Goal: Information Seeking & Learning: Learn about a topic

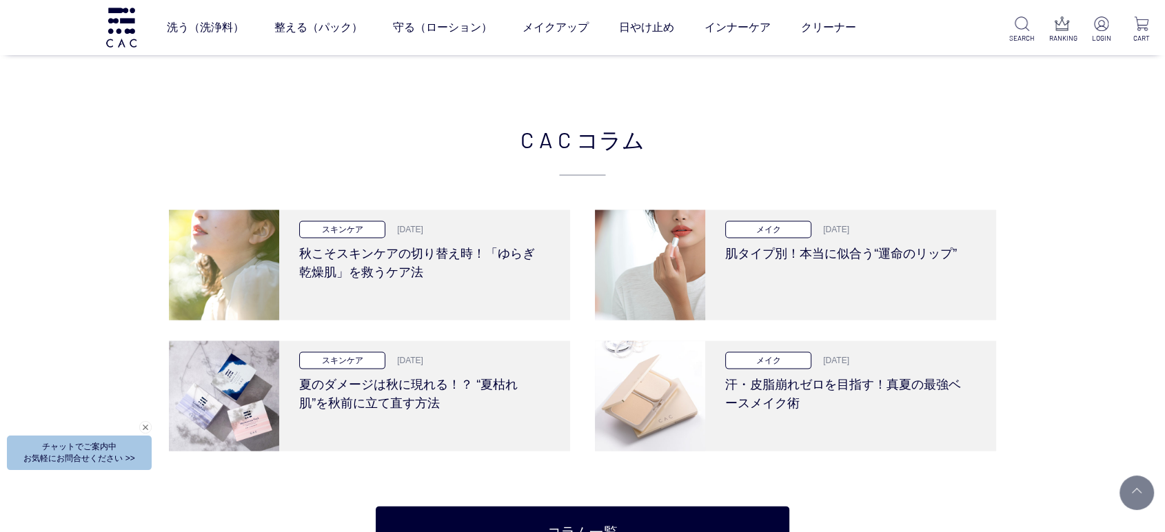
scroll to position [2600, 0]
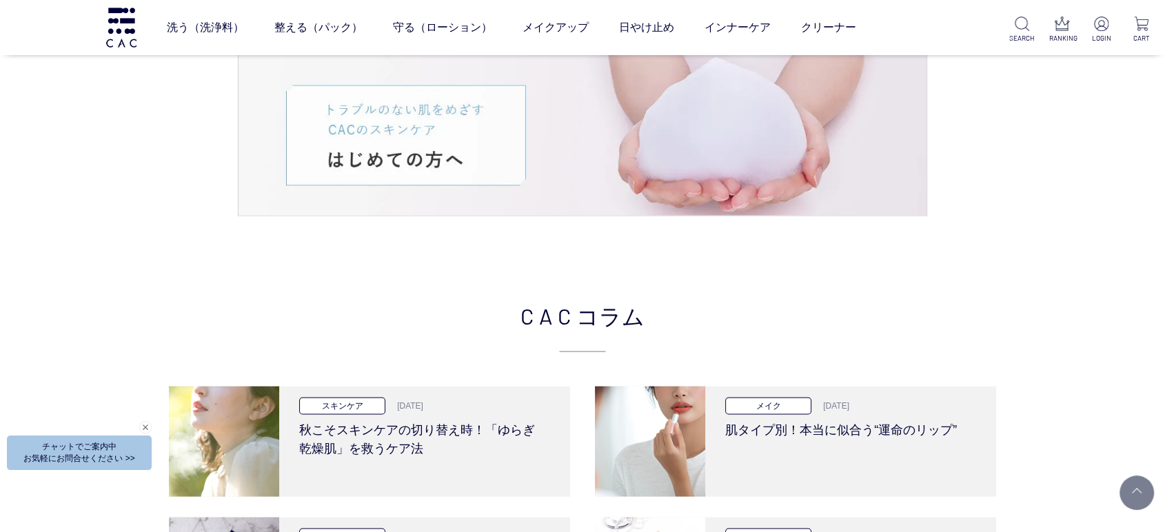
click at [485, 356] on div "CAC コラム スキンケア 2025.10.09 秋こそスキンケアの切り替え時！「ゆらぎ乾燥肌」を救うケア法 メイク 2025.09.25 肌タイプ別！本当に…" at bounding box center [582, 517] width 827 height 436
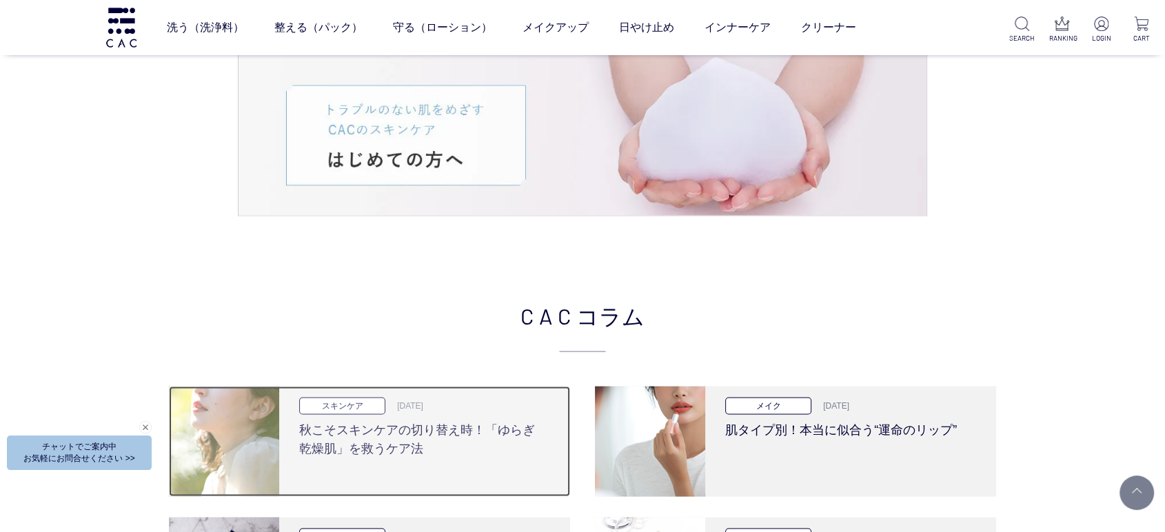
click at [433, 478] on div "スキンケア 2025.10.09 秋こそスキンケアの切り替え時！「ゆらぎ乾燥肌」を救うケア法" at bounding box center [419, 441] width 281 height 110
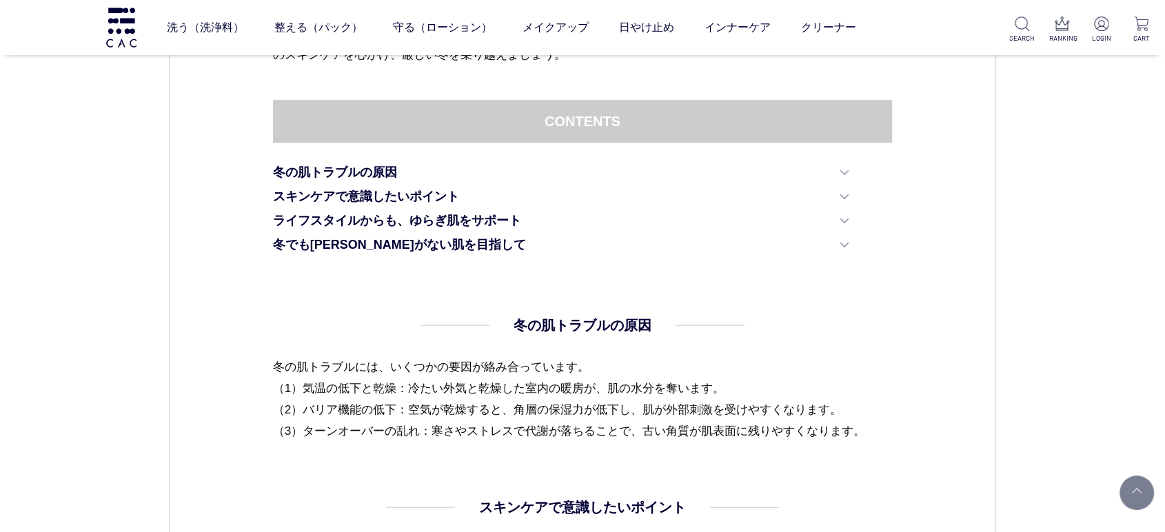
scroll to position [689, 0]
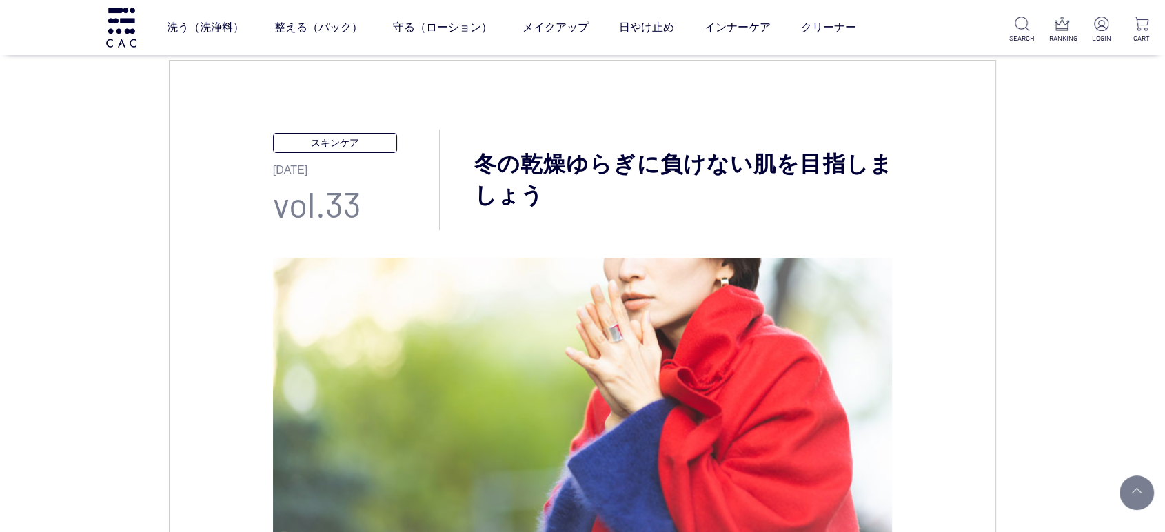
scroll to position [0, 0]
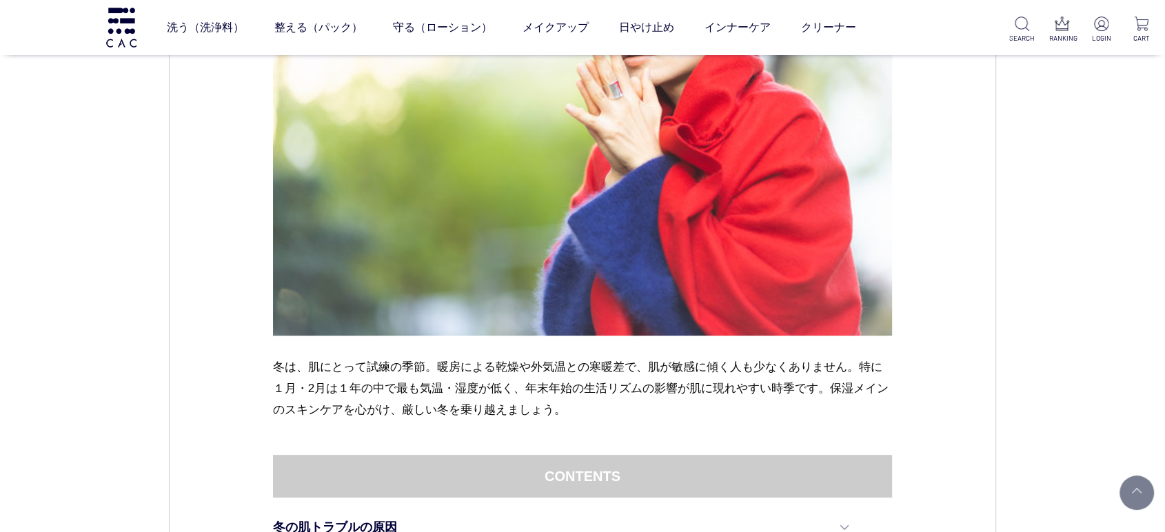
scroll to position [383, 0]
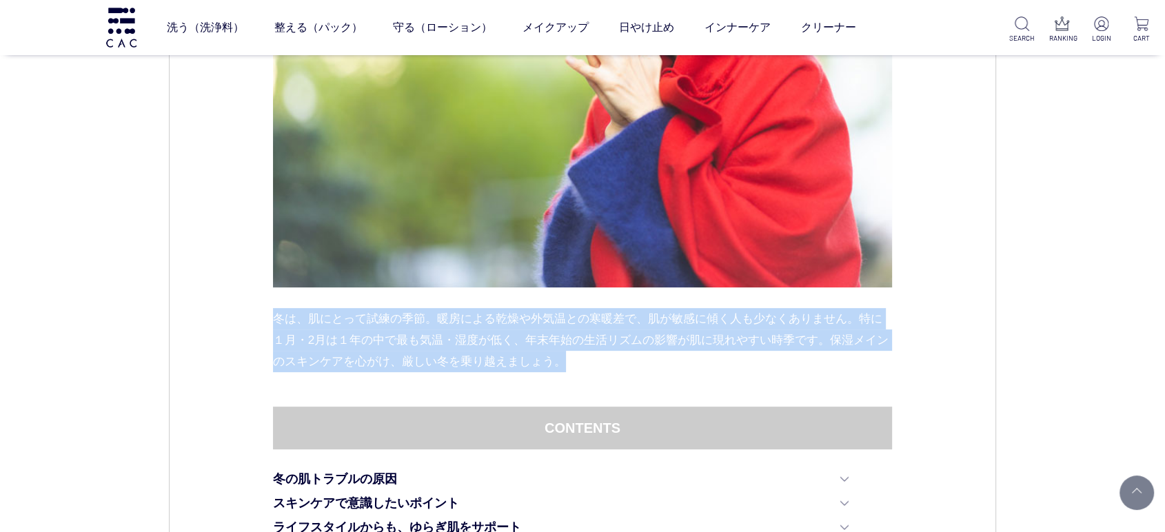
drag, startPoint x: 265, startPoint y: 319, endPoint x: 583, endPoint y: 367, distance: 322.2
click at [583, 367] on p "冬は、肌にとって試練の季節。暖房による乾燥や外気温との寒暖差で、肌が敏感に傾く人も少なくありません。特に１月・2月は１年の中で最も気温・湿度が低く、年末年始の…" at bounding box center [583, 340] width 620 height 64
drag, startPoint x: 585, startPoint y: 365, endPoint x: 258, endPoint y: 317, distance: 330.3
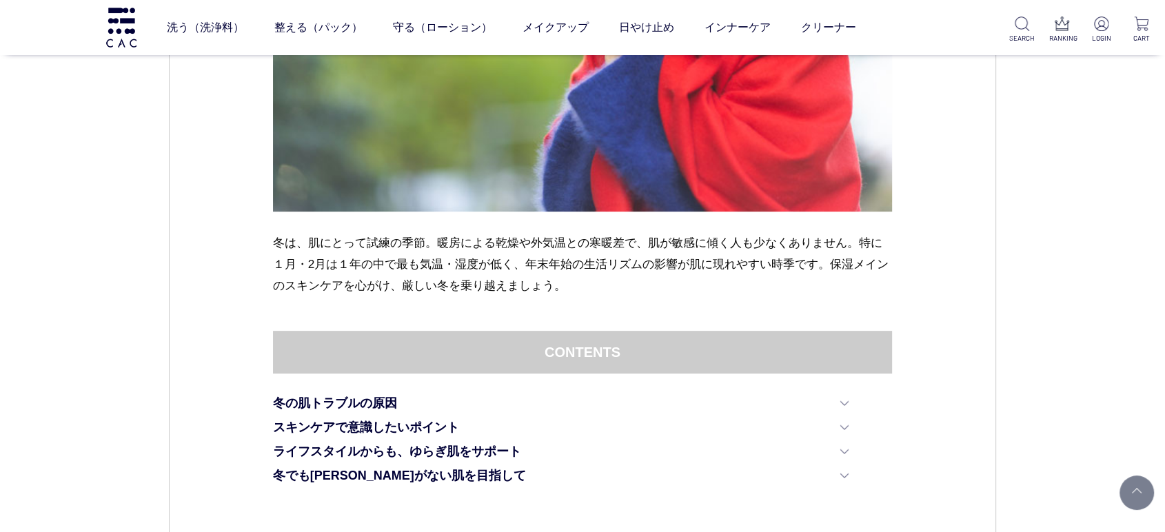
scroll to position [536, 0]
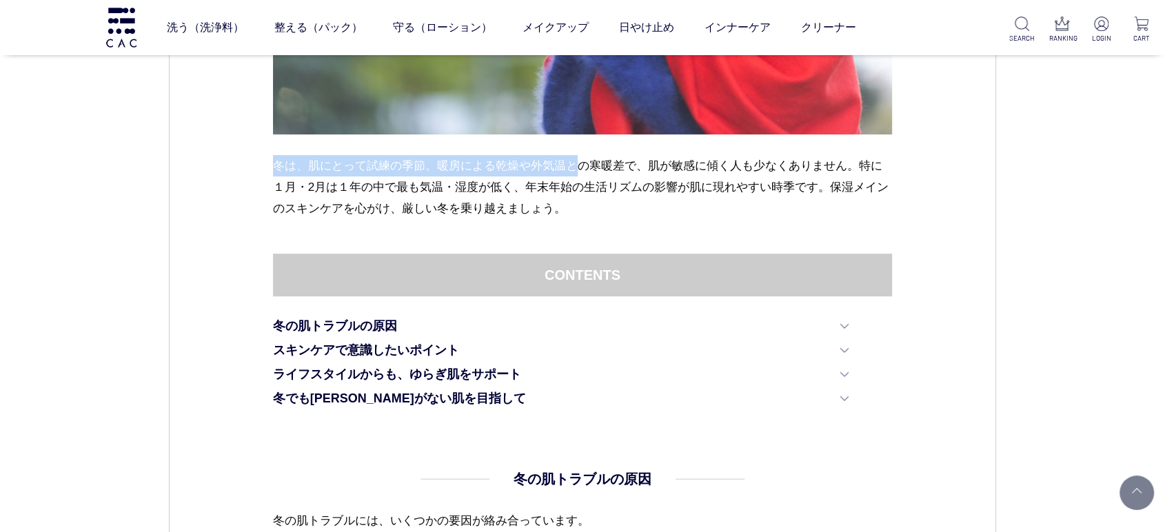
drag, startPoint x: 274, startPoint y: 164, endPoint x: 585, endPoint y: 170, distance: 310.3
click at [585, 170] on p "冬は、肌にとって試練の季節。暖房による乾燥や外気温との寒暖差で、肌が敏感に傾く人も少なくありません。特に１月・2月は１年の中で最も気温・湿度が低く、年末年始の…" at bounding box center [583, 187] width 620 height 64
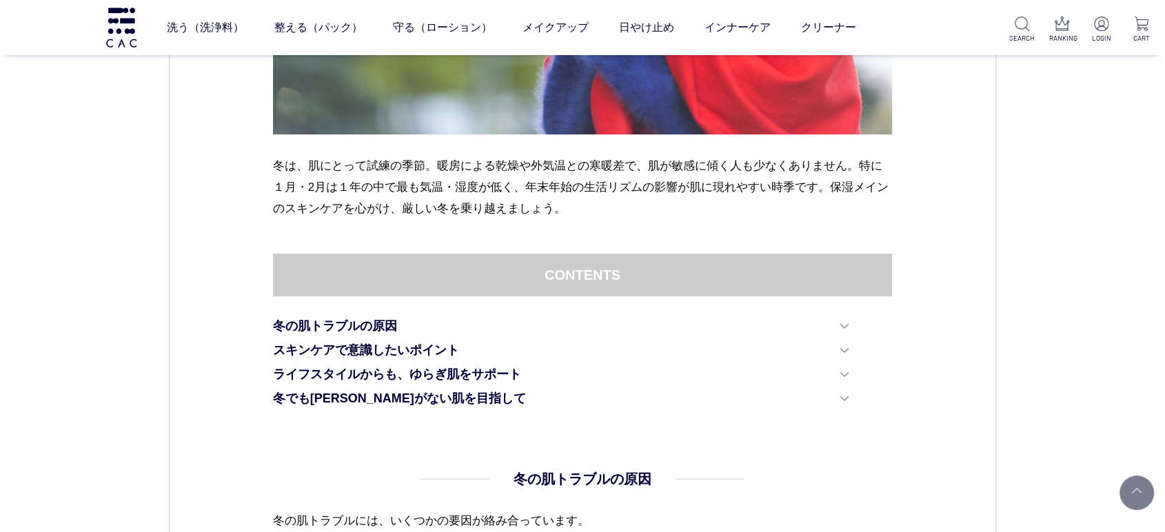
click at [470, 179] on p "冬は、肌にとって試練の季節。暖房による乾燥や外気温との寒暖差で、肌が敏感に傾く人も少なくありません。特に１月・2月は１年の中で最も気温・湿度が低く、年末年始の…" at bounding box center [583, 187] width 620 height 64
drag, startPoint x: 266, startPoint y: 161, endPoint x: 443, endPoint y: 163, distance: 176.5
click at [443, 163] on p "冬は、肌にとって試練の季節。暖房による乾燥や外気温との寒暖差で、肌が敏感に傾く人も少なくありません。特に１月・2月は１年の中で最も気温・湿度が低く、年末年始の…" at bounding box center [583, 187] width 620 height 64
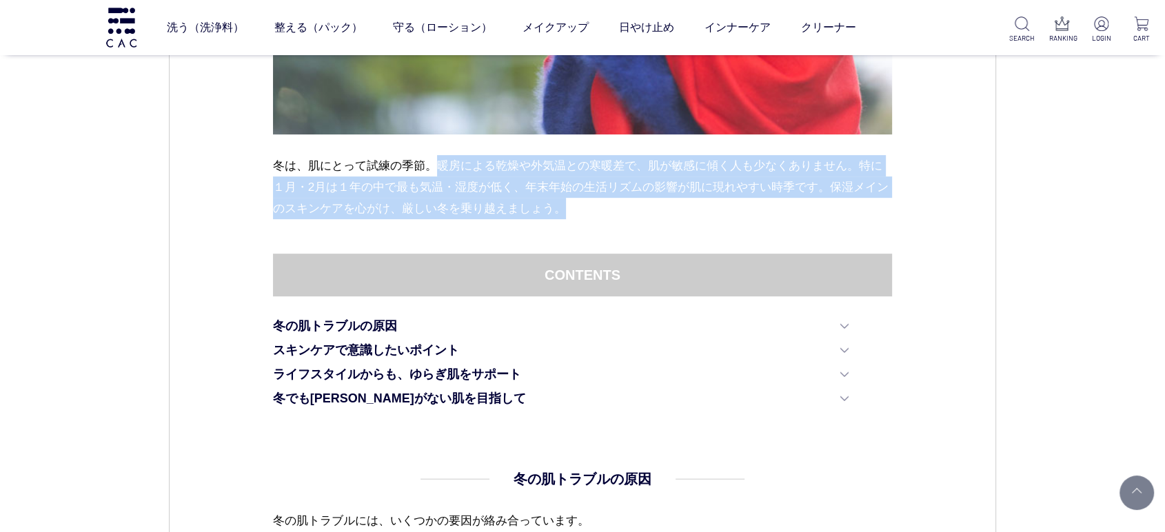
drag, startPoint x: 438, startPoint y: 160, endPoint x: 709, endPoint y: 203, distance: 273.6
click at [709, 203] on p "冬は、肌にとって試練の季節。暖房による乾燥や外気温との寒暖差で、肌が敏感に傾く人も少なくありません。特に１月・2月は１年の中で最も気温・湿度が低く、年末年始の…" at bounding box center [583, 187] width 620 height 64
click at [513, 191] on p "冬は、肌にとって試練の季節。暖房による乾燥や外気温との寒暖差で、肌が敏感に傾く人も少なくありません。特に１月・2月は１年の中で最も気温・湿度が低く、年末年始の…" at bounding box center [583, 187] width 620 height 64
click at [532, 181] on p "冬は、肌にとって試練の季節。暖房による乾燥や外気温との寒暖差で、肌が敏感に傾く人も少なくありません。特に１月・2月は１年の中で最も気温・湿度が低く、年末年始の…" at bounding box center [583, 187] width 620 height 64
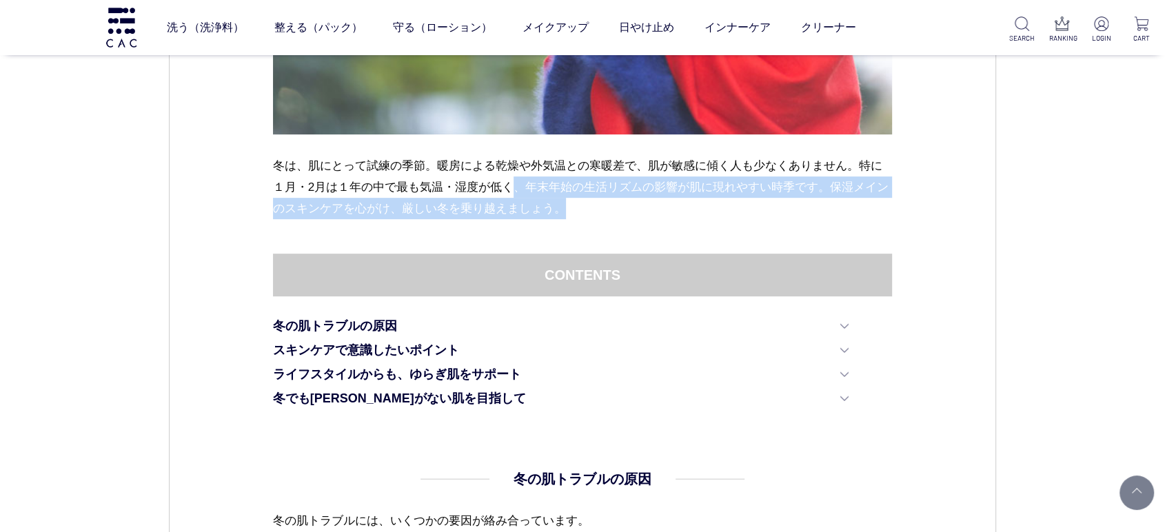
drag, startPoint x: 520, startPoint y: 183, endPoint x: 605, endPoint y: 214, distance: 90.7
click at [605, 214] on p "冬は、肌にとって試練の季節。暖房による乾燥や外気温との寒暖差で、肌が敏感に傾く人も少なくありません。特に１月・2月は１年の中で最も気温・湿度が低く、年末年始の…" at bounding box center [583, 187] width 620 height 64
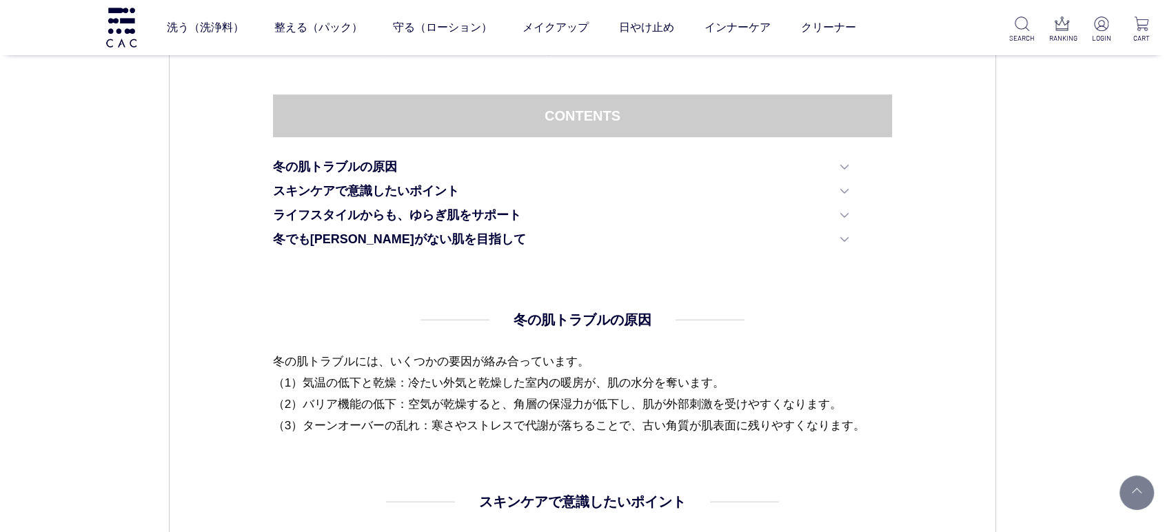
scroll to position [689, 0]
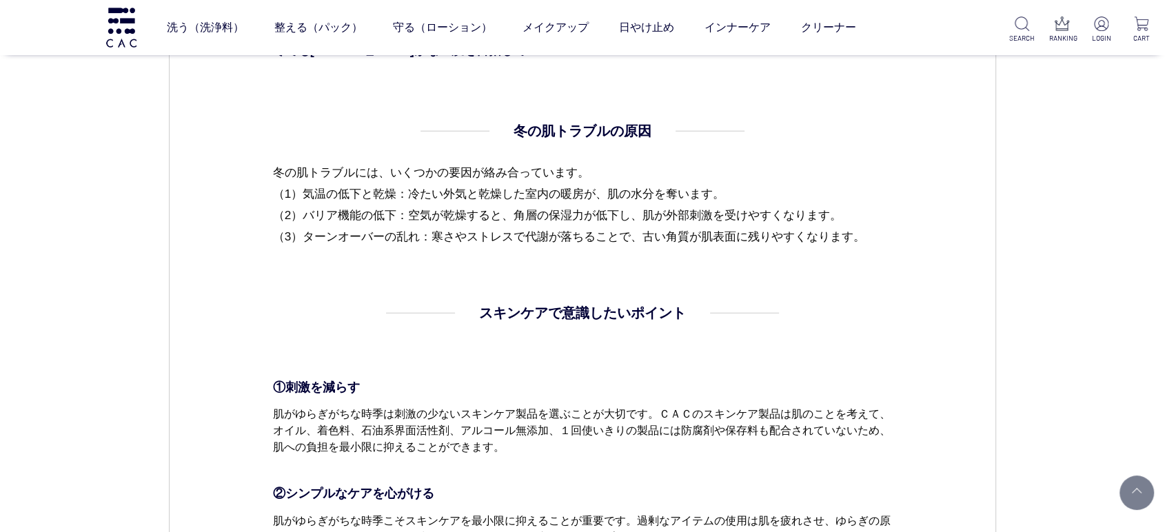
scroll to position [919, 0]
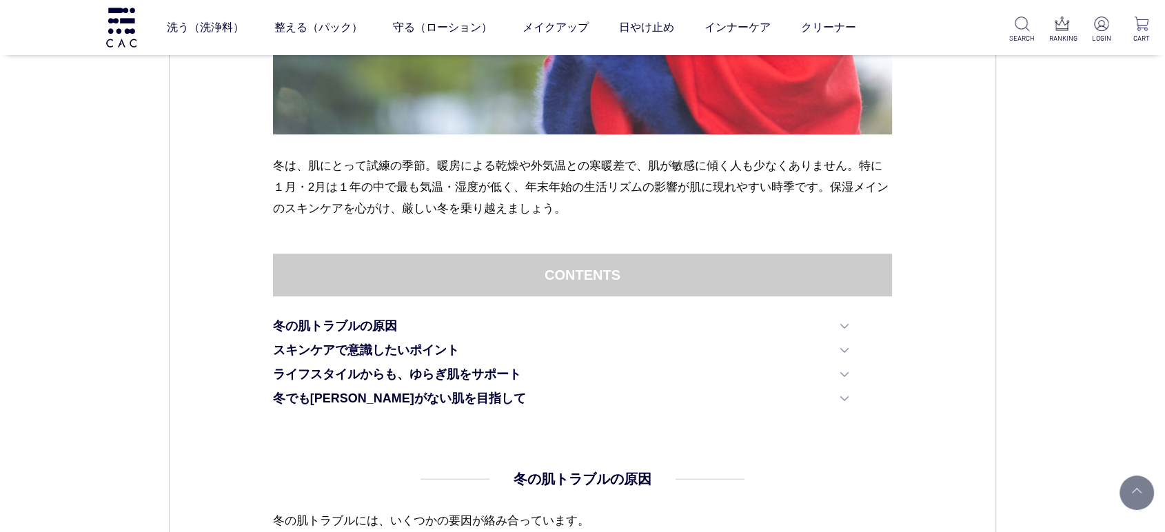
scroll to position [766, 0]
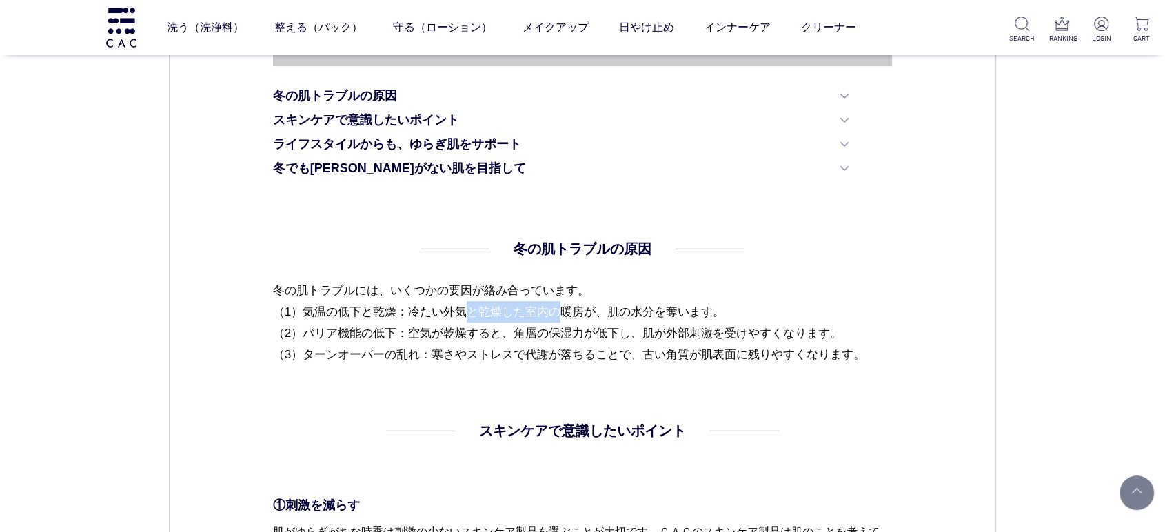
drag, startPoint x: 290, startPoint y: 315, endPoint x: 392, endPoint y: 314, distance: 101.4
click at [392, 314] on p "冬の肌トラブルには、いくつかの要因が絡み合っています。 （1）気温の低下と乾燥：冷たい外気と乾燥した室内の暖房が、肌の水分を奪います。 （2）バリア機能の低下…" at bounding box center [583, 322] width 620 height 85
click at [435, 334] on p "冬の肌トラブルには、いくつかの要因が絡み合っています。 （1）気温の低下と乾燥：冷たい外気と乾燥した室内の暖房が、肌の水分を奪います。 （2）バリア機能の低下…" at bounding box center [583, 322] width 620 height 85
click at [463, 337] on p "冬の肌トラブルには、いくつかの要因が絡み合っています。 （1）気温の低下と乾燥：冷たい外気と乾燥した室内の暖房が、肌の水分を奪います。 （2）バリア機能の低下…" at bounding box center [583, 322] width 620 height 85
drag, startPoint x: 908, startPoint y: 340, endPoint x: 202, endPoint y: 221, distance: 715.8
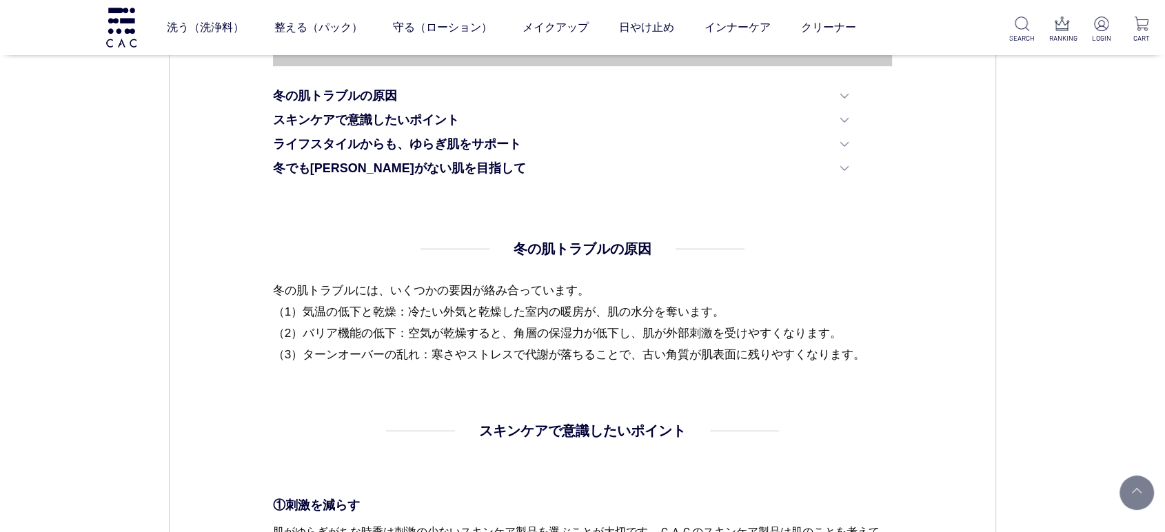
click at [455, 383] on dl "冬の肌トラブルの原因 冬の肌トラブルには、いくつかの要因が絡み合っています。 （1）気温の低下と乾燥：冷たい外気と乾燥した室内の暖房が、肌の水分を奪います。 …" at bounding box center [583, 330] width 620 height 182
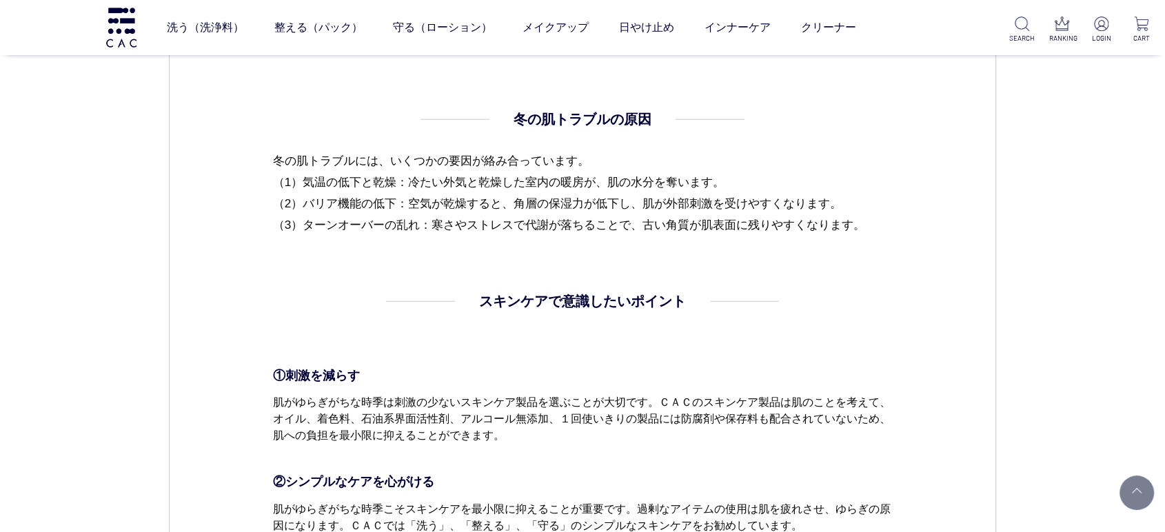
scroll to position [919, 0]
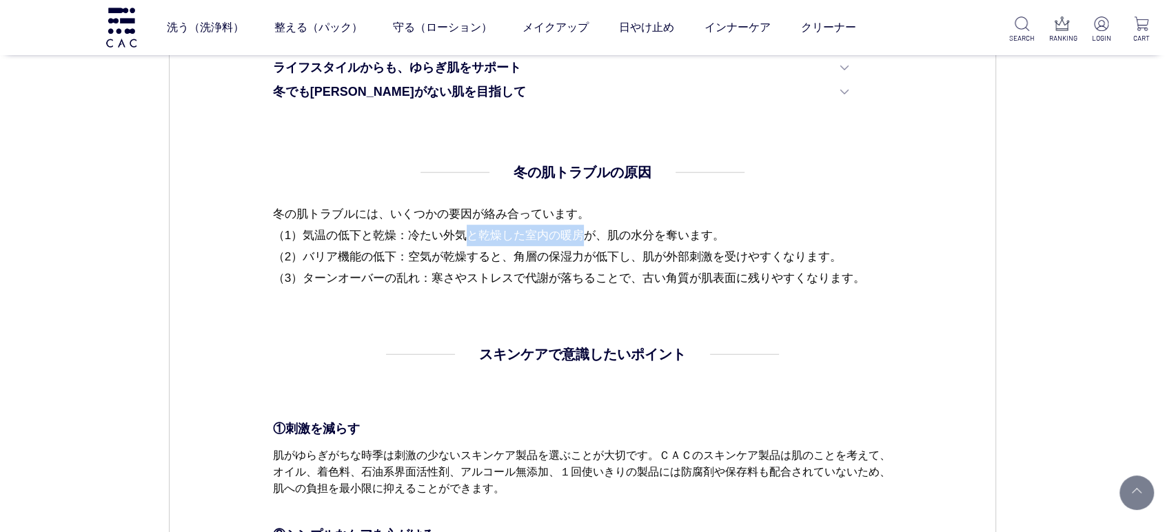
drag, startPoint x: 290, startPoint y: 232, endPoint x: 414, endPoint y: 232, distance: 124.1
click at [414, 232] on p "冬の肌トラブルには、いくつかの要因が絡み合っています。 （1）気温の低下と乾燥：冷たい外気と乾燥した室内の暖房が、肌の水分を奪います。 （2）バリア機能の低下…" at bounding box center [583, 245] width 620 height 85
click at [421, 234] on p "冬の肌トラブルには、いくつかの要因が絡み合っています。 （1）気温の低下と乾燥：冷たい外気と乾燥した室内の暖房が、肌の水分を奪います。 （2）バリア機能の低下…" at bounding box center [583, 245] width 620 height 85
drag, startPoint x: 296, startPoint y: 234, endPoint x: 376, endPoint y: 236, distance: 80.0
click at [376, 236] on p "冬の肌トラブルには、いくつかの要因が絡み合っています。 （1）気温の低下と乾燥：冷たい外気と乾燥した室内の暖房が、肌の水分を奪います。 （2）バリア機能の低下…" at bounding box center [583, 245] width 620 height 85
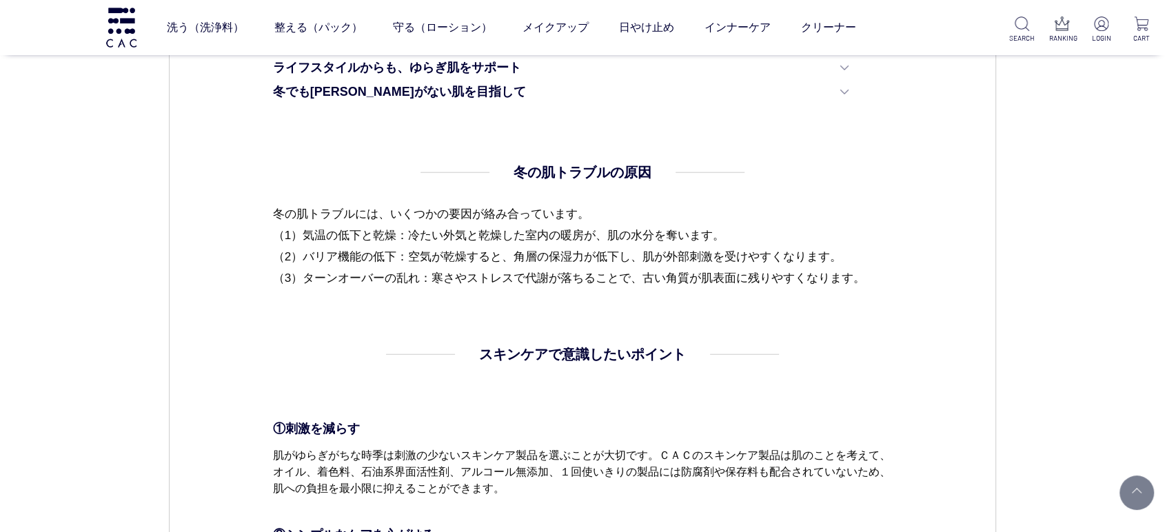
click at [406, 239] on p "冬の肌トラブルには、いくつかの要因が絡み合っています。 （1）気温の低下と乾燥：冷たい外気と乾燥した室内の暖房が、肌の水分を奪います。 （2）バリア機能の低下…" at bounding box center [583, 245] width 620 height 85
drag, startPoint x: 401, startPoint y: 263, endPoint x: 402, endPoint y: 247, distance: 15.9
click at [400, 263] on p "冬の肌トラブルには、いくつかの要因が絡み合っています。 （1）気温の低下と乾燥：冷たい外気と乾燥した室内の暖房が、肌の水分を奪います。 （2）バリア機能の低下…" at bounding box center [583, 245] width 620 height 85
drag, startPoint x: 402, startPoint y: 247, endPoint x: 298, endPoint y: 250, distance: 104.1
click at [298, 250] on p "冬の肌トラブルには、いくつかの要因が絡み合っています。 （1）気温の低下と乾燥：冷たい外気と乾燥した室内の暖房が、肌の水分を奪います。 （2）バリア機能の低下…" at bounding box center [583, 245] width 620 height 85
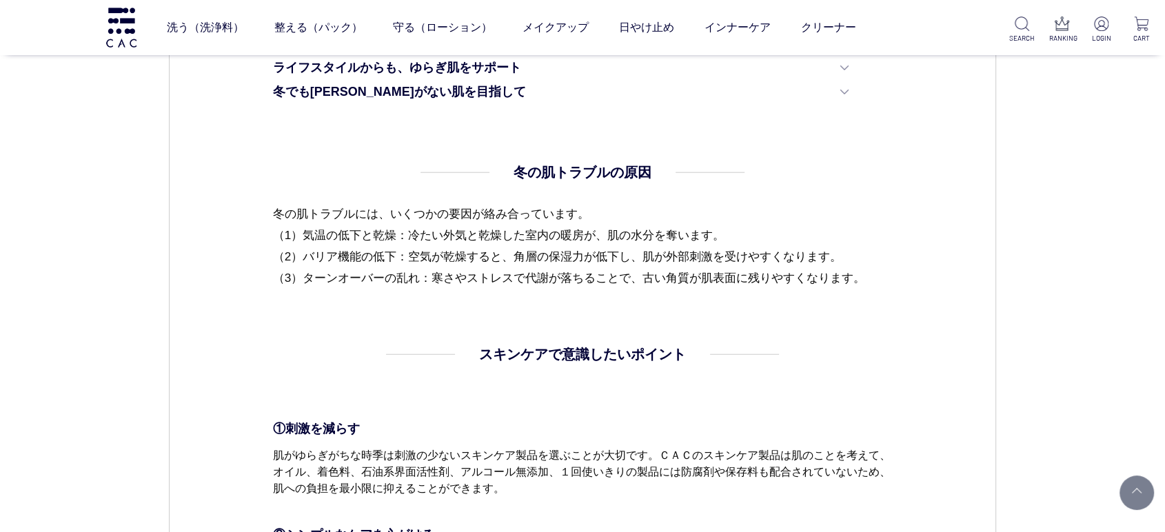
drag, startPoint x: 299, startPoint y: 221, endPoint x: 436, endPoint y: 297, distance: 157.1
click at [301, 222] on p "冬の肌トラブルには、いくつかの要因が絡み合っています。 （1）気温の低下と乾燥：冷たい外気と乾燥した室内の暖房が、肌の水分を奪います。 （2）バリア機能の低下…" at bounding box center [583, 245] width 620 height 85
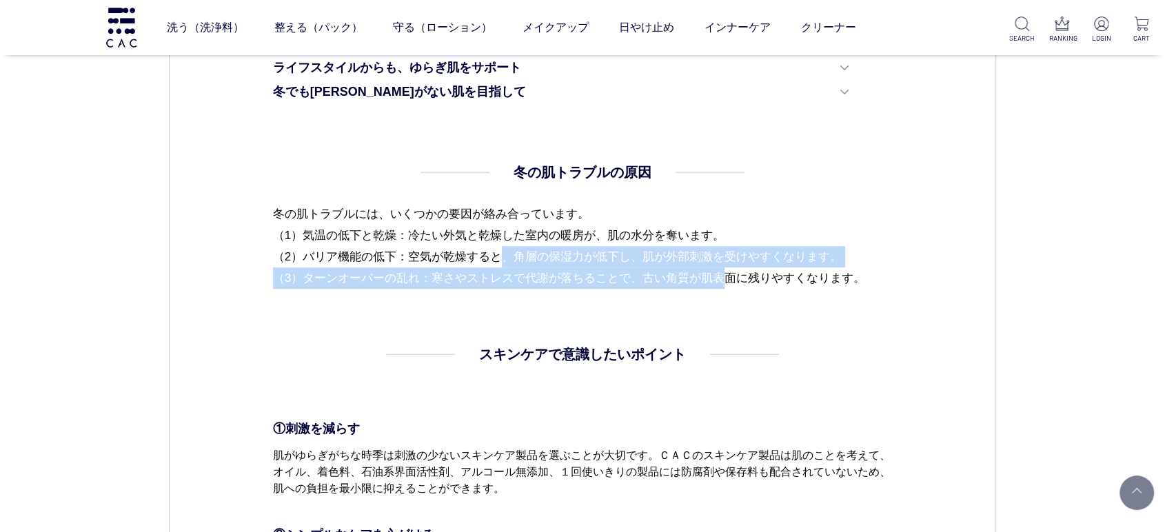
drag, startPoint x: 326, startPoint y: 267, endPoint x: 552, endPoint y: 270, distance: 225.5
click at [552, 270] on p "冬の肌トラブルには、いくつかの要因が絡み合っています。 （1）気温の低下と乾燥：冷たい外気と乾燥した室内の暖房が、肌の水分を奪います。 （2）バリア機能の低下…" at bounding box center [583, 245] width 620 height 85
click at [520, 277] on p "冬の肌トラブルには、いくつかの要因が絡み合っています。 （1）気温の低下と乾燥：冷たい外気と乾燥した室内の暖房が、肌の水分を奪います。 （2）バリア機能の低下…" at bounding box center [583, 245] width 620 height 85
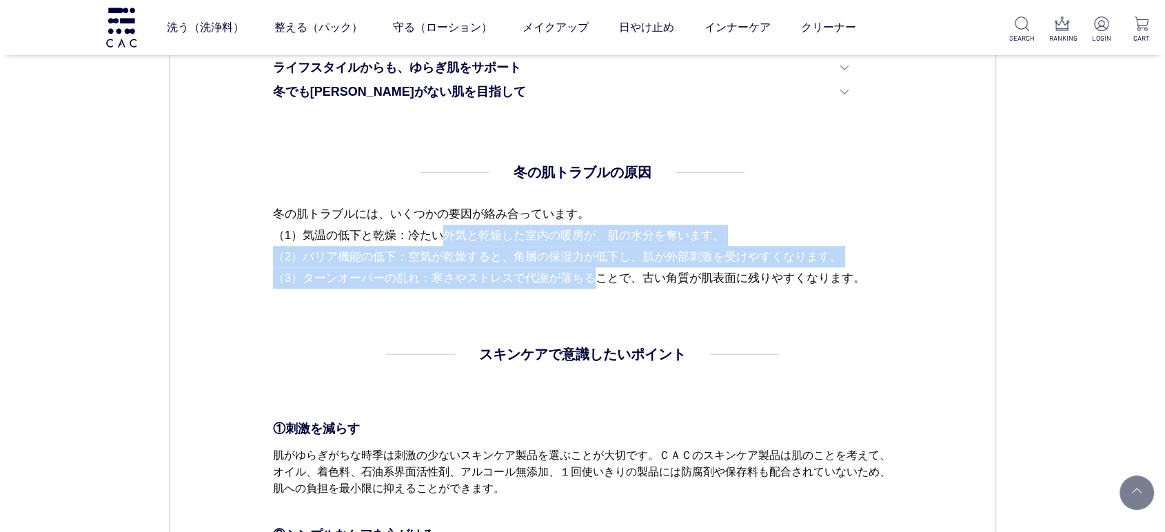
drag, startPoint x: 421, startPoint y: 278, endPoint x: 261, endPoint y: 225, distance: 169.0
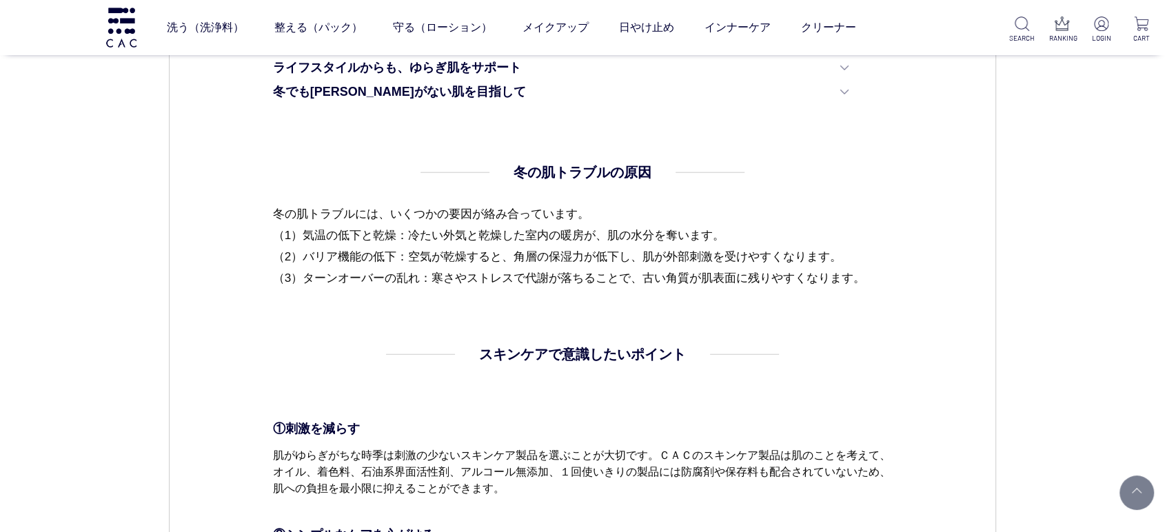
click at [333, 253] on p "冬の肌トラブルには、いくつかの要因が絡み合っています。 （1）気温の低下と乾燥：冷たい外気と乾燥した室内の暖房が、肌の水分を奪います。 （2）バリア機能の低下…" at bounding box center [583, 245] width 620 height 85
drag, startPoint x: 306, startPoint y: 254, endPoint x: 412, endPoint y: 266, distance: 106.1
click at [412, 266] on p "冬の肌トラブルには、いくつかの要因が絡み合っています。 （1）気温の低下と乾燥：冷たい外気と乾燥した室内の暖房が、肌の水分を奪います。 （2）バリア機能の低下…" at bounding box center [583, 245] width 620 height 85
drag, startPoint x: 394, startPoint y: 287, endPoint x: 380, endPoint y: 292, distance: 14.9
click at [390, 291] on dl "冬の肌トラブルの原因 冬の肌トラブルには、いくつかの要因が絡み合っています。 （1）気温の低下と乾燥：冷たい外気と乾燥した室内の暖房が、肌の水分を奪います。 …" at bounding box center [583, 253] width 620 height 182
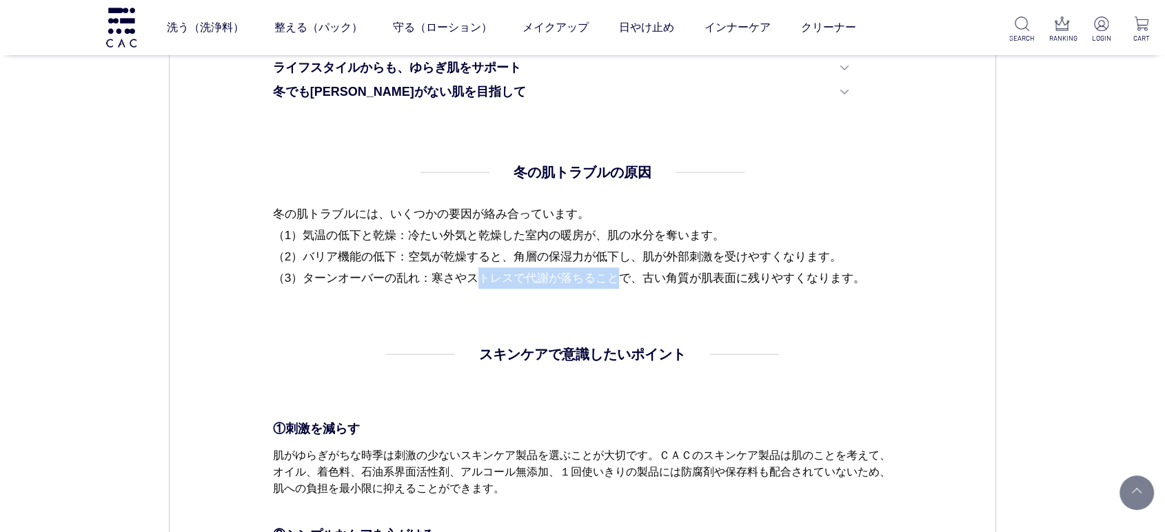
drag, startPoint x: 299, startPoint y: 278, endPoint x: 441, endPoint y: 278, distance: 142.0
click at [441, 278] on p "冬の肌トラブルには、いくつかの要因が絡み合っています。 （1）気温の低下と乾燥：冷たい外気と乾燥した室内の暖房が、肌の水分を奪います。 （2）バリア機能の低下…" at bounding box center [583, 245] width 620 height 85
click at [414, 322] on dl "冬の肌トラブルの原因 冬の肌トラブルには、いくつかの要因が絡み合っています。 （1）気温の低下と乾燥：冷たい外気と乾燥した室内の暖房が、肌の水分を奪います。 …" at bounding box center [583, 253] width 620 height 182
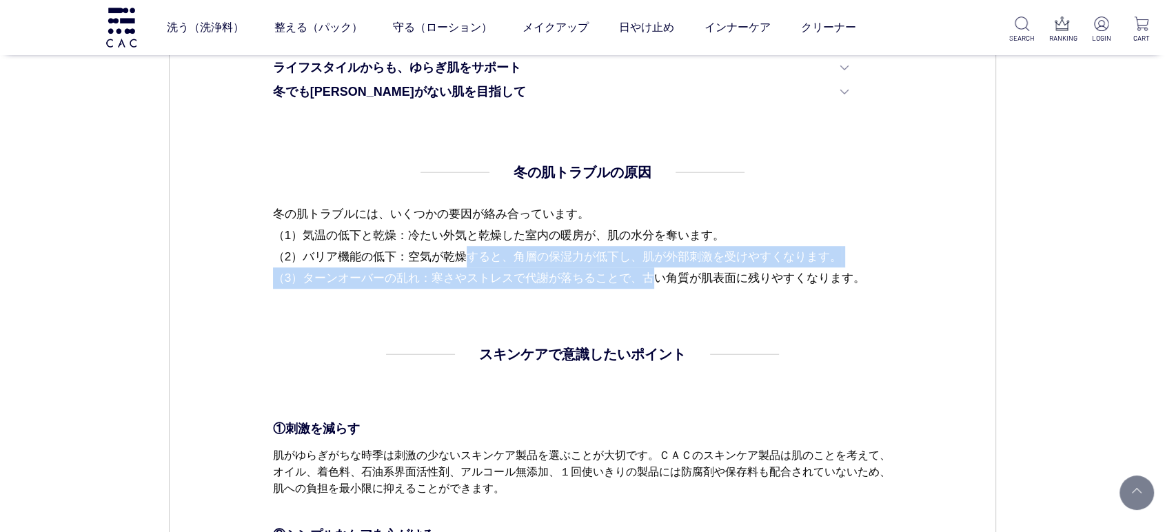
drag, startPoint x: 296, startPoint y: 266, endPoint x: 483, endPoint y: 286, distance: 187.2
click at [483, 286] on p "冬の肌トラブルには、いくつかの要因が絡み合っています。 （1）気温の低下と乾燥：冷たい外気と乾燥した室内の暖房が、肌の水分を奪います。 （2）バリア機能の低下…" at bounding box center [583, 245] width 620 height 85
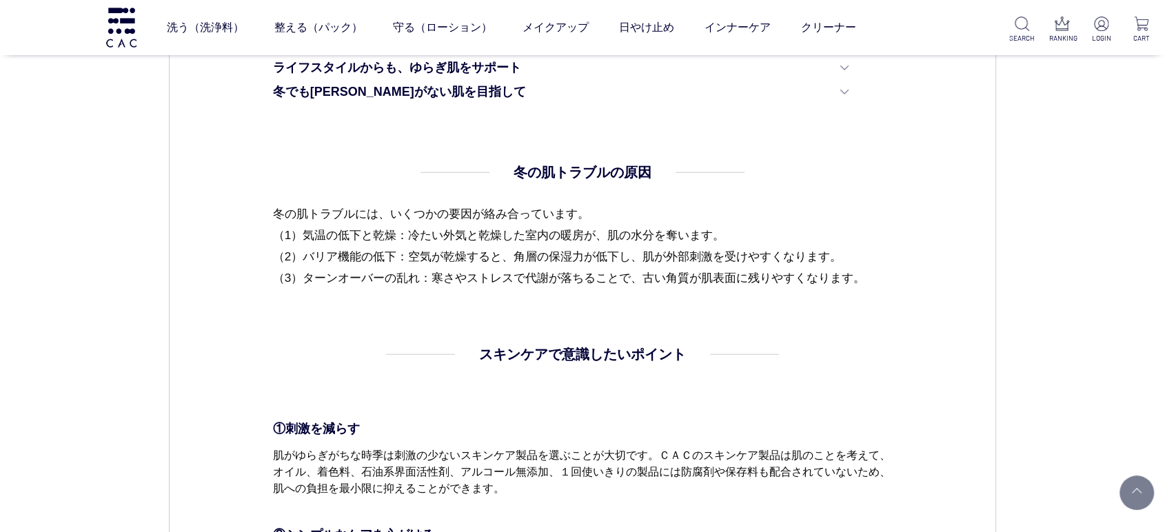
click at [505, 304] on dl "冬の肌トラブルの原因 冬の肌トラブルには、いくつかの要因が絡み合っています。 （1）気温の低下と乾燥：冷たい外気と乾燥した室内の暖房が、肌の水分を奪います。 …" at bounding box center [583, 253] width 620 height 182
drag, startPoint x: 424, startPoint y: 274, endPoint x: 286, endPoint y: 281, distance: 138.1
click at [286, 281] on p "冬の肌トラブルには、いくつかの要因が絡み合っています。 （1）気温の低下と乾燥：冷たい外気と乾燥した室内の暖房が、肌の水分を奪います。 （2）バリア機能の低下…" at bounding box center [583, 245] width 620 height 85
click at [408, 310] on dl "冬の肌トラブルの原因 冬の肌トラブルには、いくつかの要因が絡み合っています。 （1）気温の低下と乾燥：冷たい外気と乾燥した室内の暖房が、肌の水分を奪います。 …" at bounding box center [583, 253] width 620 height 182
drag, startPoint x: 310, startPoint y: 255, endPoint x: 418, endPoint y: 252, distance: 108.3
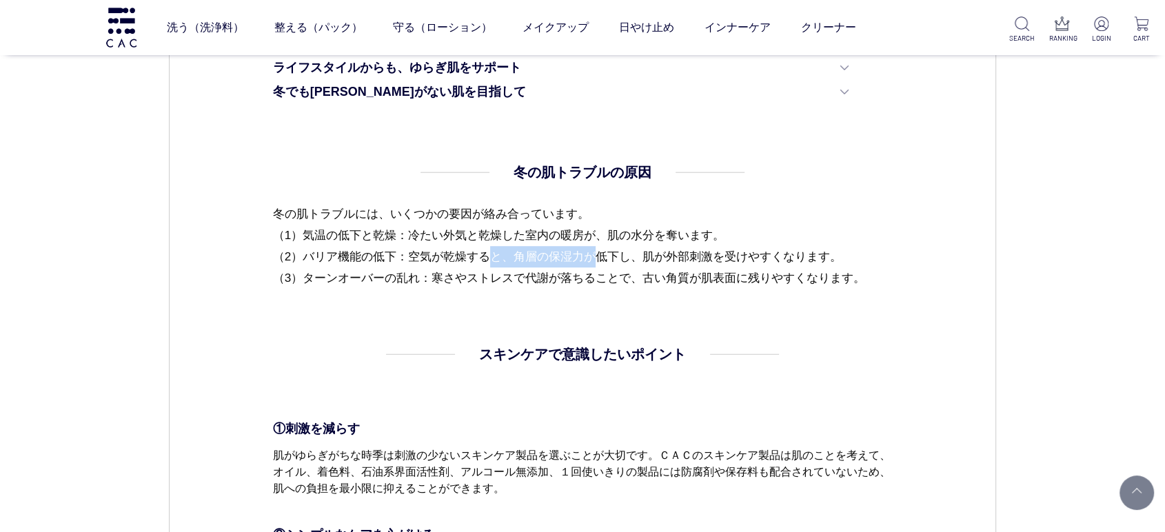
click at [418, 252] on p "冬の肌トラブルには、いくつかの要因が絡み合っています。 （1）気温の低下と乾燥：冷たい外気と乾燥した室内の暖房が、肌の水分を奪います。 （2）バリア機能の低下…" at bounding box center [583, 245] width 620 height 85
click at [585, 297] on dl "冬の肌トラブルの原因 冬の肌トラブルには、いくつかの要因が絡み合っています。 （1）気温の低下と乾燥：冷たい外気と乾燥した室内の暖房が、肌の水分を奪います。 …" at bounding box center [583, 253] width 620 height 182
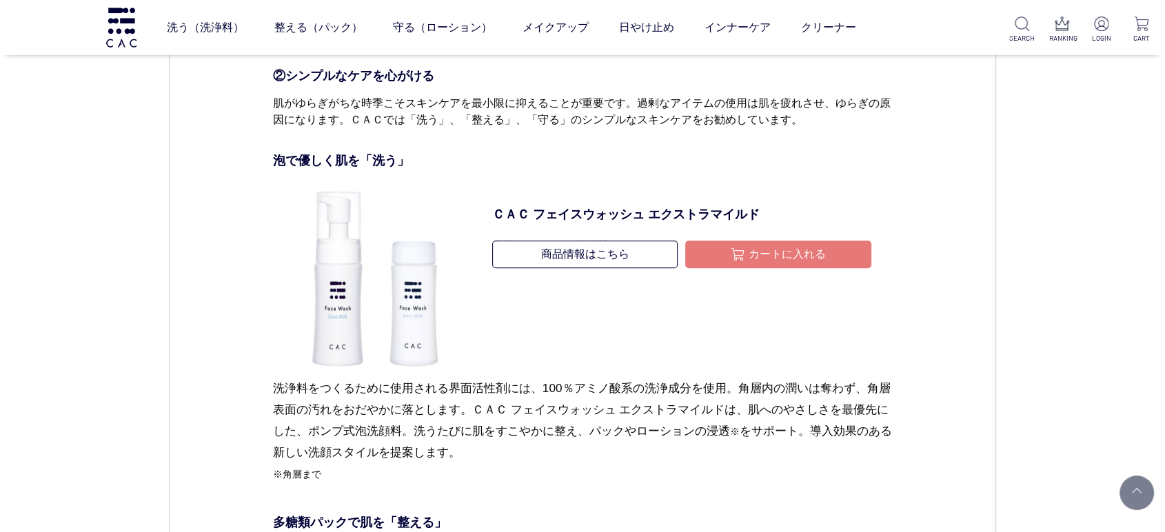
scroll to position [995, 0]
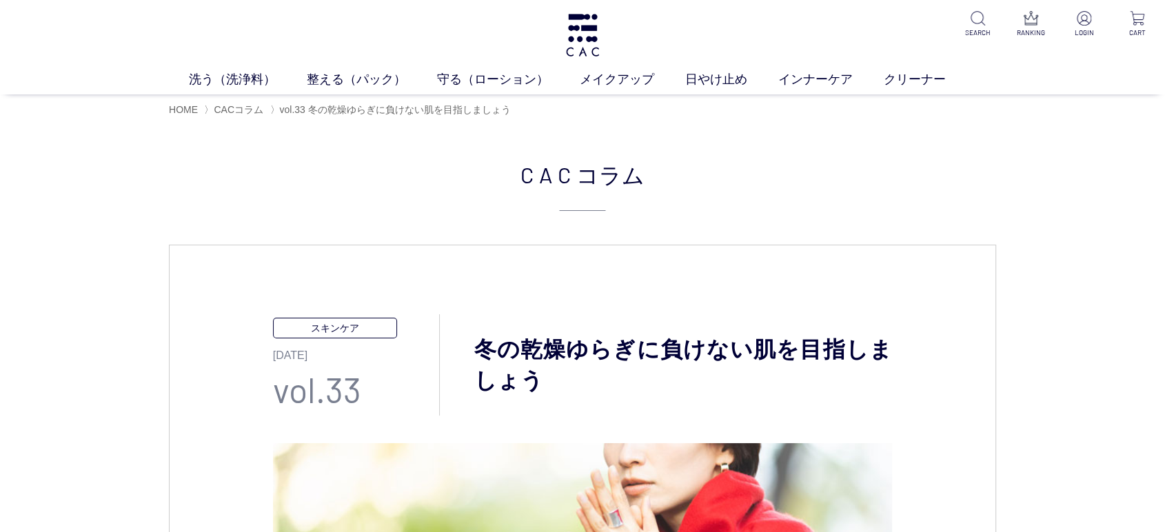
click at [601, 12] on div "洗う（洗浄料） 液体洗浄料 パウダー洗浄料 泡洗顔料 グッズ 整える（パック） フェイスパック ヘアパック 守る（ローション） 保湿化粧水 柔軟化粧水 美容液…" at bounding box center [582, 47] width 1165 height 94
click at [497, 106] on link "保湿化粧水" at bounding box center [493, 106] width 48 height 11
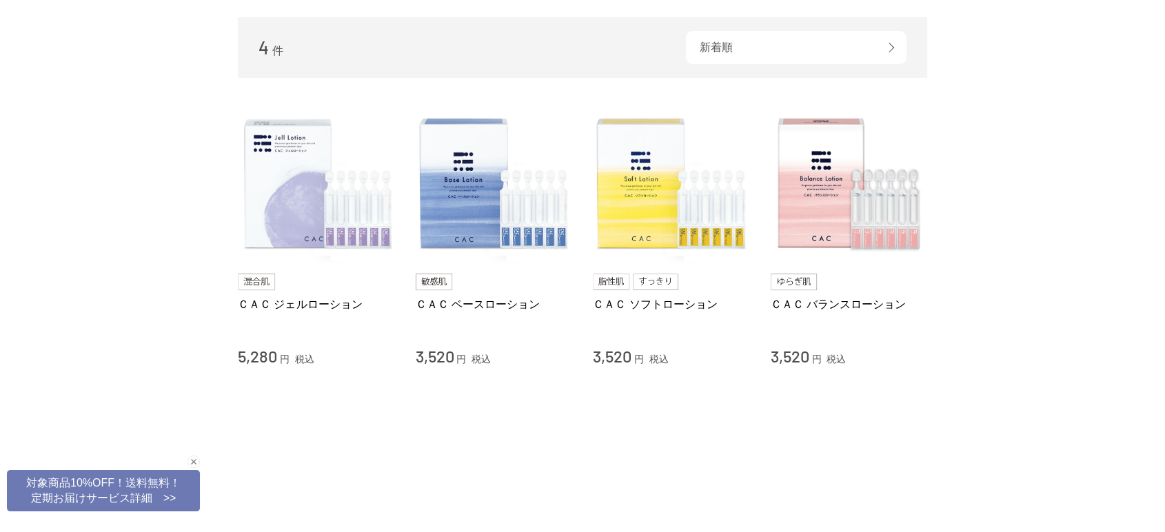
scroll to position [77, 0]
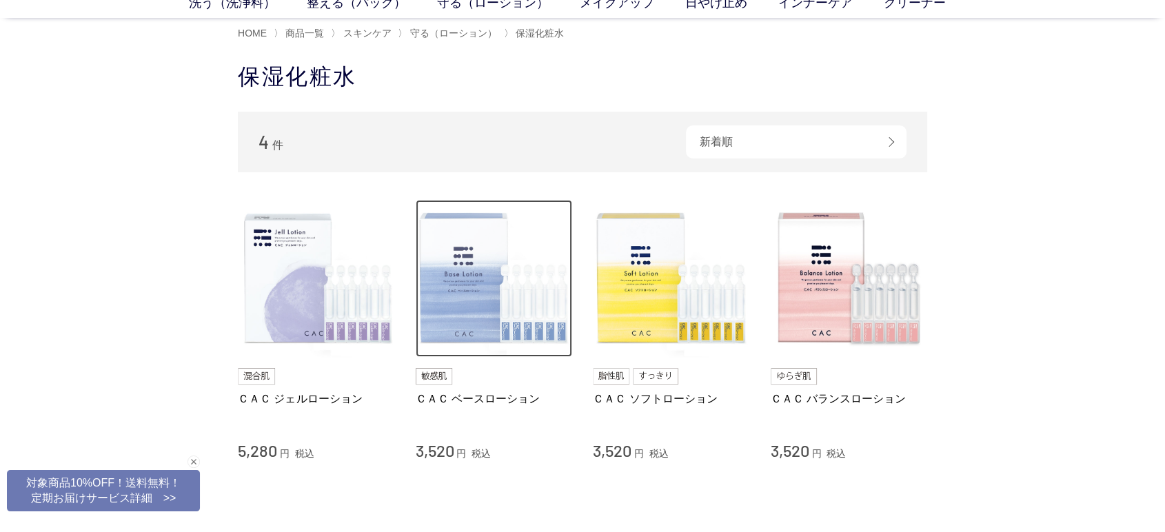
click at [519, 313] on img at bounding box center [494, 278] width 157 height 157
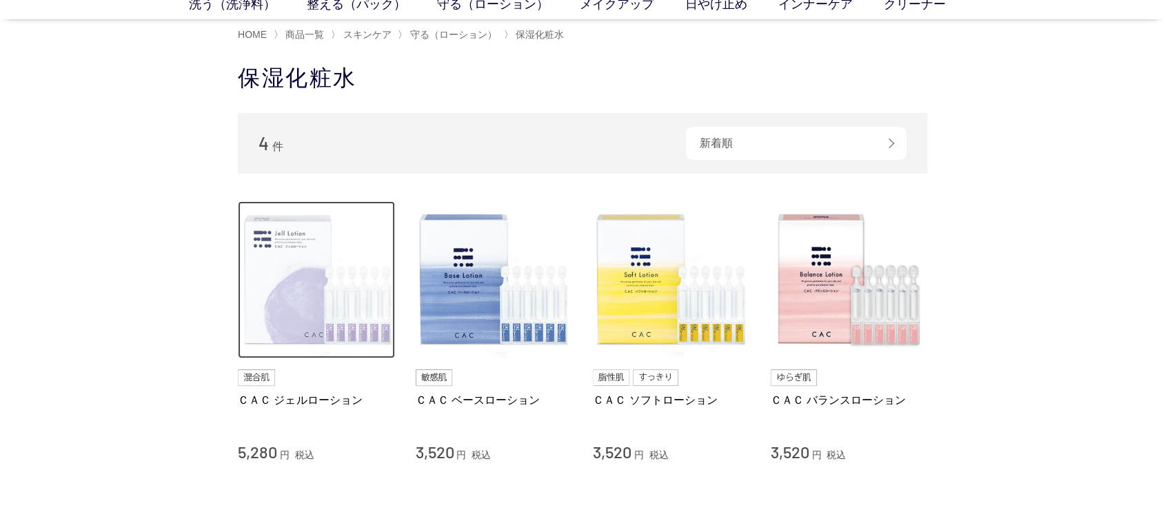
click at [358, 291] on img at bounding box center [316, 279] width 157 height 157
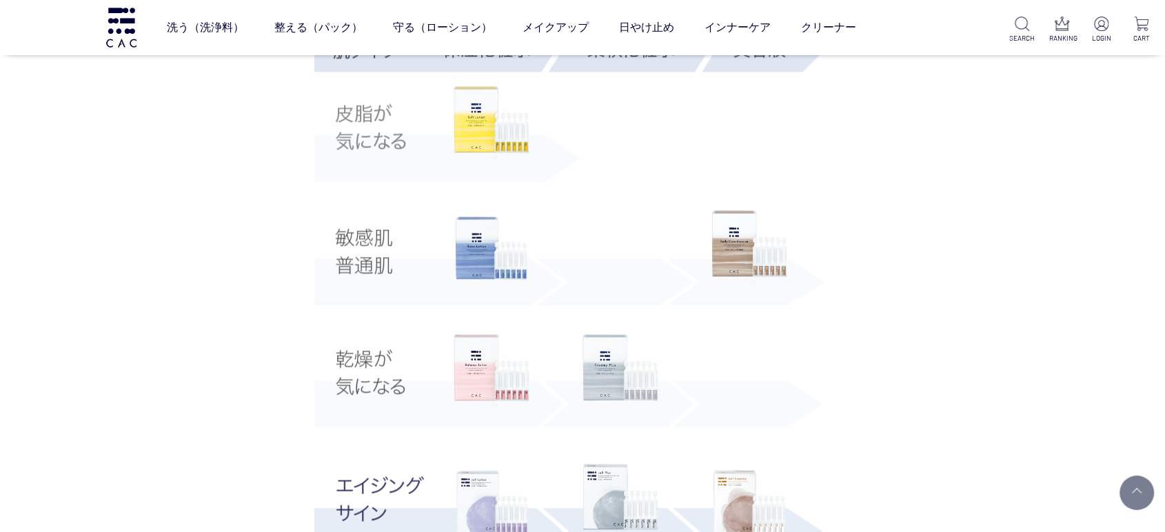
scroll to position [2527, 0]
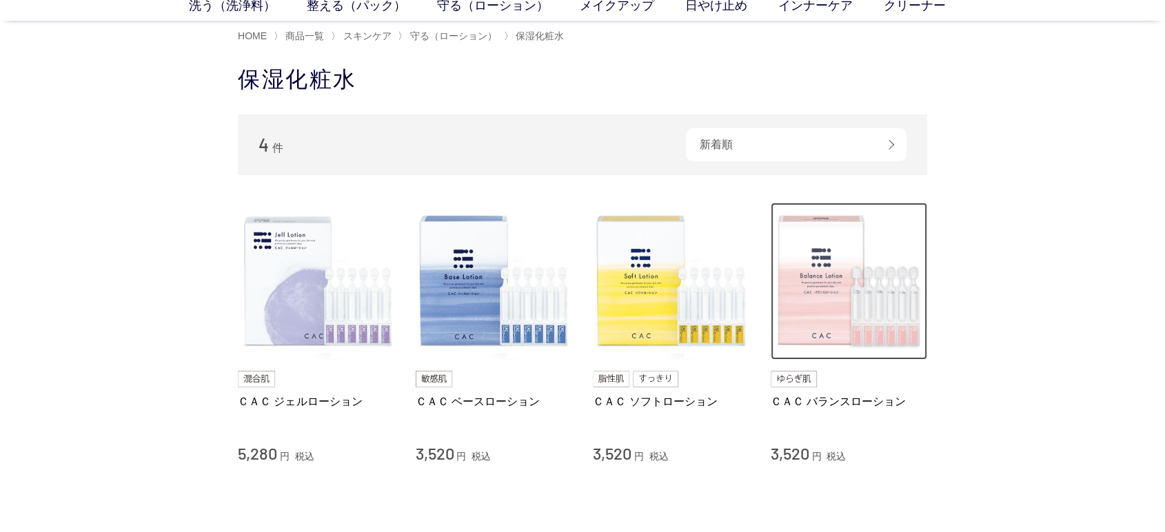
click at [820, 325] on img at bounding box center [849, 281] width 157 height 157
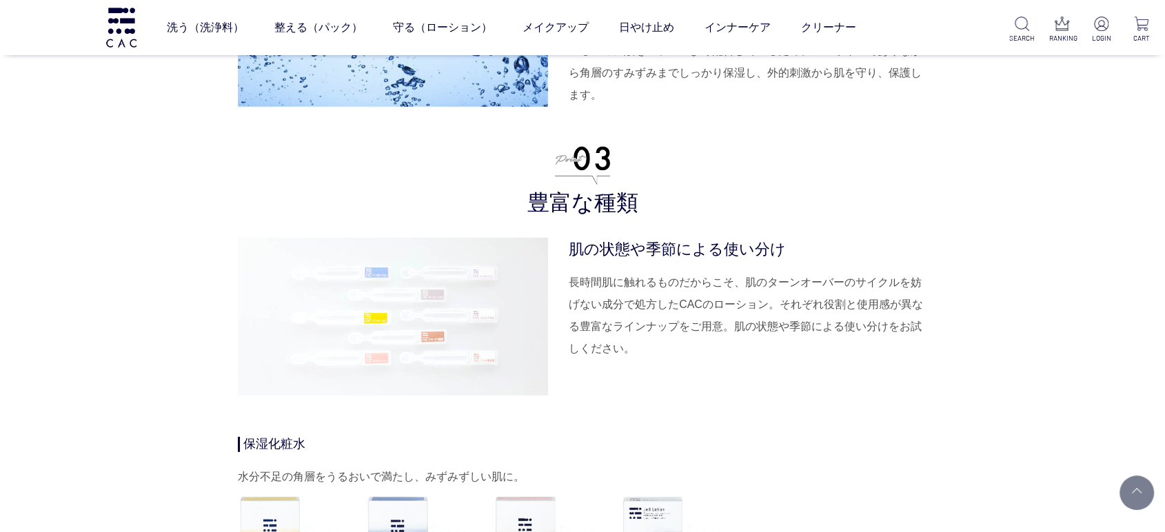
scroll to position [3830, 0]
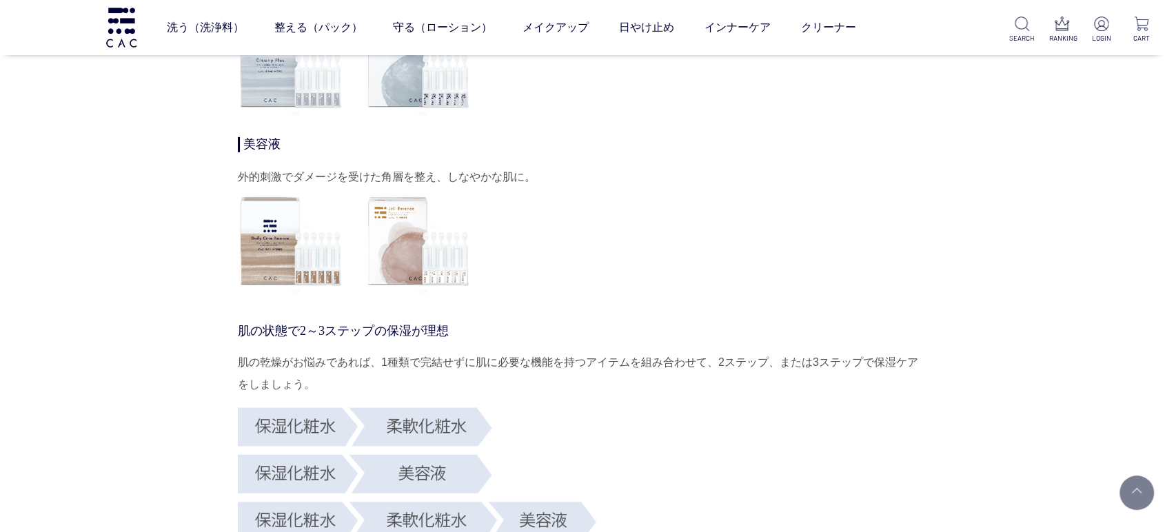
scroll to position [4672, 0]
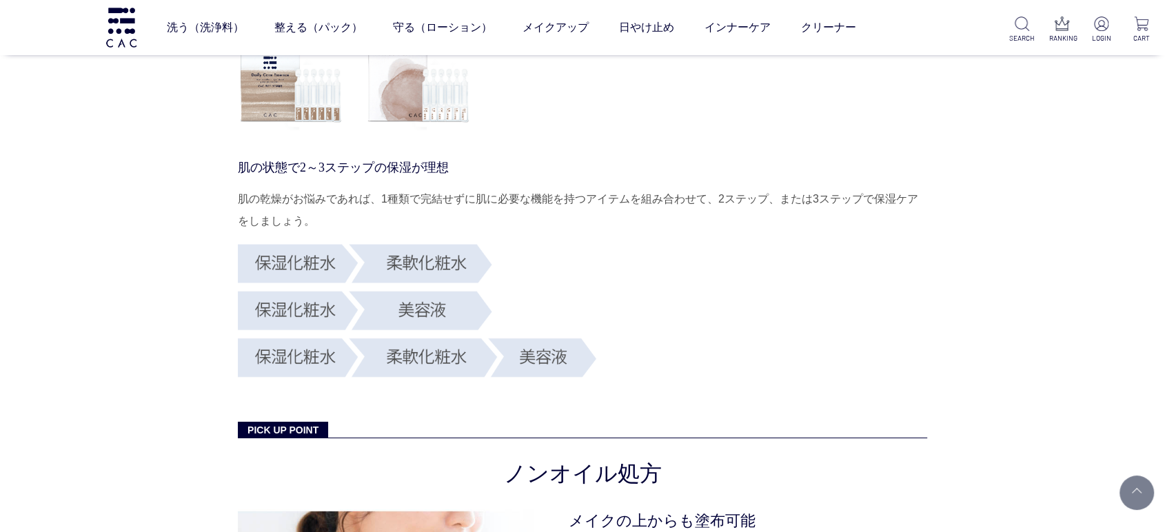
click at [305, 85] on img at bounding box center [291, 78] width 106 height 106
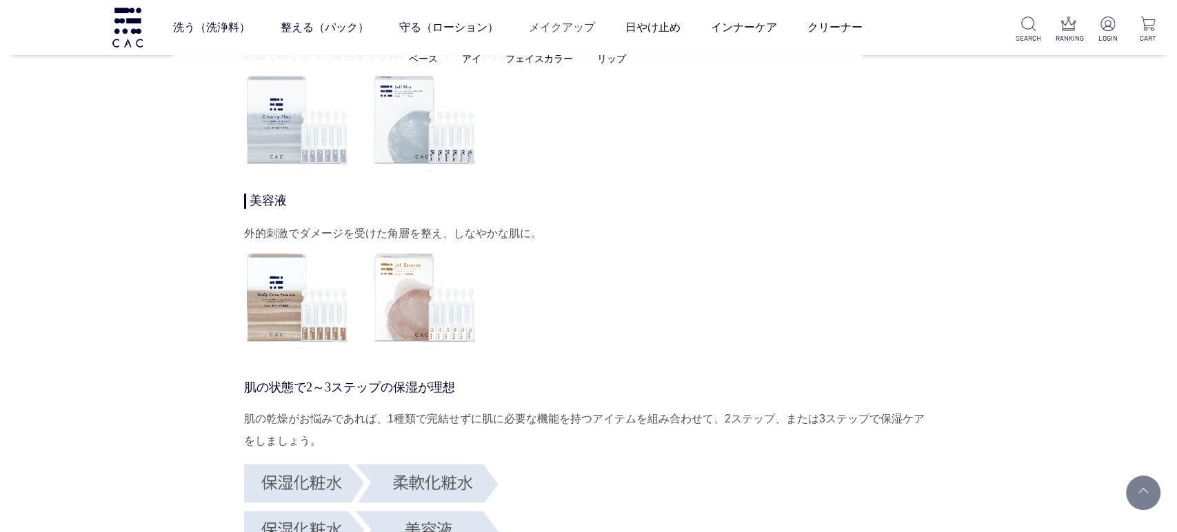
scroll to position [4443, 0]
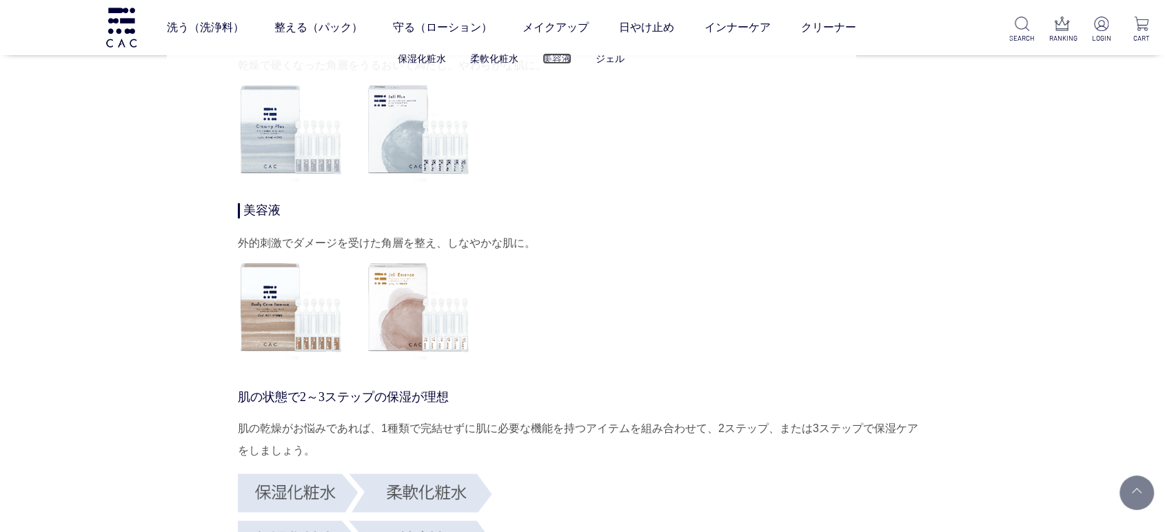
click at [563, 57] on link "美容液" at bounding box center [557, 58] width 29 height 11
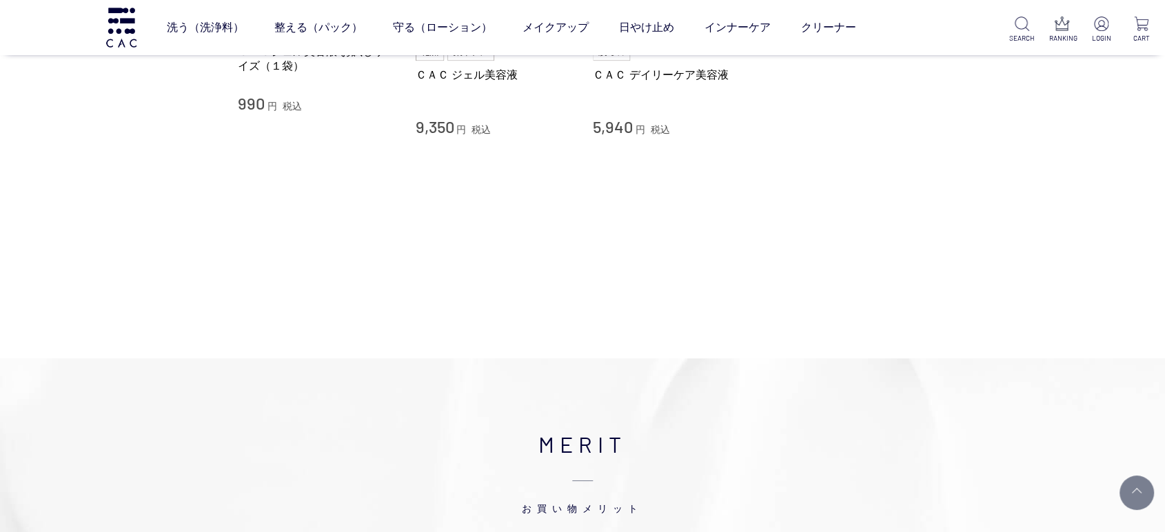
scroll to position [77, 0]
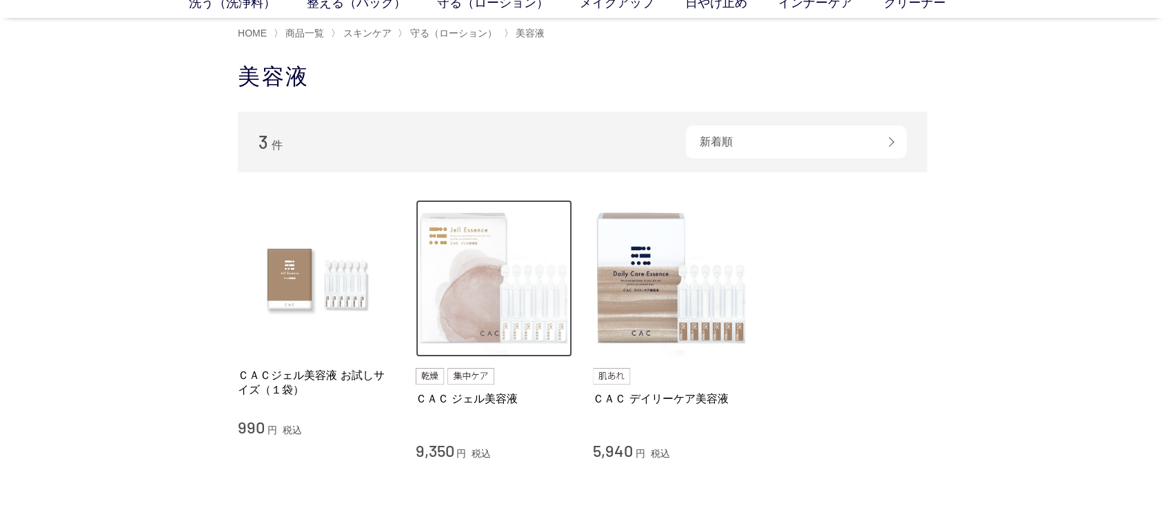
click at [499, 318] on img at bounding box center [494, 278] width 157 height 157
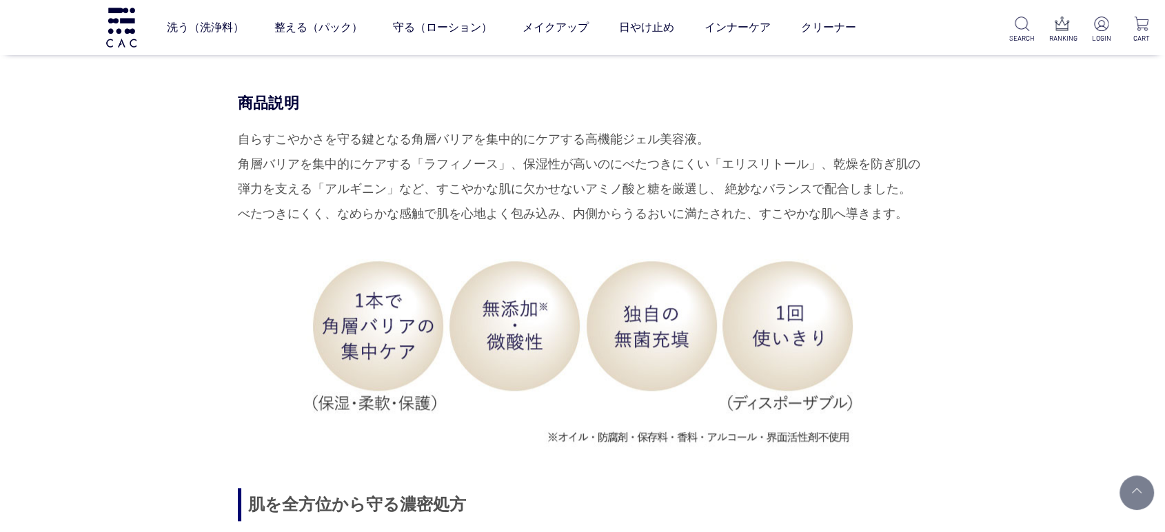
scroll to position [1379, 0]
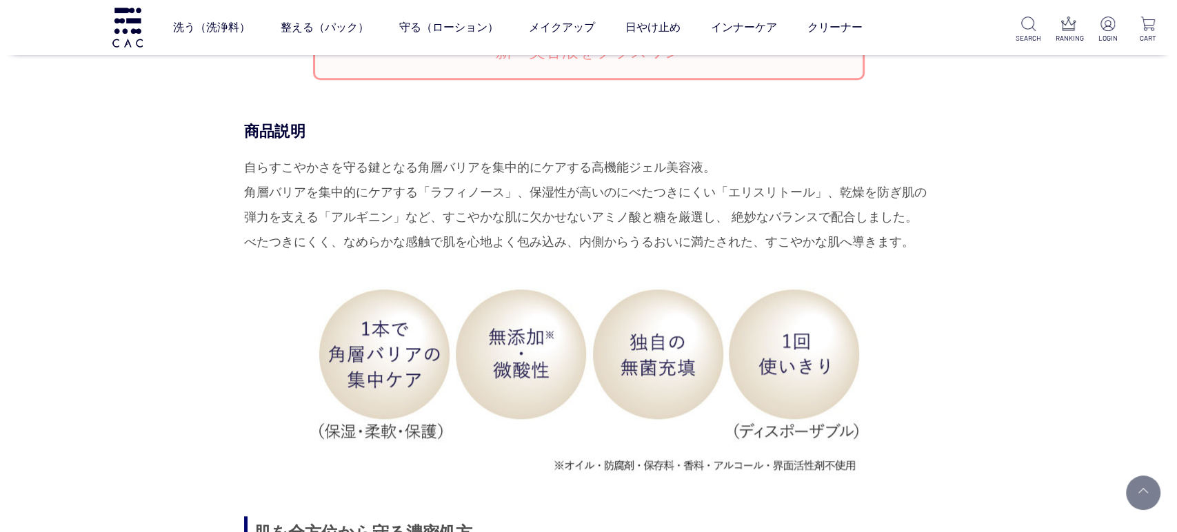
scroll to position [1225, 0]
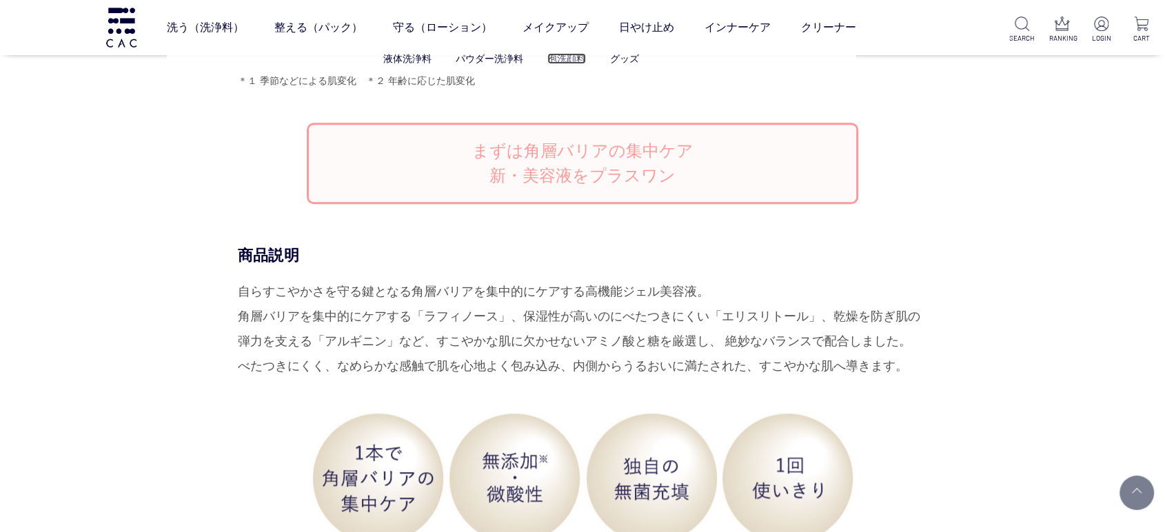
click at [560, 61] on link "泡洗顔料" at bounding box center [566, 58] width 39 height 11
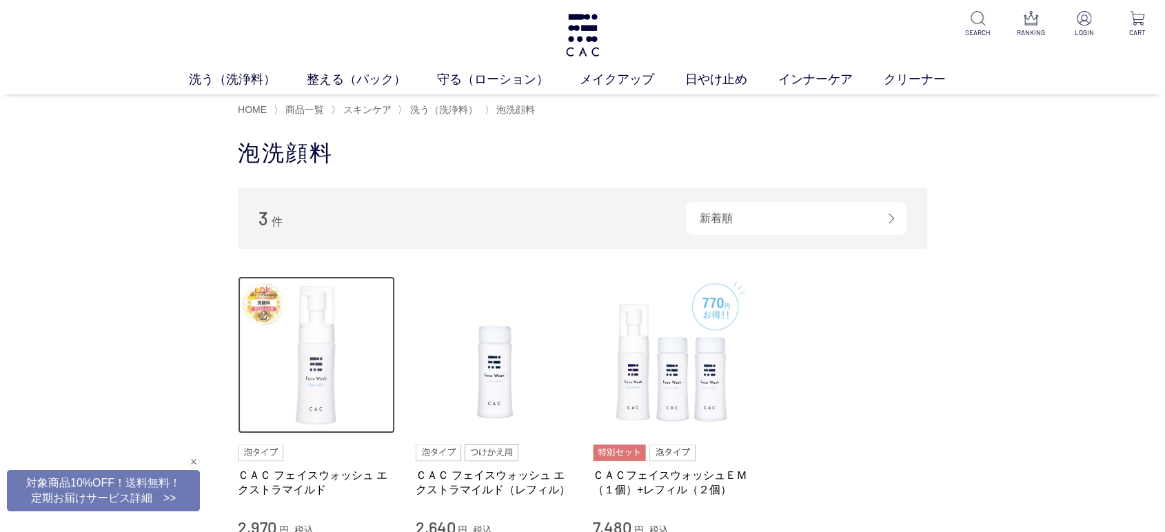
click at [323, 401] on img at bounding box center [316, 354] width 157 height 157
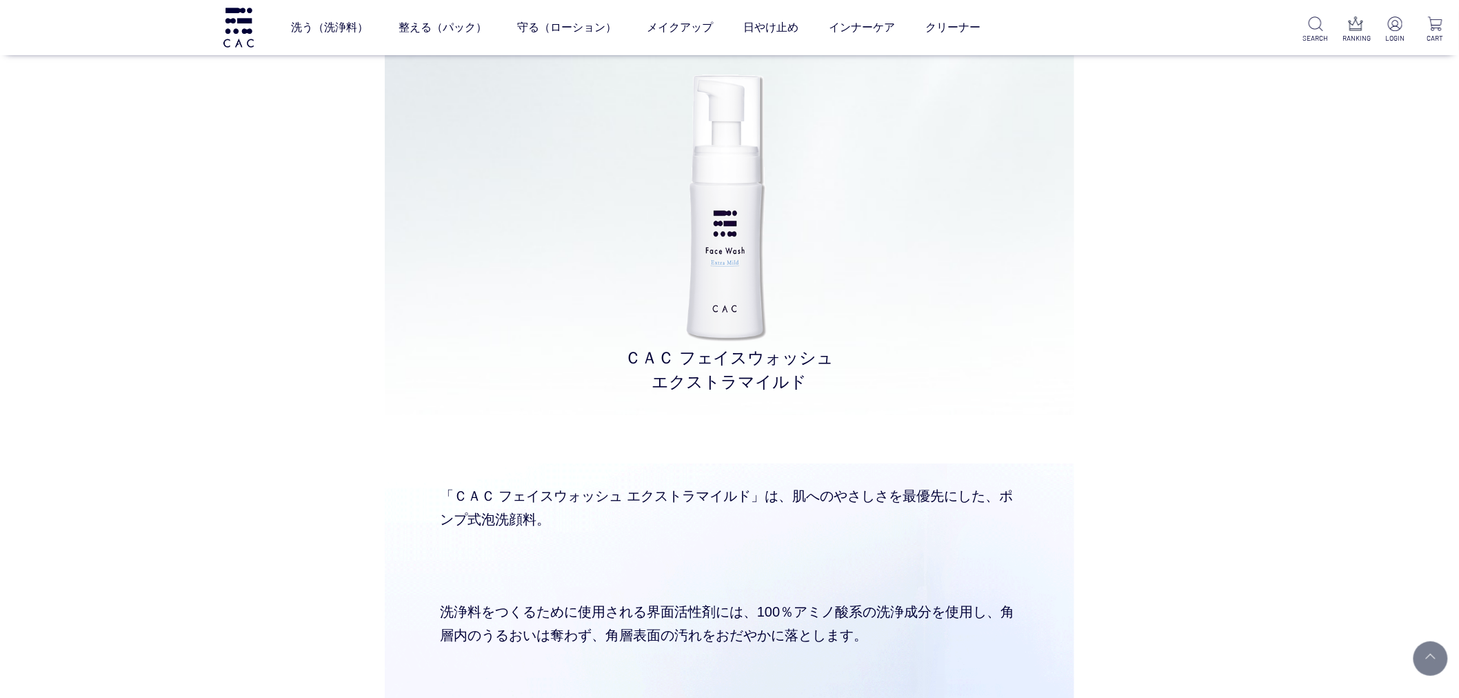
scroll to position [3906, 0]
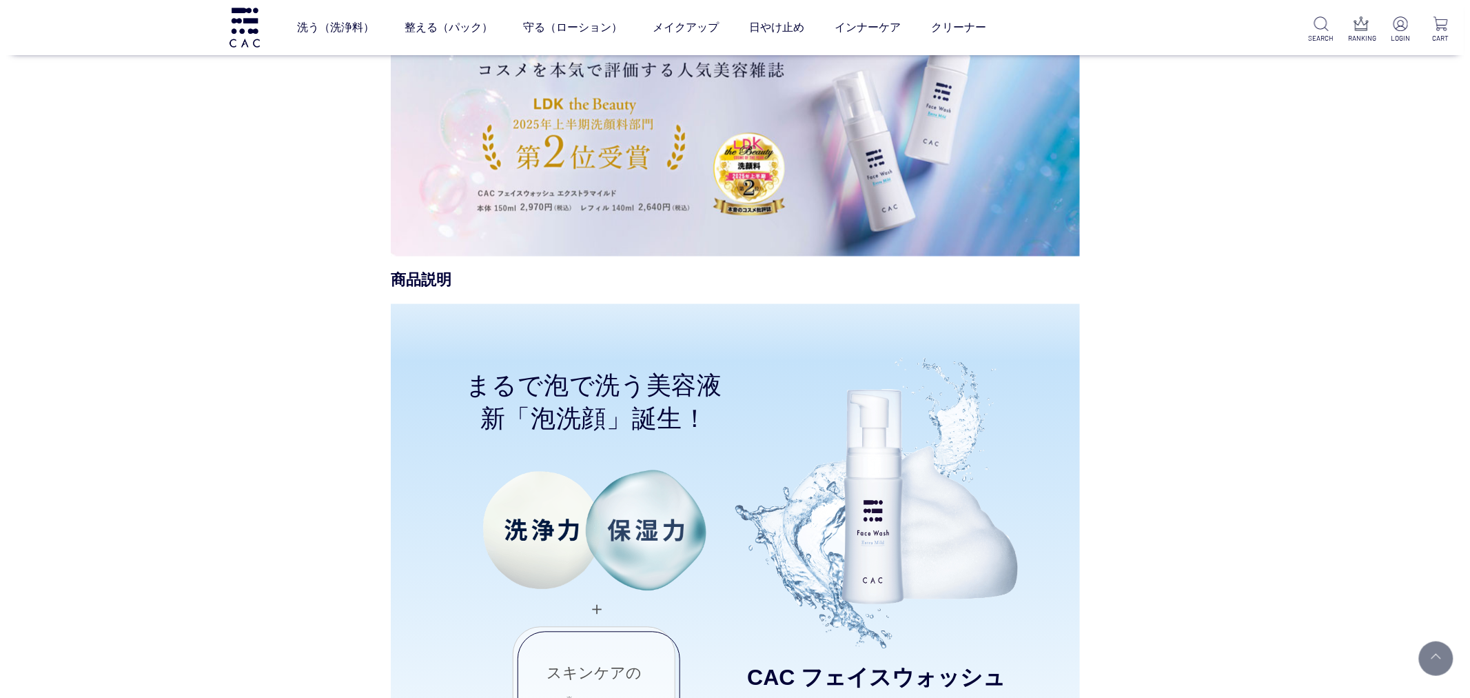
scroll to position [842, 0]
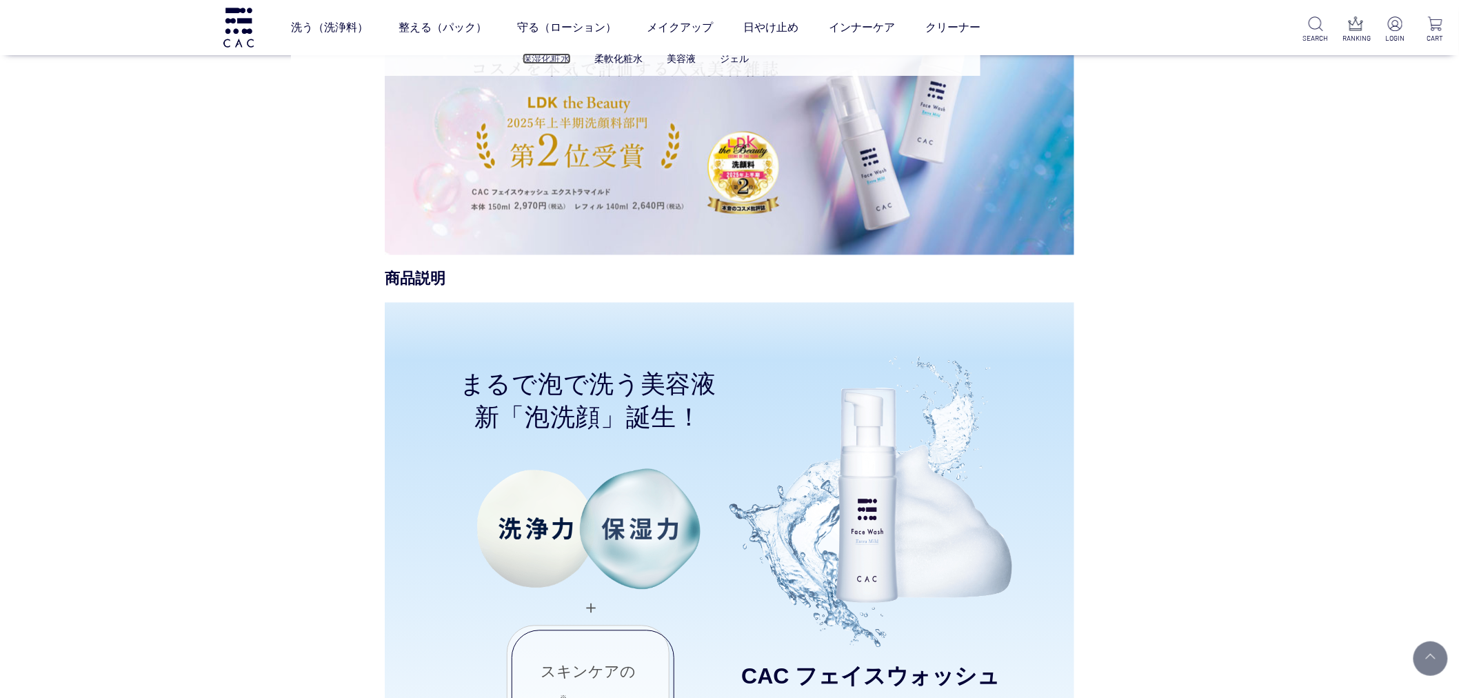
click at [560, 57] on link "保湿化粧水" at bounding box center [547, 58] width 48 height 11
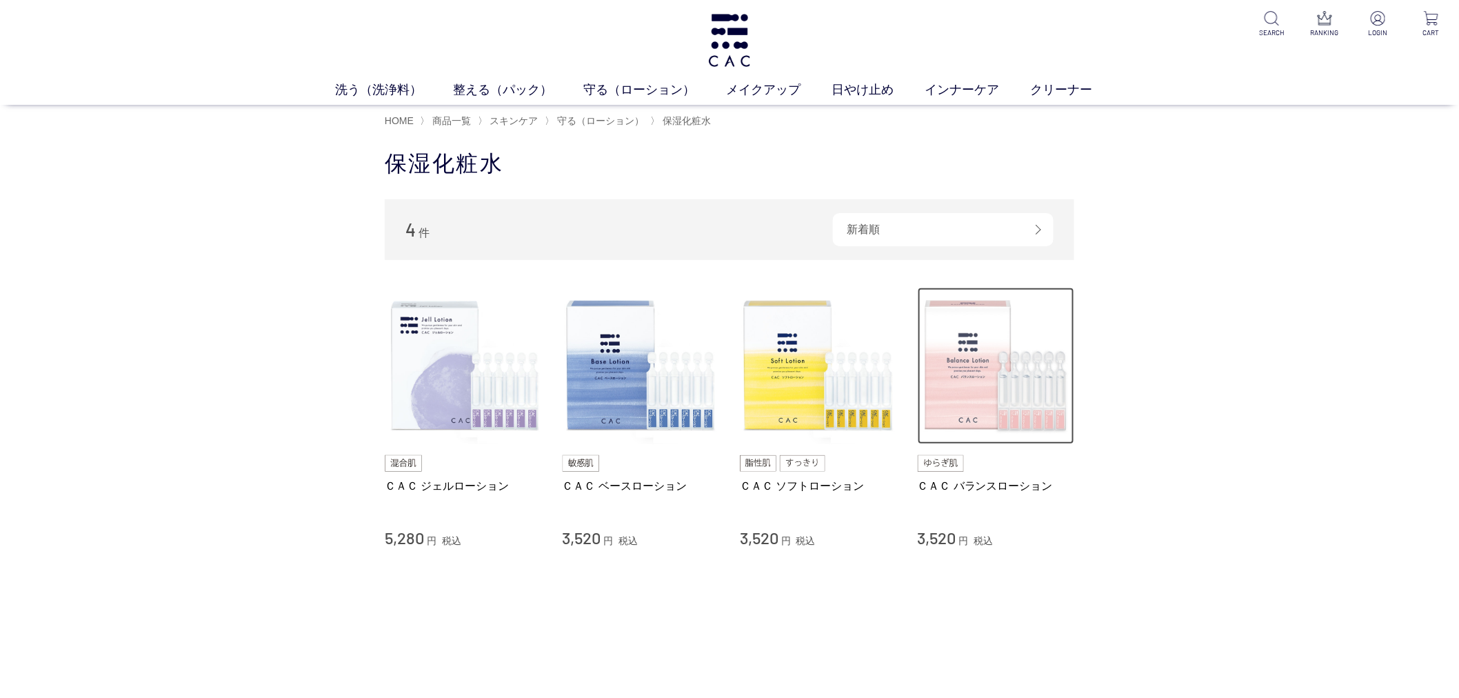
click at [972, 386] on img at bounding box center [996, 365] width 157 height 157
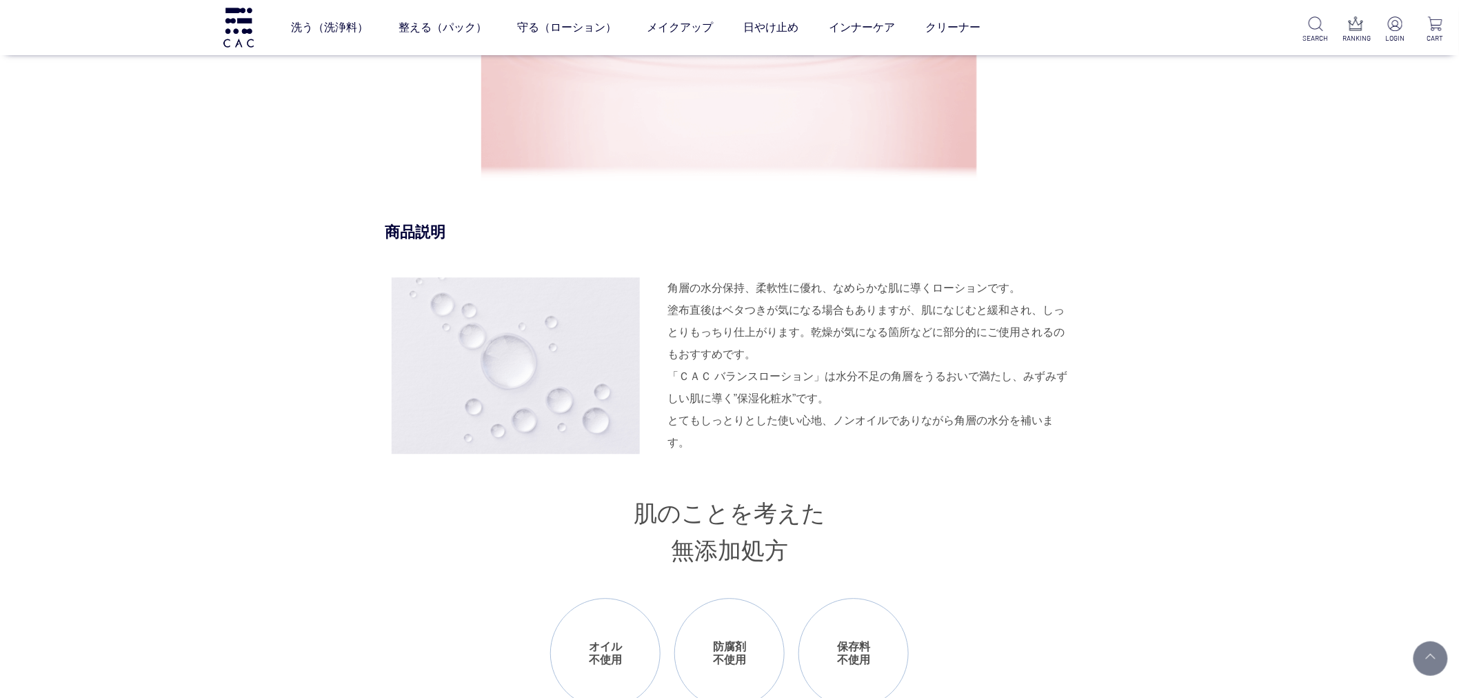
scroll to position [1149, 0]
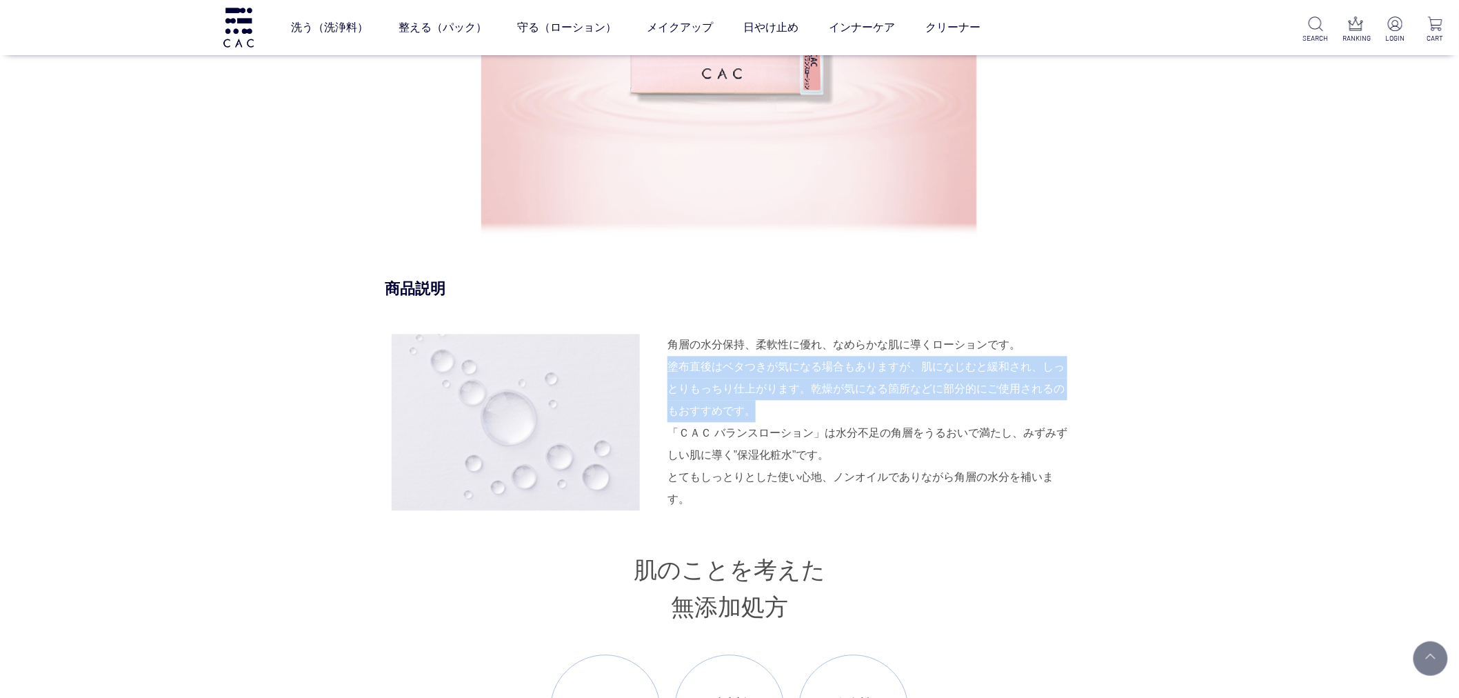
drag, startPoint x: 667, startPoint y: 367, endPoint x: 777, endPoint y: 423, distance: 123.6
click at [777, 422] on div "角層の水分保持、柔軟性に優れ、なめらかな肌に導くローションです。 塗布直後はベタつきが気になる場合もありますが、肌になじむと緩和され、しっとりもっちり仕上がり…" at bounding box center [870, 378] width 407 height 88
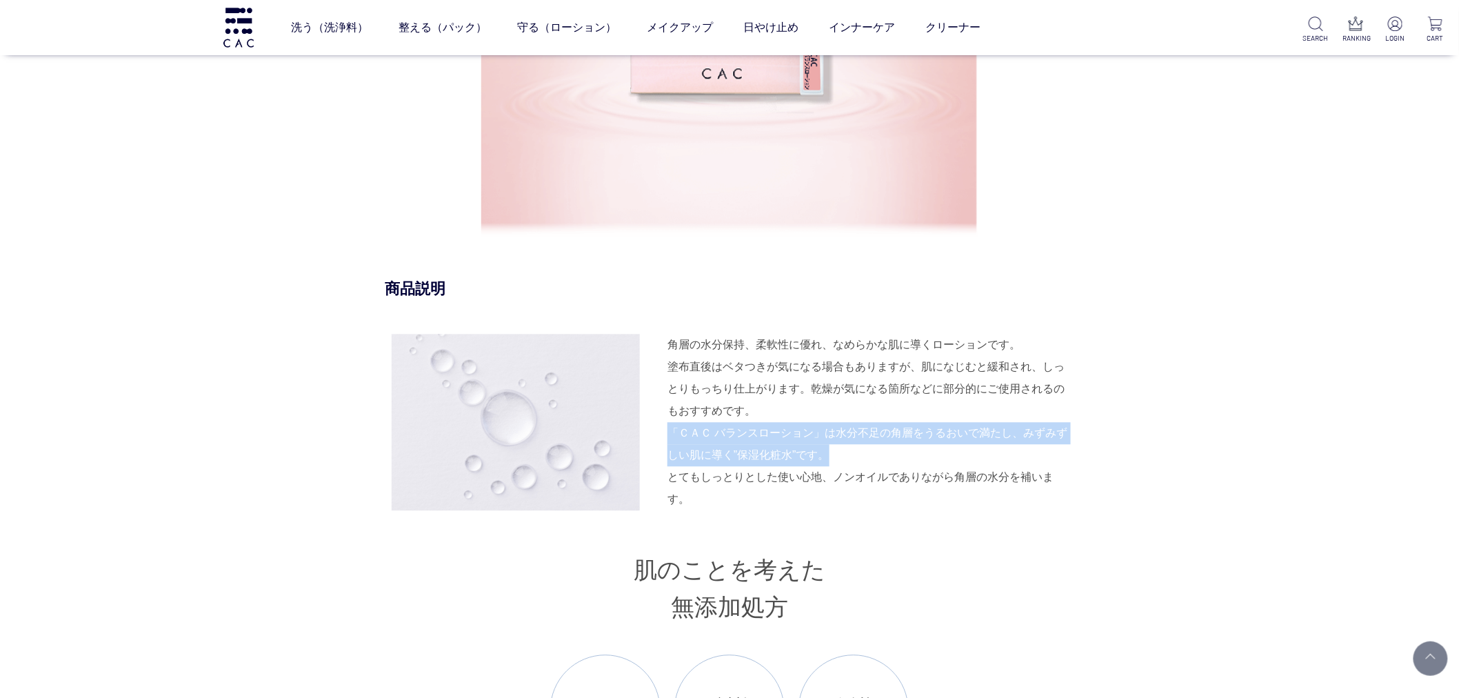
drag, startPoint x: 669, startPoint y: 452, endPoint x: 851, endPoint y: 476, distance: 183.6
click at [851, 476] on div "「ＣＡＣ バランスローション」は水分不足の角層をうるおいで満たし、みずみずしい肌に導く”保湿化粧水”です。 とてもしっとりとした使い心地、ノンオイルでありなが…" at bounding box center [870, 466] width 407 height 88
click at [878, 476] on div "「ＣＡＣ バランスローション」は水分不足の角層をうるおいで満たし、みずみずしい肌に導く”保湿化粧水”です。 とてもしっとりとした使い心地、ノンオイルでありなが…" at bounding box center [870, 466] width 407 height 88
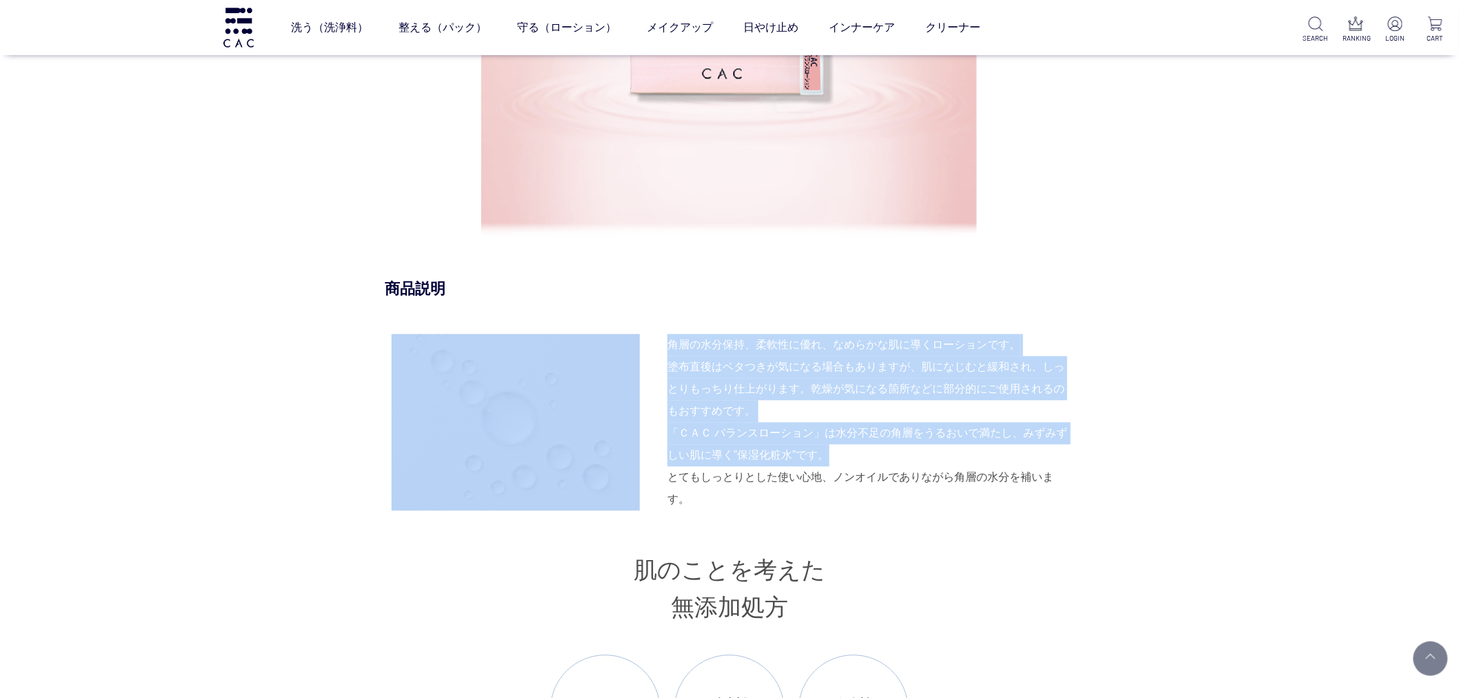
drag, startPoint x: 653, startPoint y: 492, endPoint x: 1080, endPoint y: 478, distance: 427.0
click at [1070, 478] on div "角層の水分保持、柔軟性に優れ、なめらかな肌に導くローションです。 塗布直後はベタつきが気になる場合もありますが、肌になじむと緩和され、しっとりもっちり仕上がり…" at bounding box center [729, 422] width 689 height 176
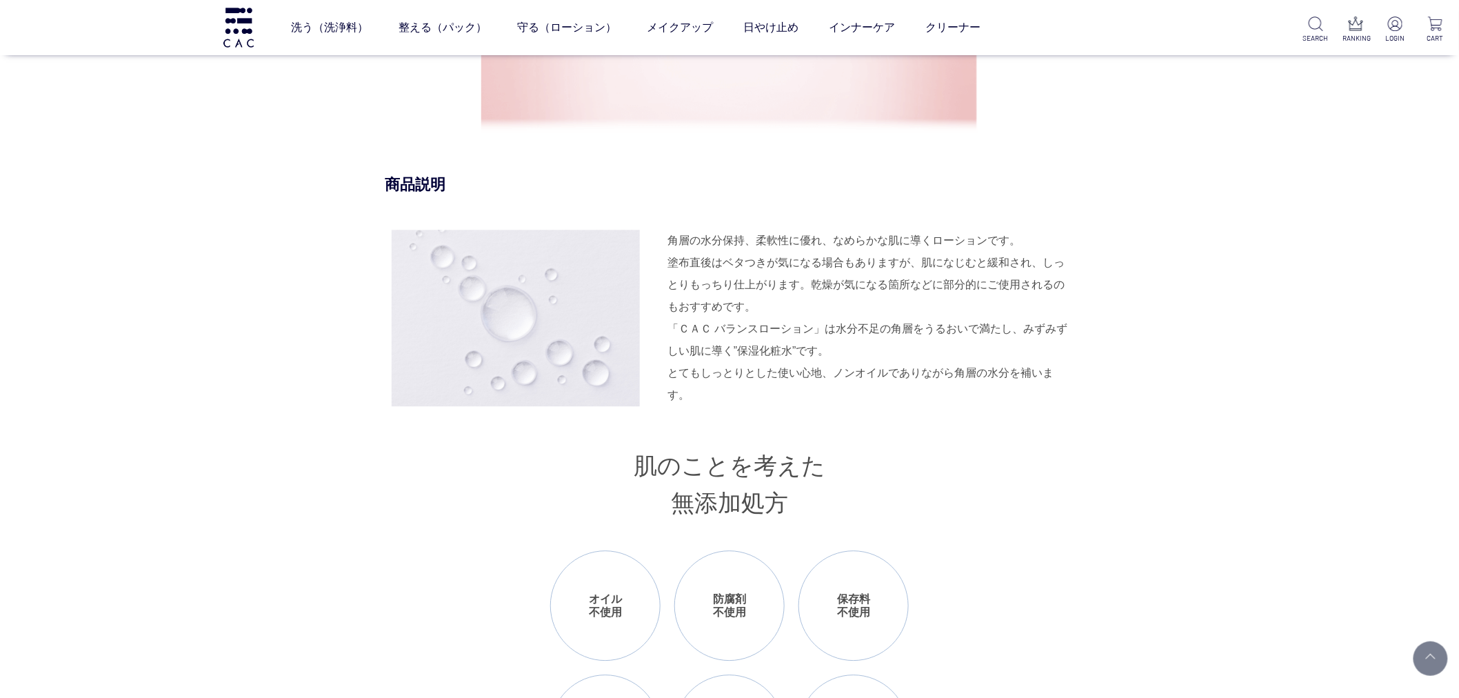
scroll to position [1225, 0]
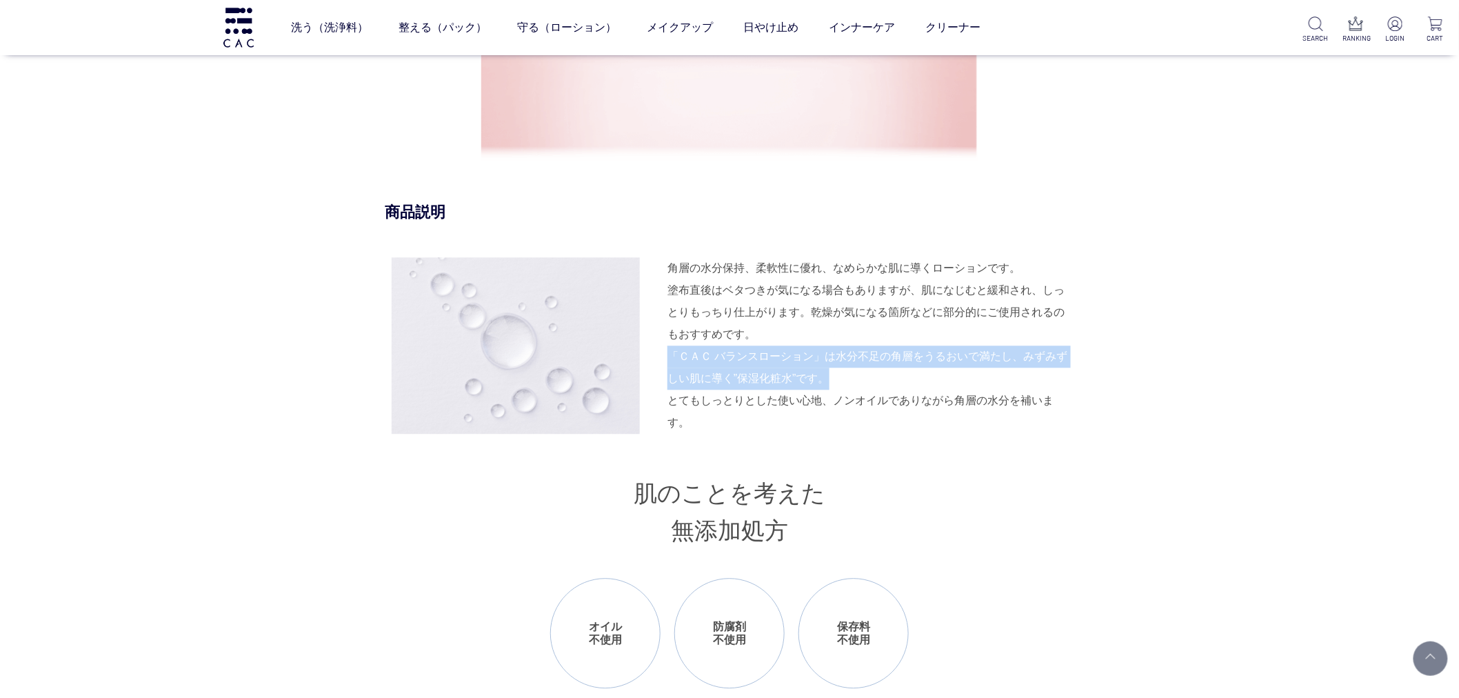
drag, startPoint x: 665, startPoint y: 368, endPoint x: 856, endPoint y: 391, distance: 191.6
click at [856, 391] on div "角層の水分保持、柔軟性に優れ、なめらかな肌に導くローションです。 塗布直後はベタつきが気になる場合もありますが、肌になじむと緩和され、しっとりもっちり仕上がり…" at bounding box center [729, 345] width 689 height 176
click at [859, 394] on div "「ＣＡＣ バランスローション」は水分不足の角層をうるおいで満たし、みずみずしい肌に導く”保湿化粧水”です。 とてもしっとりとした使い心地、ノンオイルでありなが…" at bounding box center [870, 389] width 407 height 88
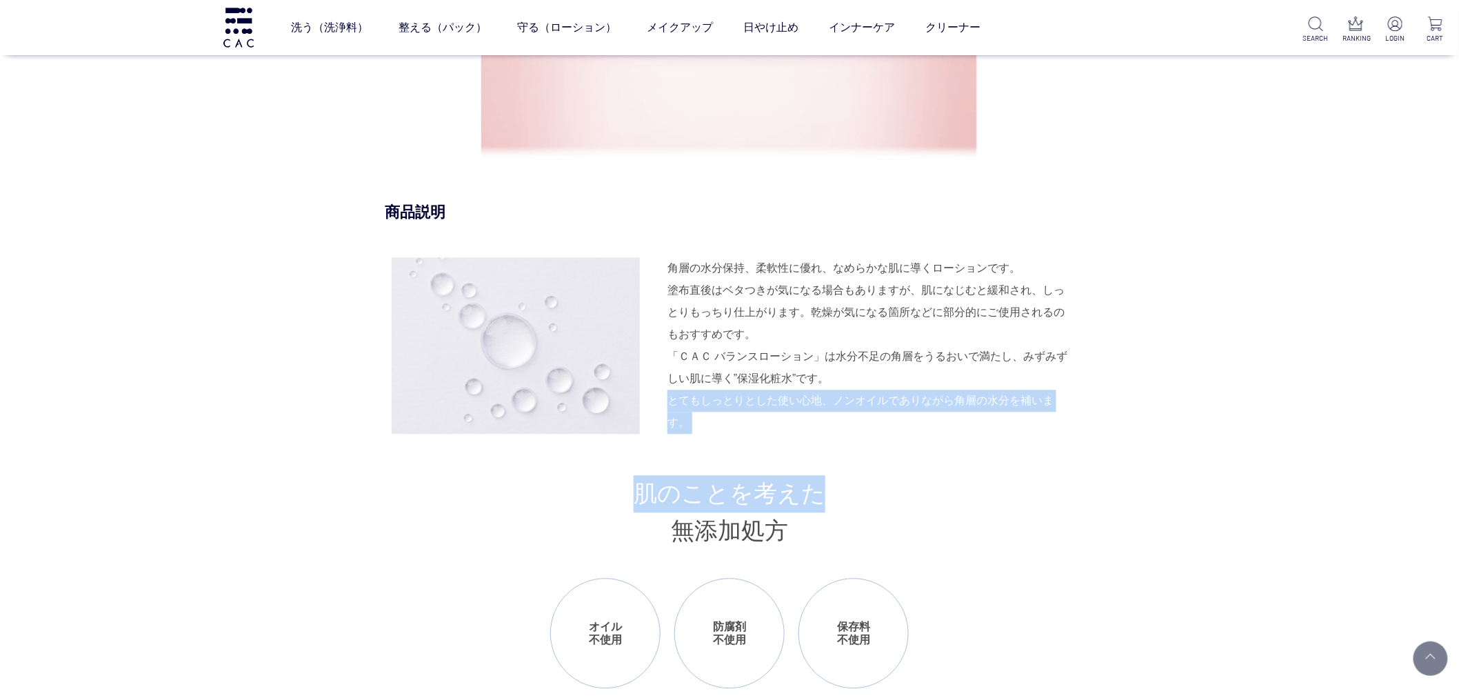
drag, startPoint x: 667, startPoint y: 419, endPoint x: 1076, endPoint y: 450, distance: 410.7
click at [1066, 458] on div "商品説明 角層の水分保持、柔軟性に優れ、なめらかな肌に導くローションです。 塗布直後はベタつきが気になる場合もありますが、肌になじむと緩和され、しっとりもっち…" at bounding box center [729, 660] width 689 height 917
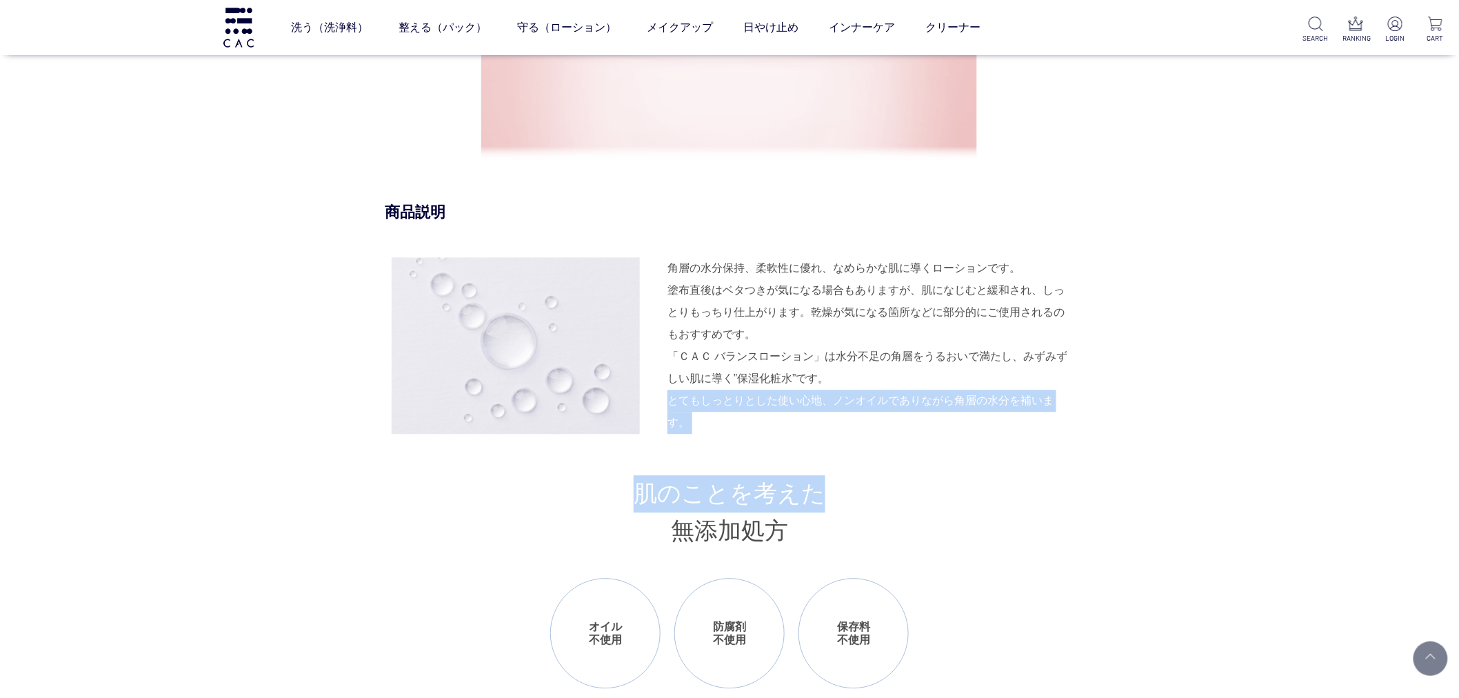
drag, startPoint x: 701, startPoint y: 417, endPoint x: 1069, endPoint y: 453, distance: 369.2
click at [1069, 453] on div "商品説明 角層の水分保持、柔軟性に優れ、なめらかな肌に導くローションです。 塗布直後はベタつきが気になる場合もありますが、肌になじむと緩和され、しっとりもっち…" at bounding box center [729, 660] width 689 height 917
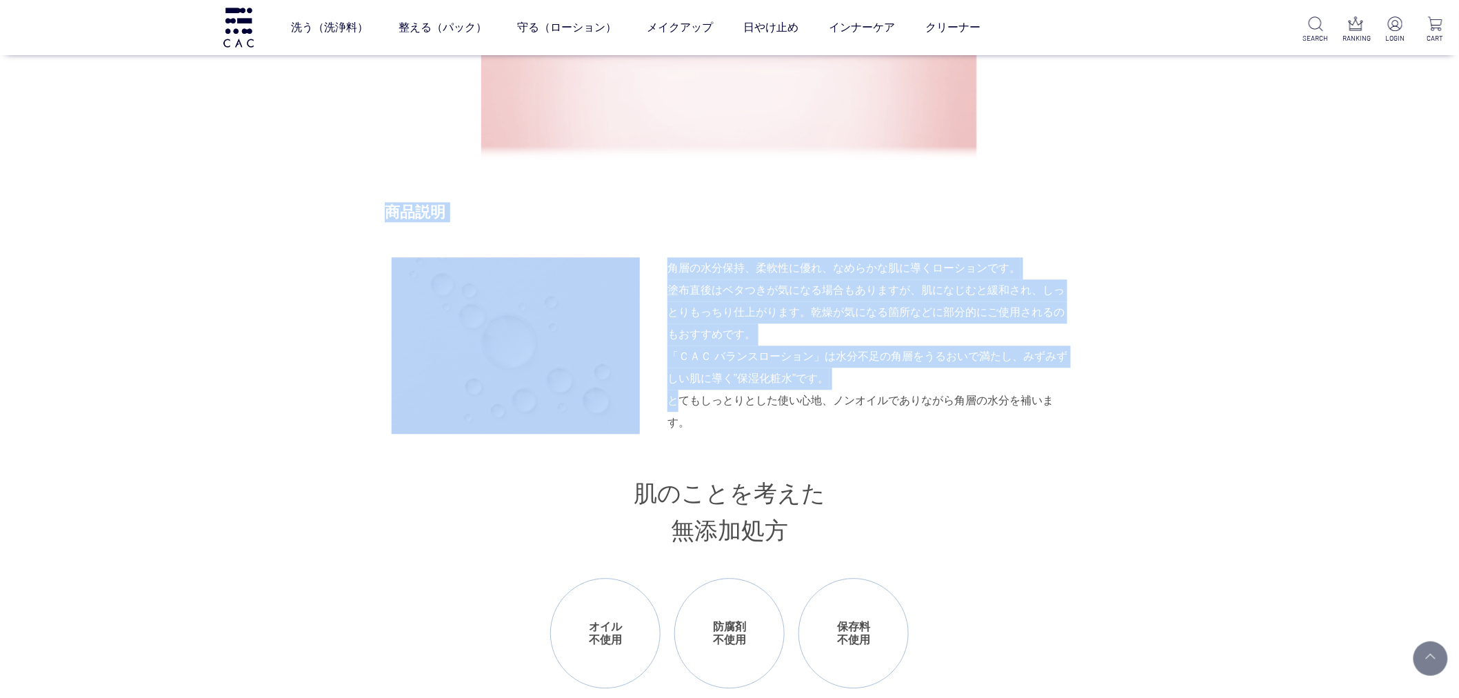
drag, startPoint x: 714, startPoint y: 416, endPoint x: 1077, endPoint y: 412, distance: 362.7
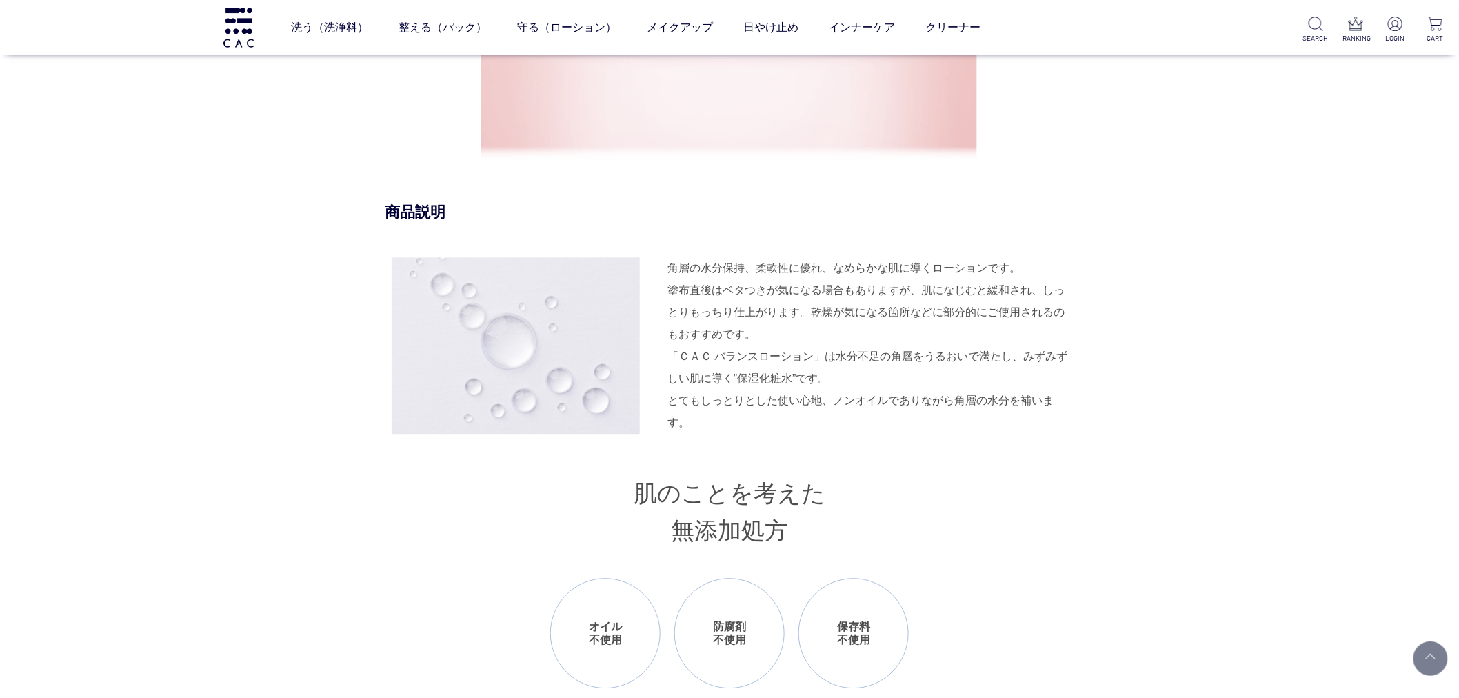
click at [1071, 423] on div "「ＣＡＣ バランスローション」は水分不足の角層をうるおいで満たし、みずみずしい肌に導く”保湿化粧水”です。 とてもしっとりとした使い心地、ノンオイルでありなが…" at bounding box center [870, 389] width 407 height 88
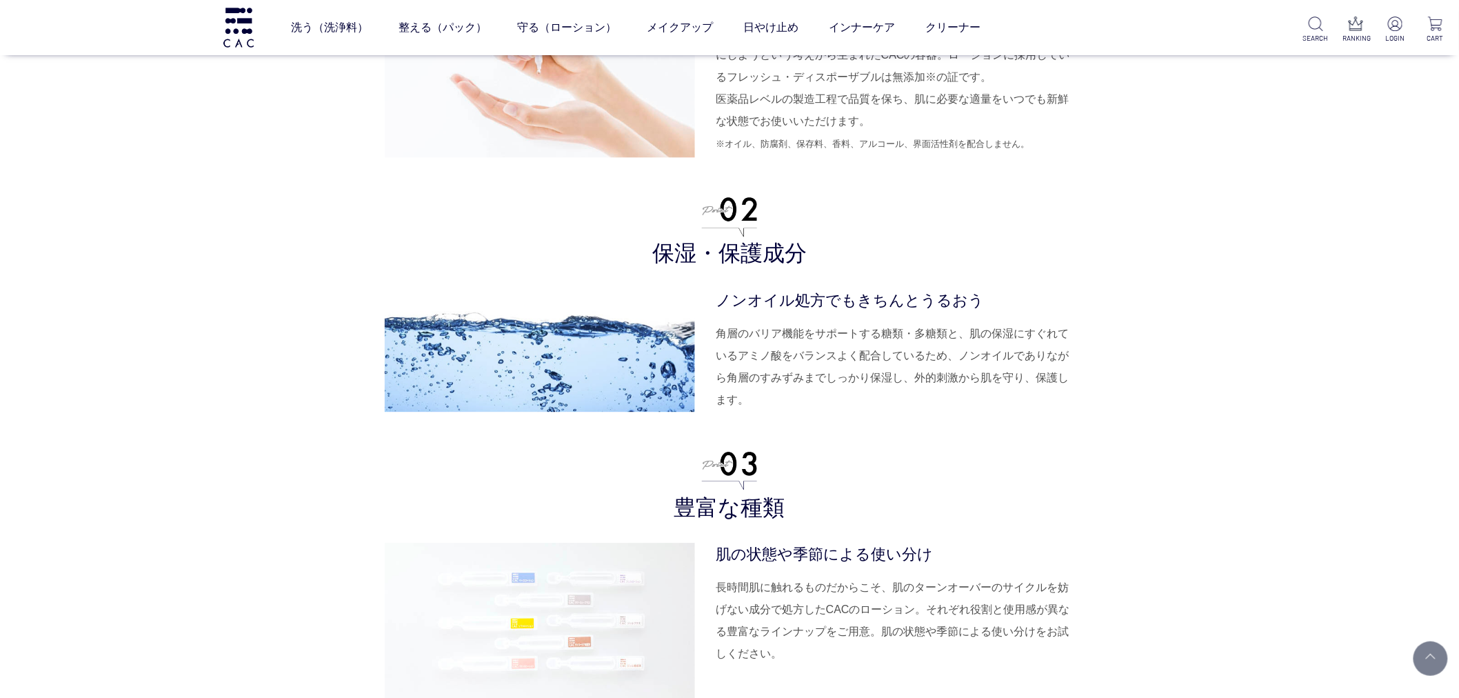
scroll to position [3677, 0]
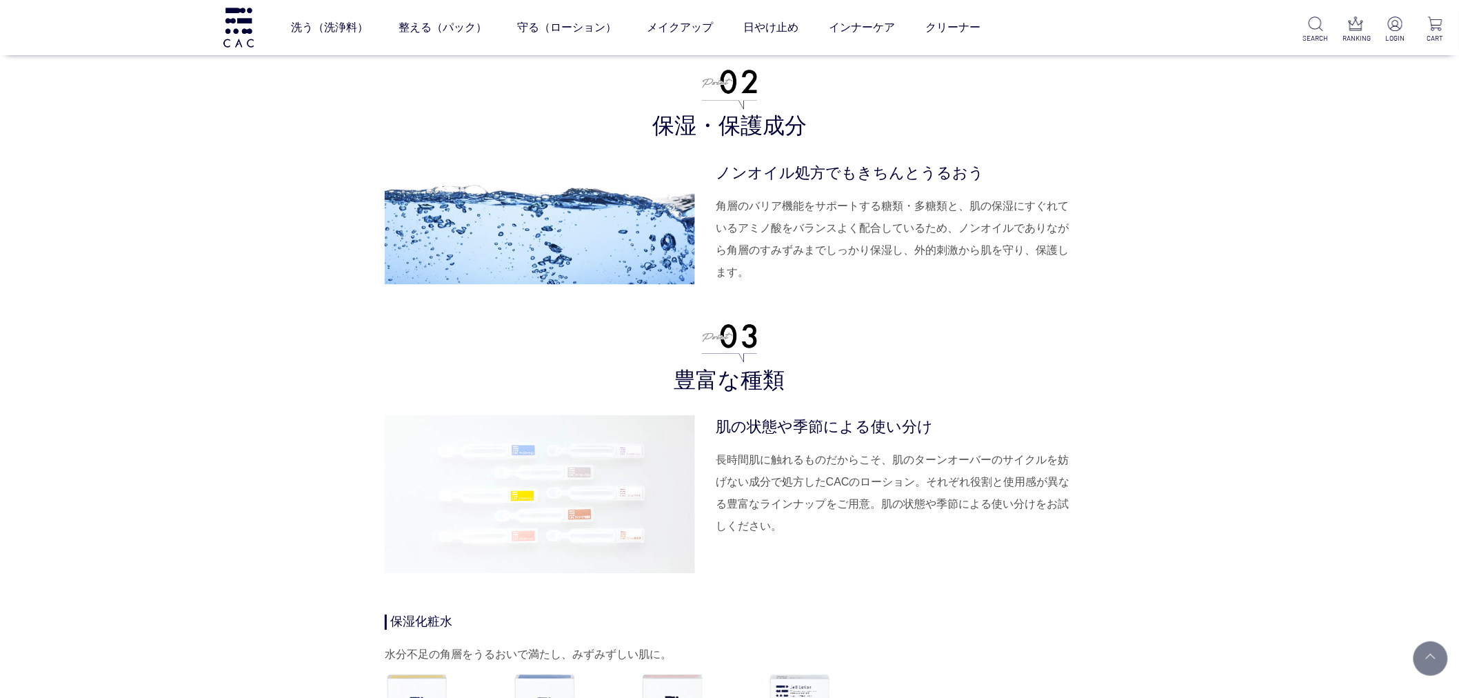
click at [784, 553] on dl "肌の状態や季節による使い分け 長時間肌に触れるものだからこそ、肌のターンオーバーのサイクルを妨げない成分で処方したCACのローション。それぞれ役割と使用感が異…" at bounding box center [895, 494] width 358 height 158
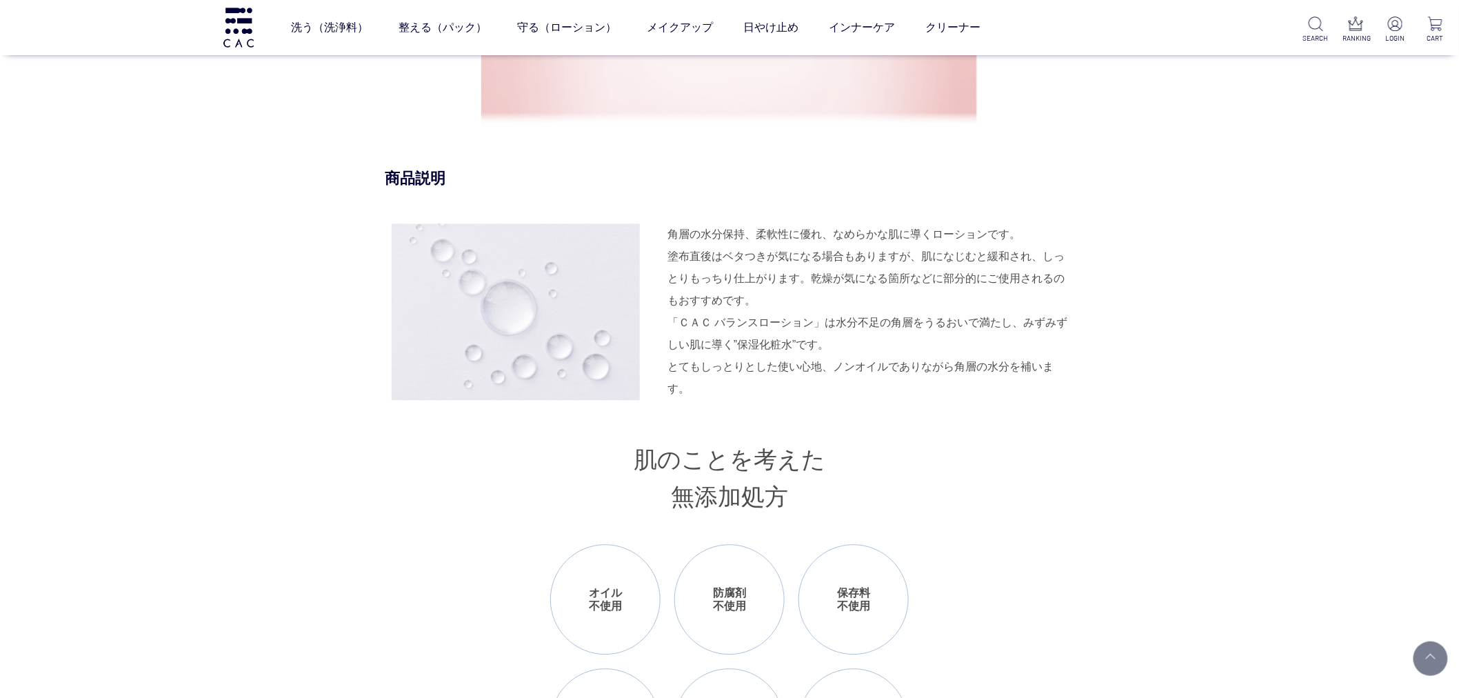
scroll to position [1072, 0]
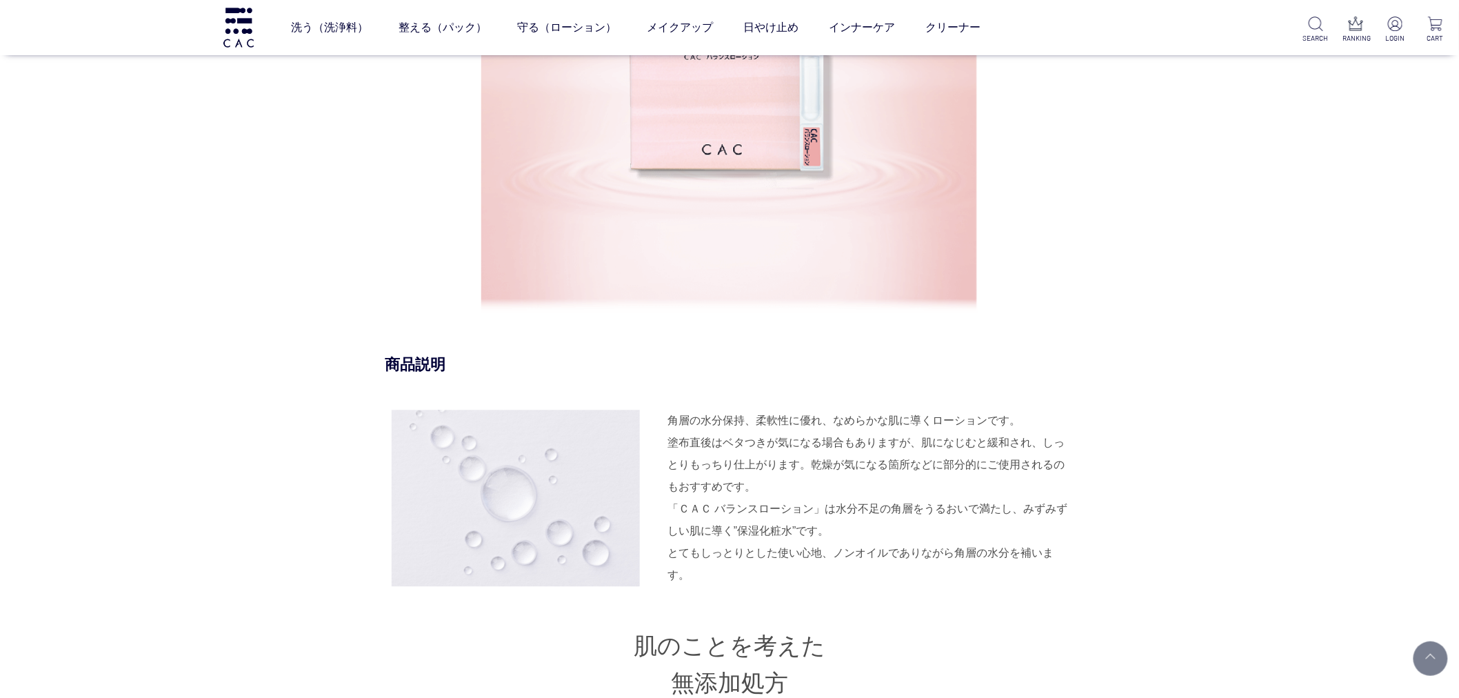
click at [998, 554] on div "「ＣＡＣ バランスローション」は水分不足の角層をうるおいで満たし、みずみずしい肌に導く”保湿化粧水”です。 とてもしっとりとした使い心地、ノンオイルでありなが…" at bounding box center [870, 542] width 407 height 88
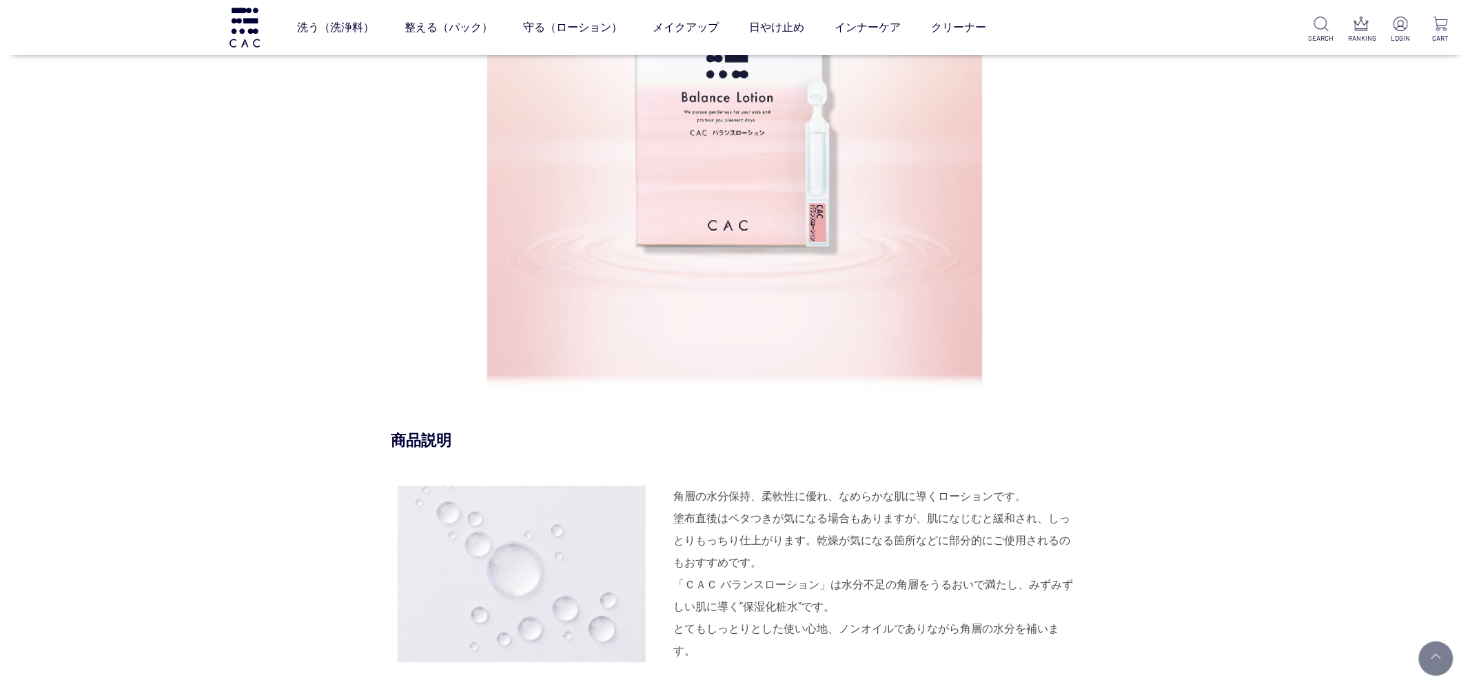
scroll to position [689, 0]
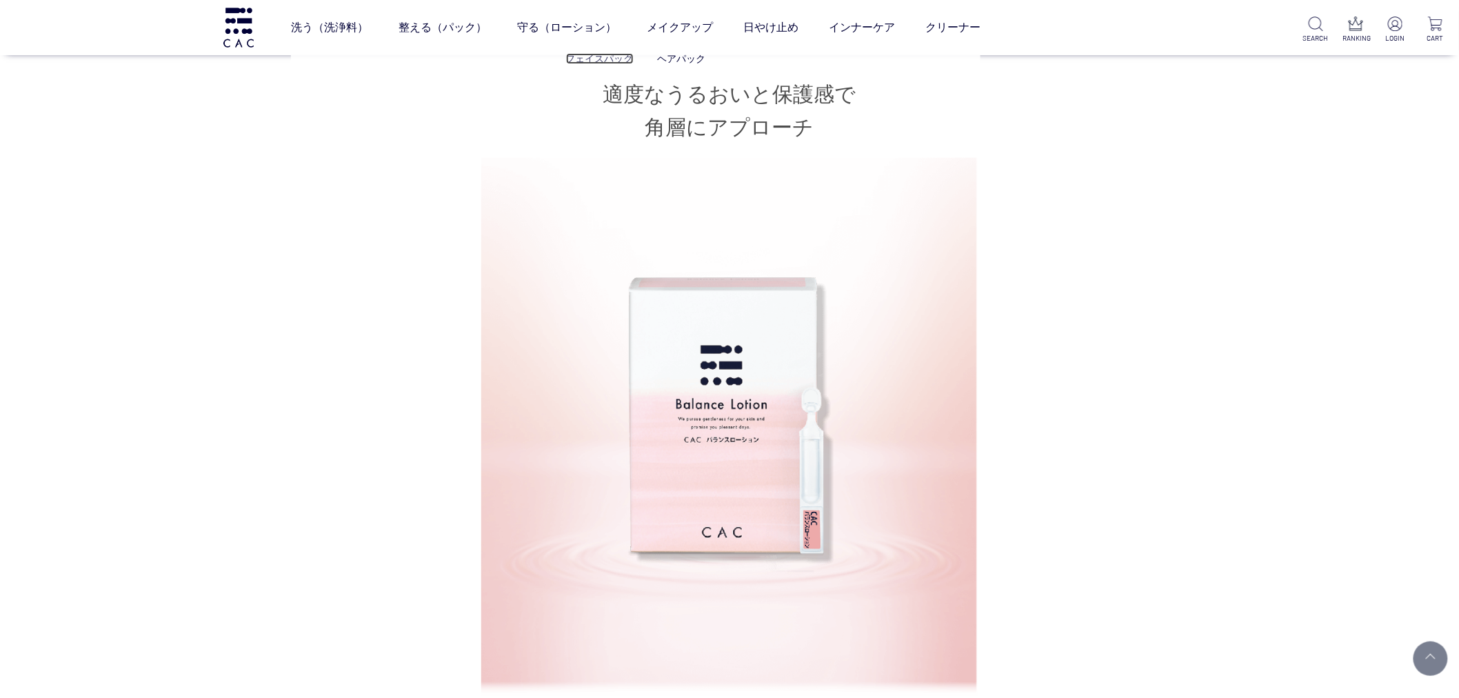
click at [587, 54] on link "フェイスパック" at bounding box center [600, 58] width 68 height 11
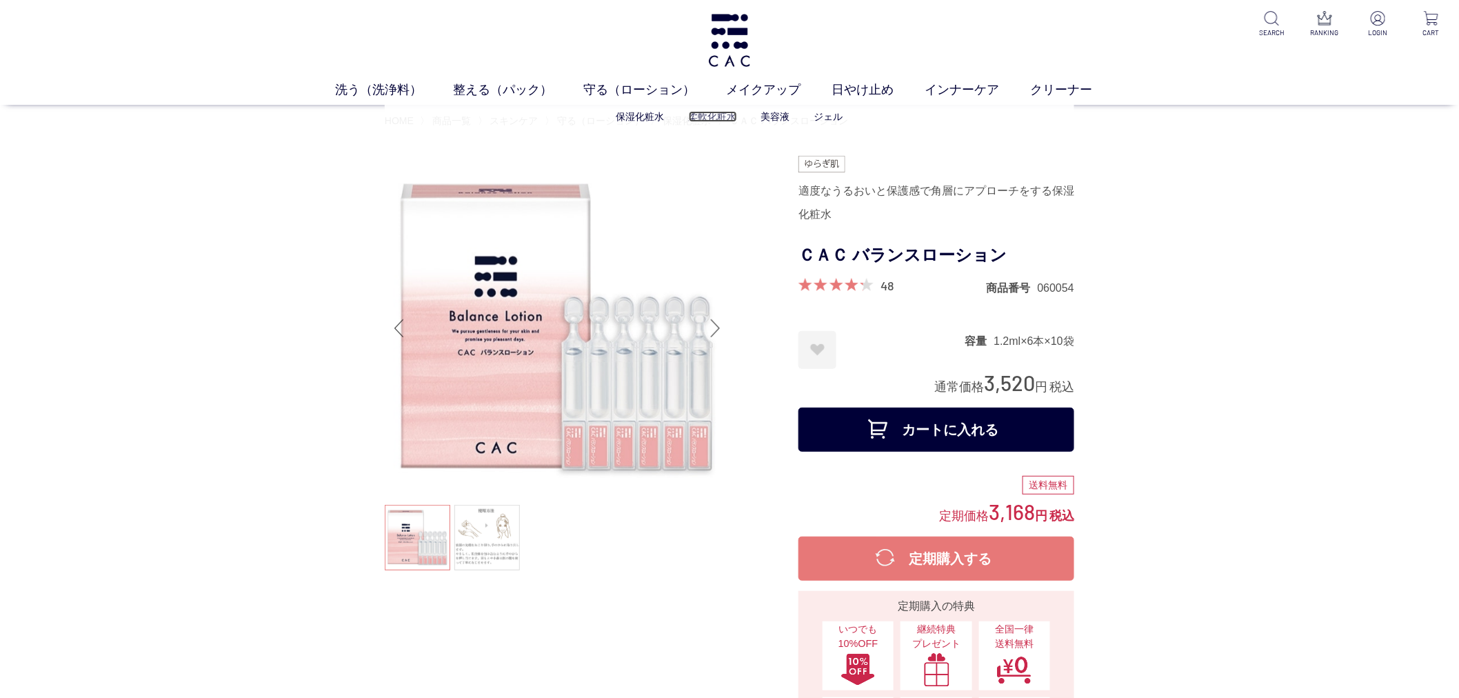
click at [707, 114] on link "柔軟化粧水" at bounding box center [713, 116] width 48 height 11
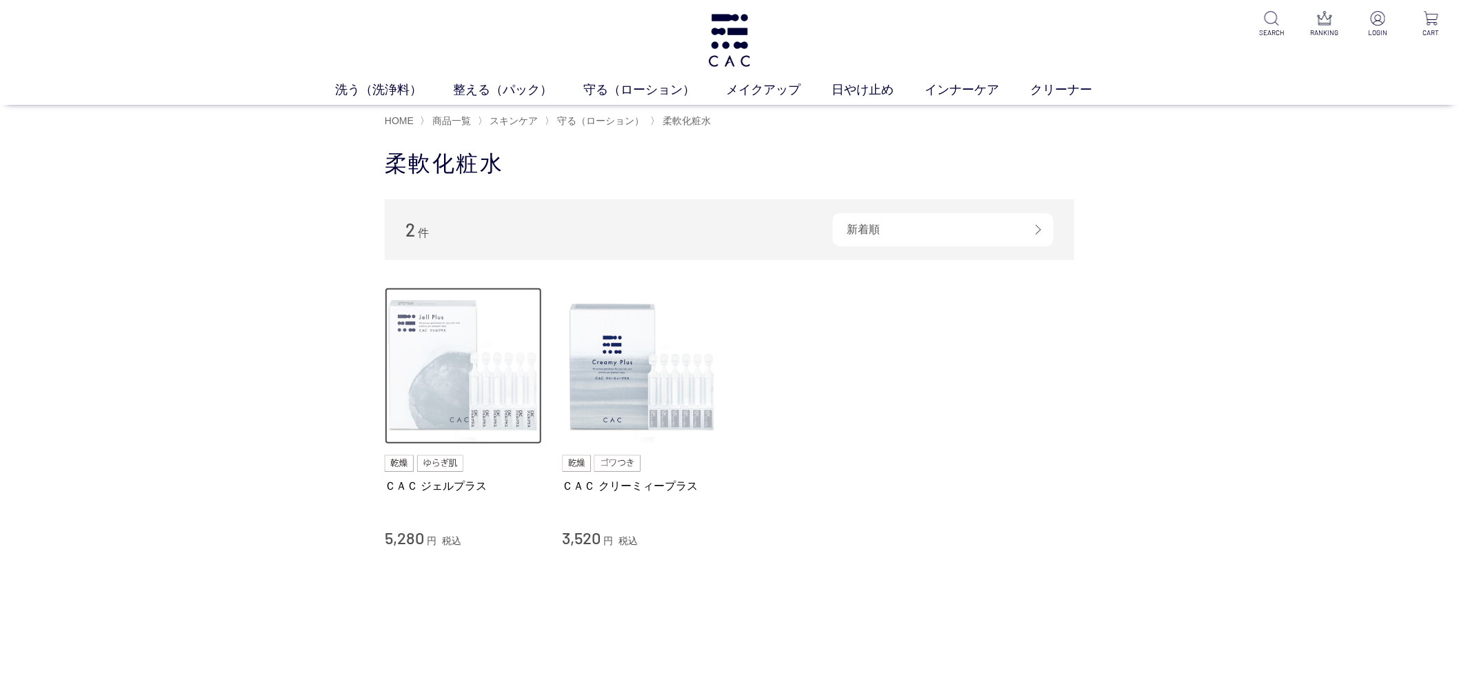
click at [425, 405] on img at bounding box center [463, 365] width 157 height 157
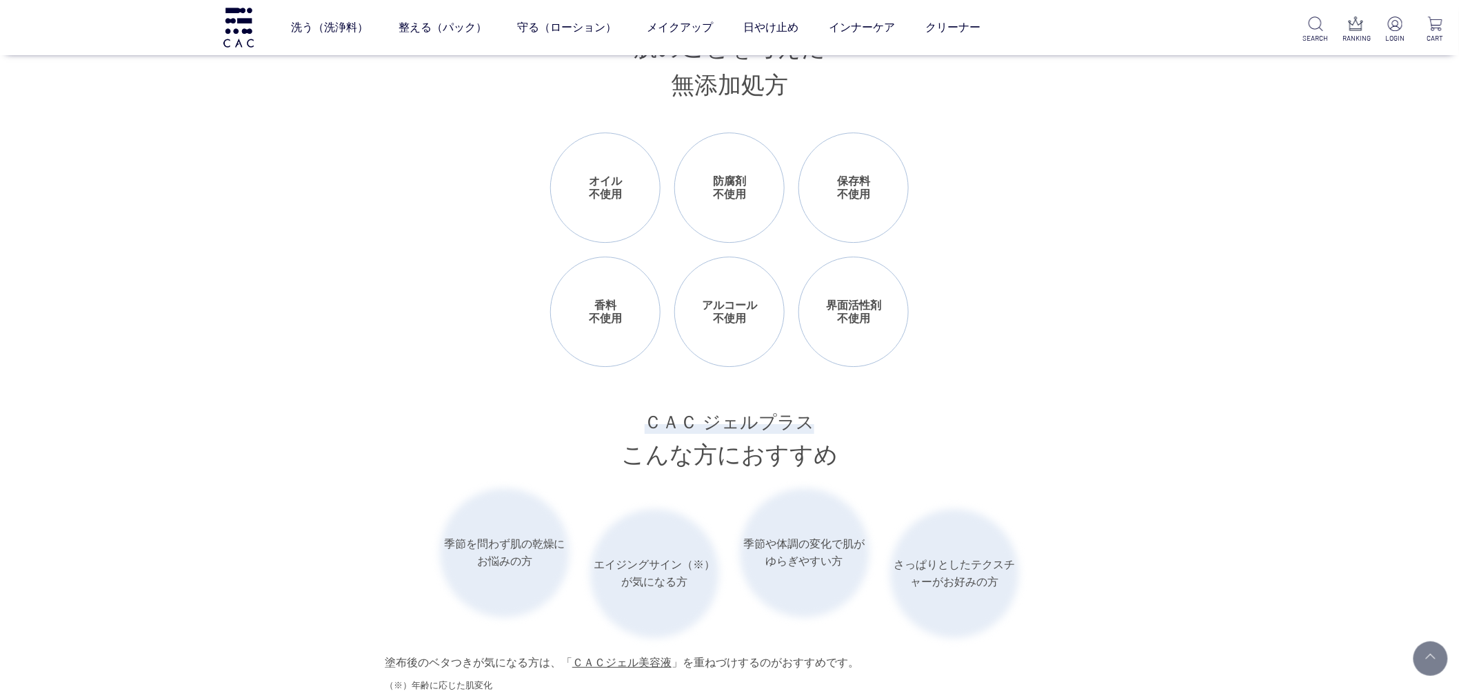
scroll to position [1685, 0]
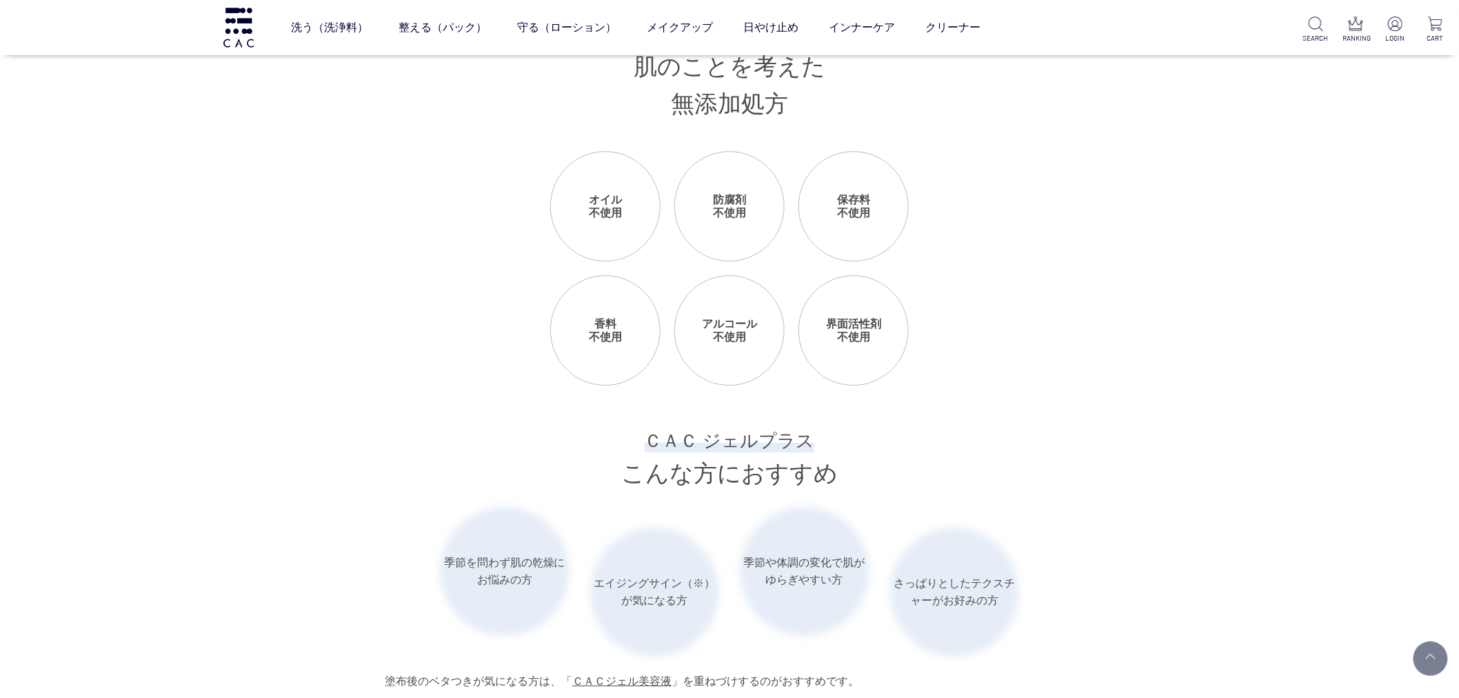
drag, startPoint x: 106, startPoint y: 589, endPoint x: 138, endPoint y: 560, distance: 42.9
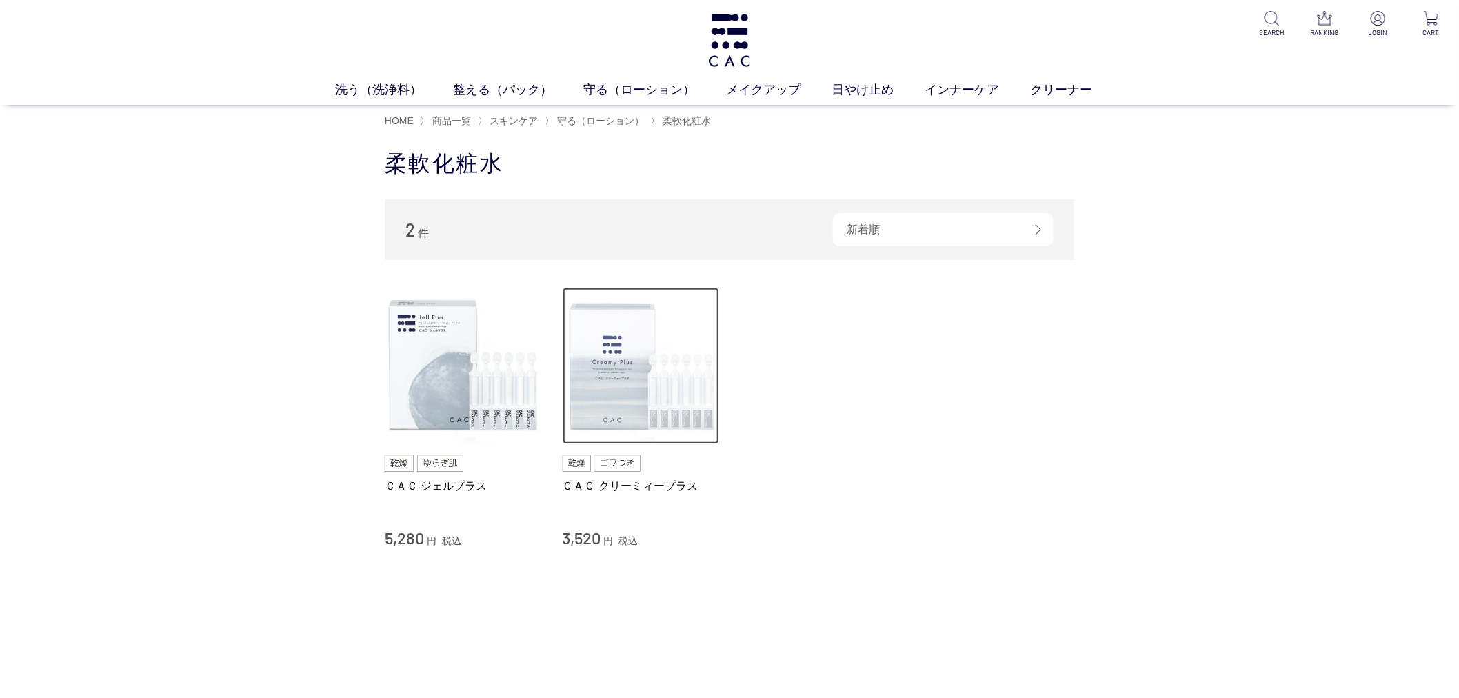
click at [679, 380] on img at bounding box center [641, 365] width 157 height 157
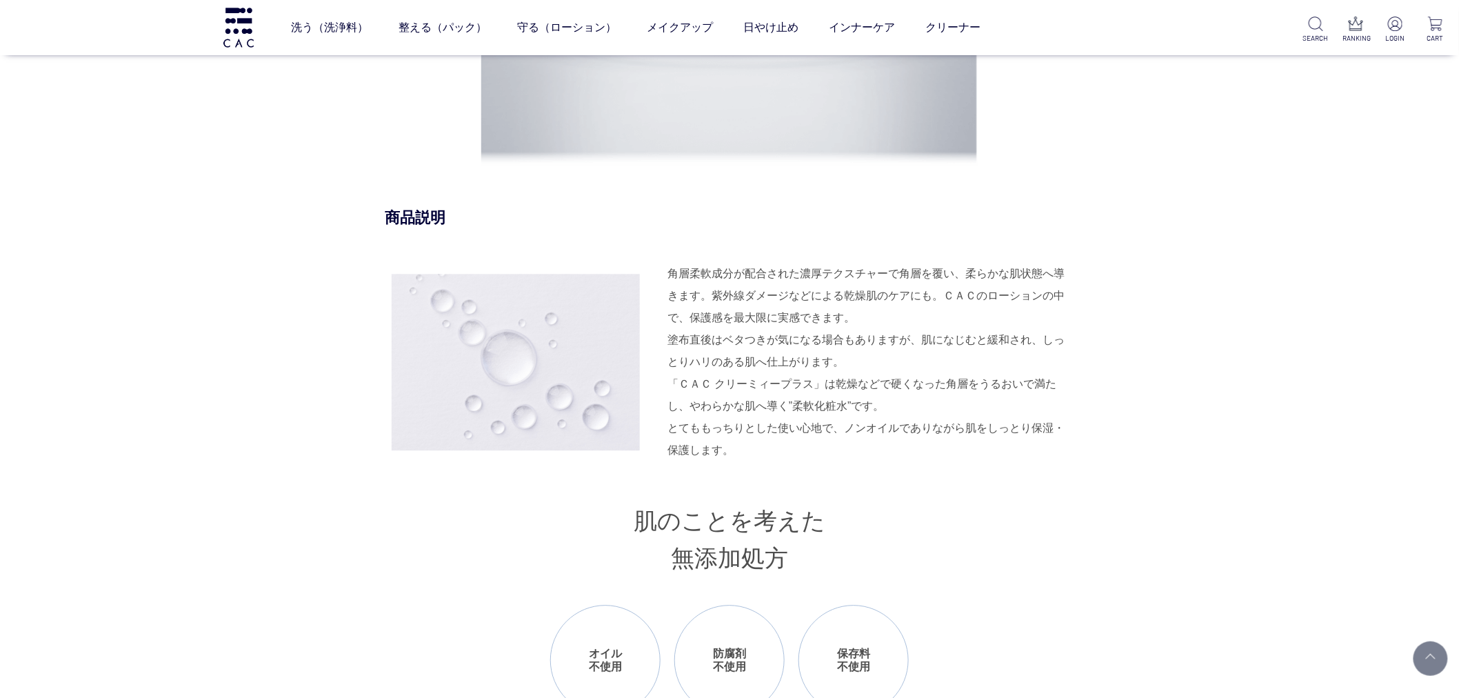
scroll to position [1225, 0]
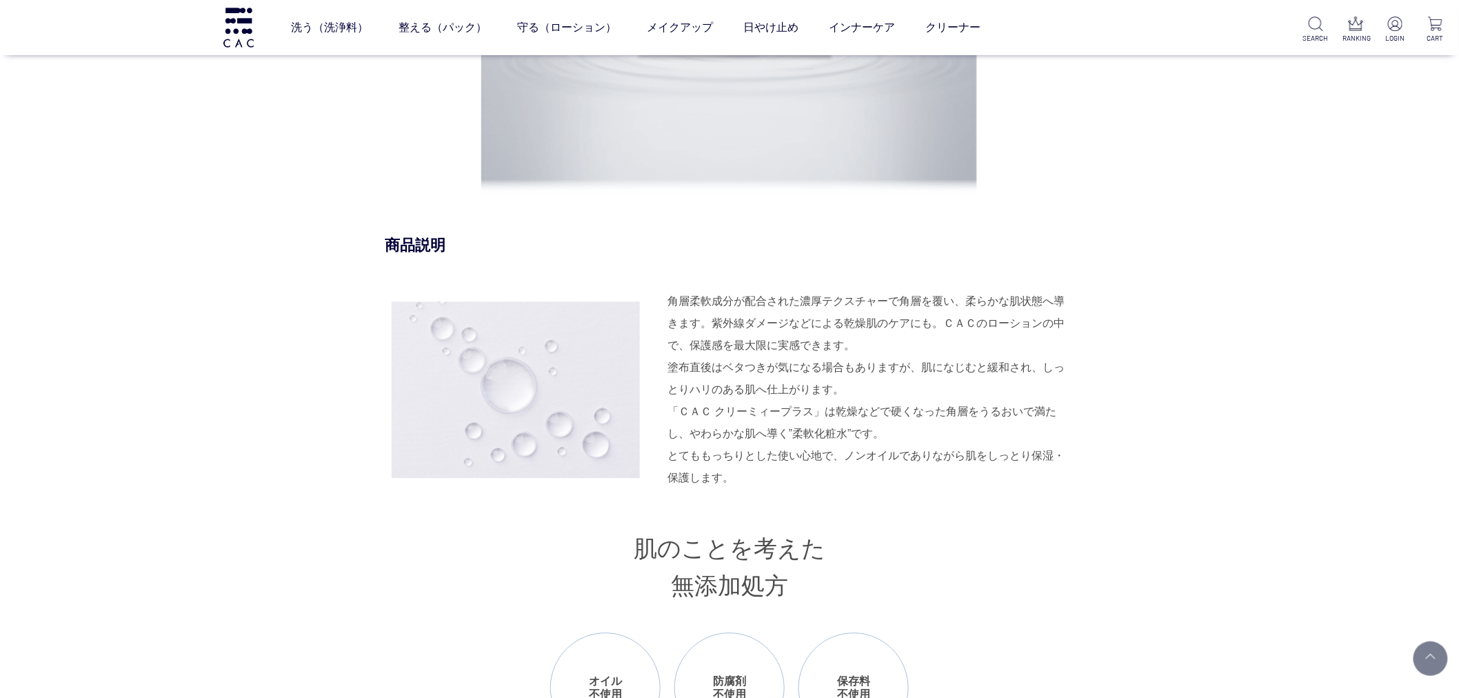
click at [745, 256] on div "商品説明 角層柔軟成分が配合された濃厚テクスチャーで角層を覆い、柔らかな肌状態へ導きます。紫外線ダメージなどによる乾燥肌のケアにも。ＣＡＣのローションの中で、…" at bounding box center [729, 704] width 689 height 939
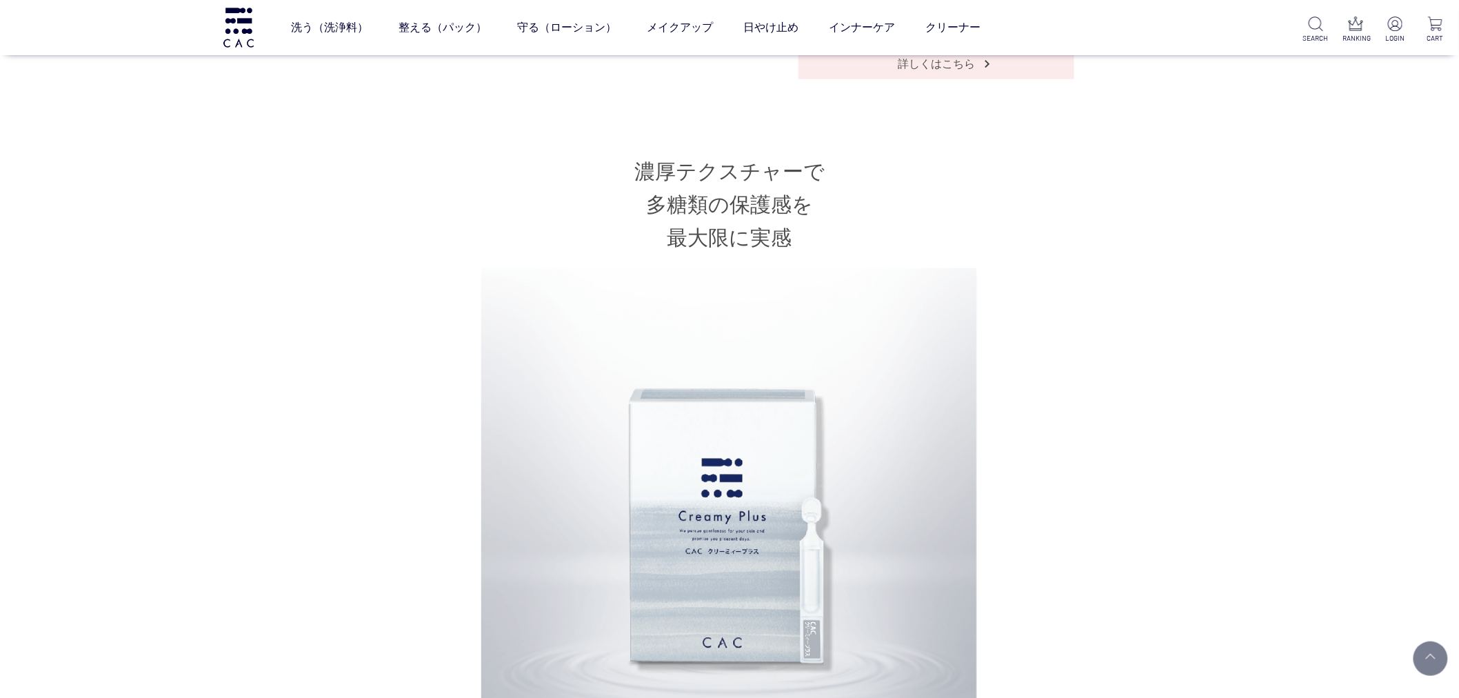
scroll to position [153, 0]
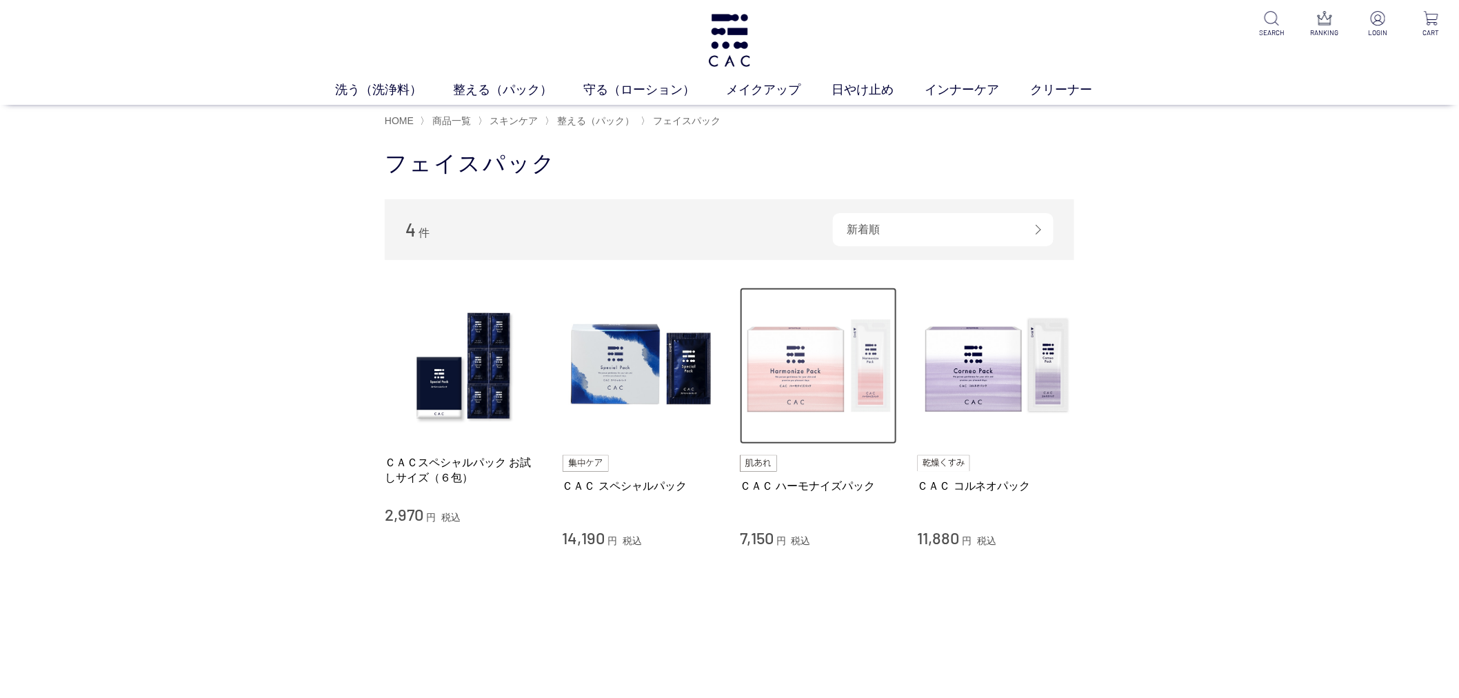
click at [798, 361] on img at bounding box center [818, 365] width 157 height 157
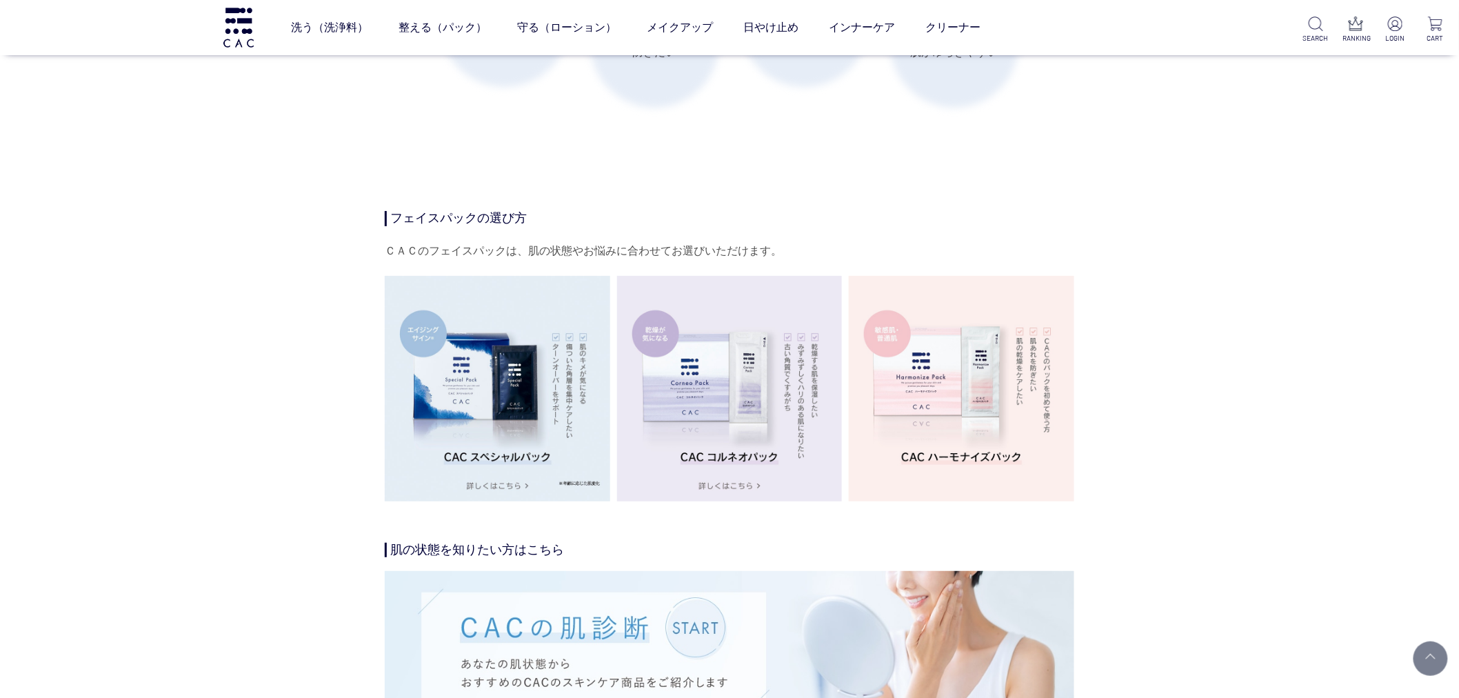
scroll to position [2068, 0]
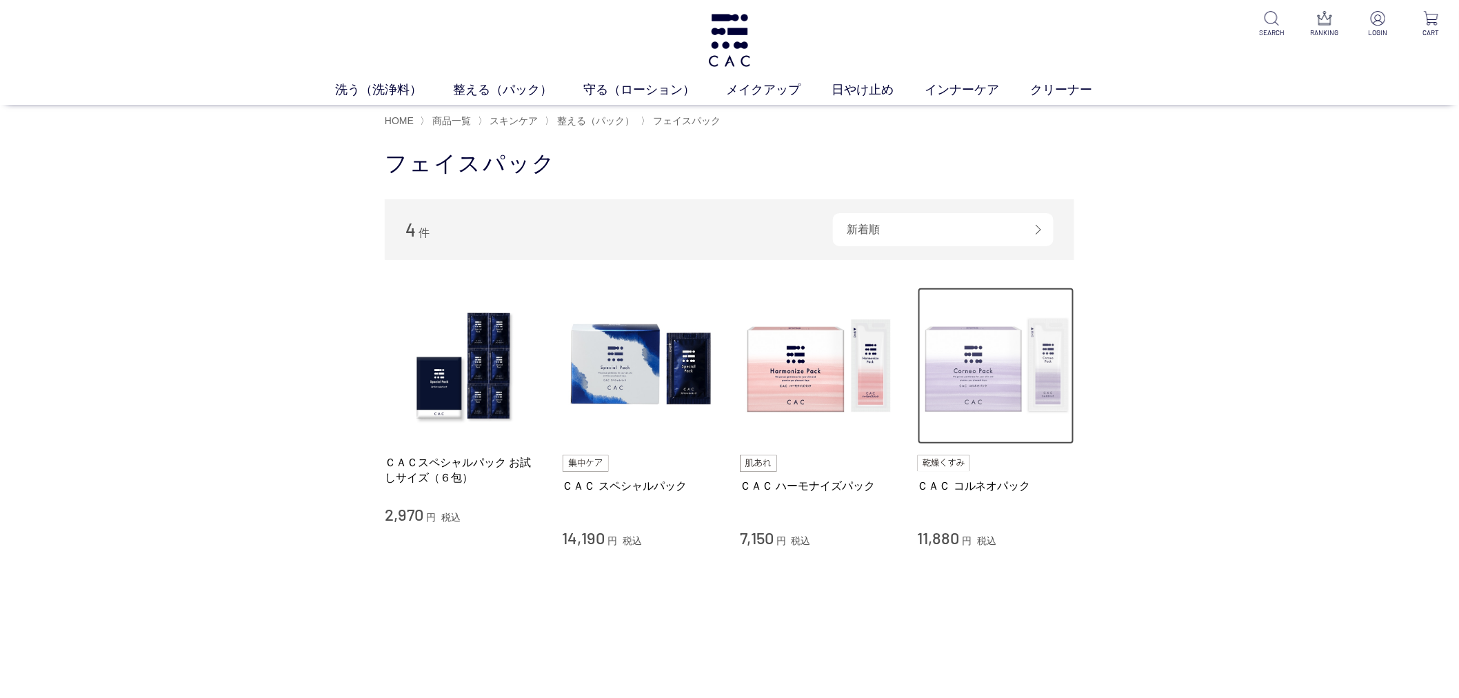
click at [990, 374] on img at bounding box center [996, 365] width 157 height 157
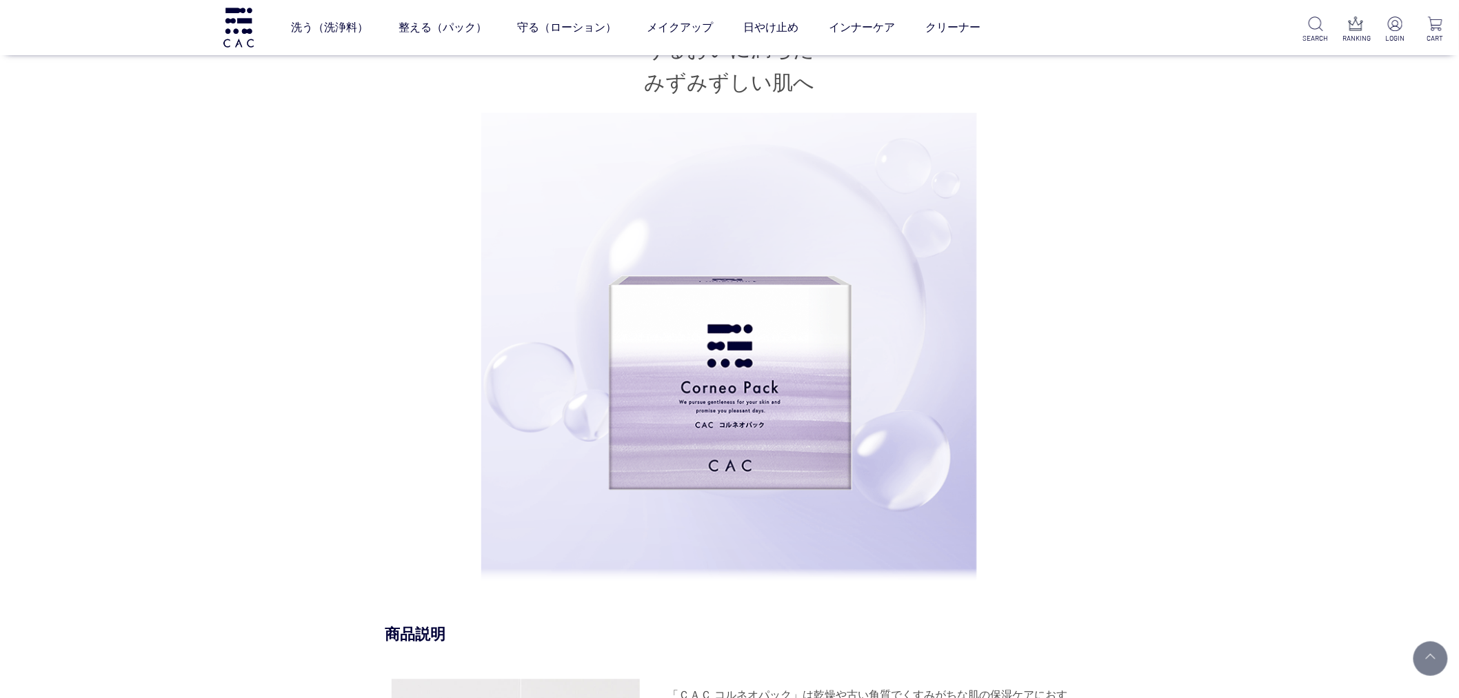
scroll to position [1149, 0]
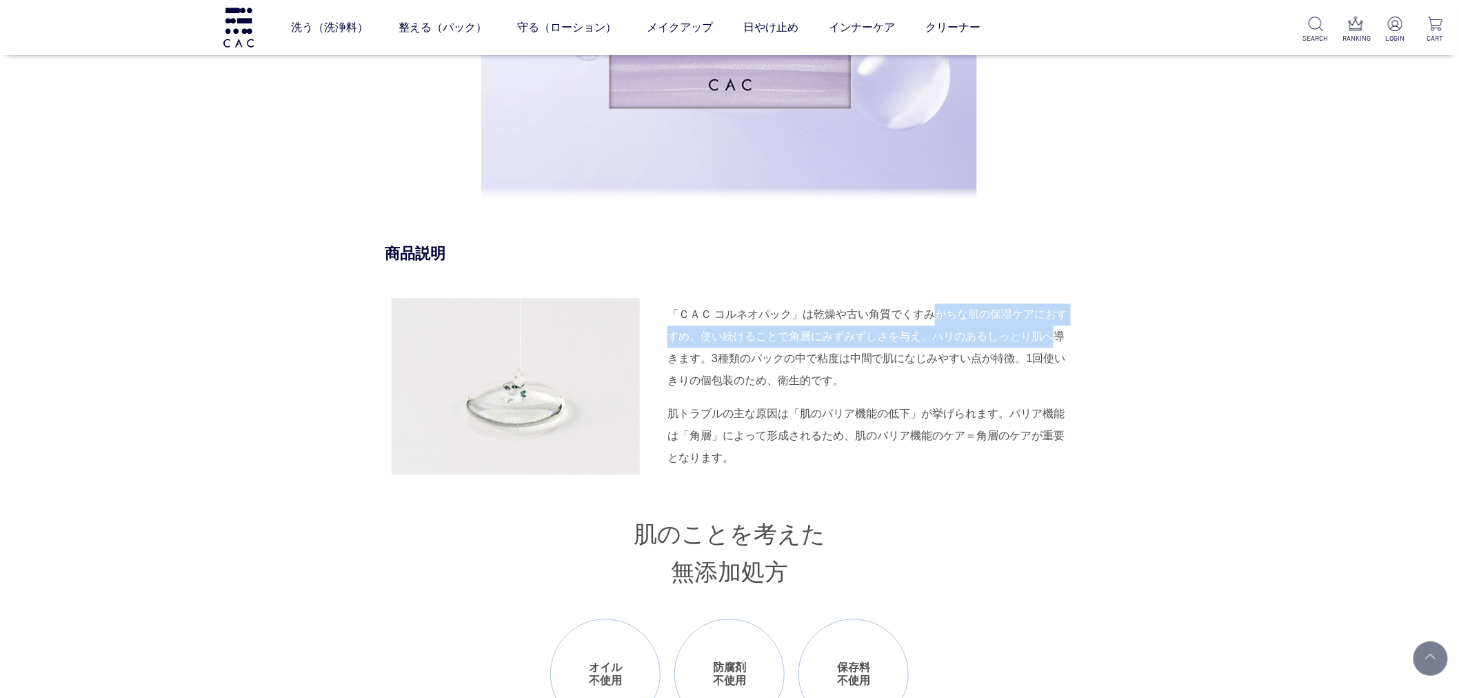
drag, startPoint x: 1048, startPoint y: 332, endPoint x: 768, endPoint y: 302, distance: 281.5
click at [933, 366] on div "商品説明 「ＣＡＣ コルネオパック」は乾燥や古い角質でくすみがちな肌の保湿ケアにおすすめ。使い続けることで角層にみずみずしさを与え、ハリのあるしっとり肌へ導き…" at bounding box center [729, 683] width 689 height 881
drag, startPoint x: 838, startPoint y: 439, endPoint x: 836, endPoint y: 429, distance: 10.0
click at [838, 436] on div "肌トラブルの主な原因は「肌のバリア機能の低下」が挙げられます。バリア機能は「角層」によって形成されるため、肌のバリア機能のケア＝角層のケアが重要となります。" at bounding box center [870, 436] width 407 height 66
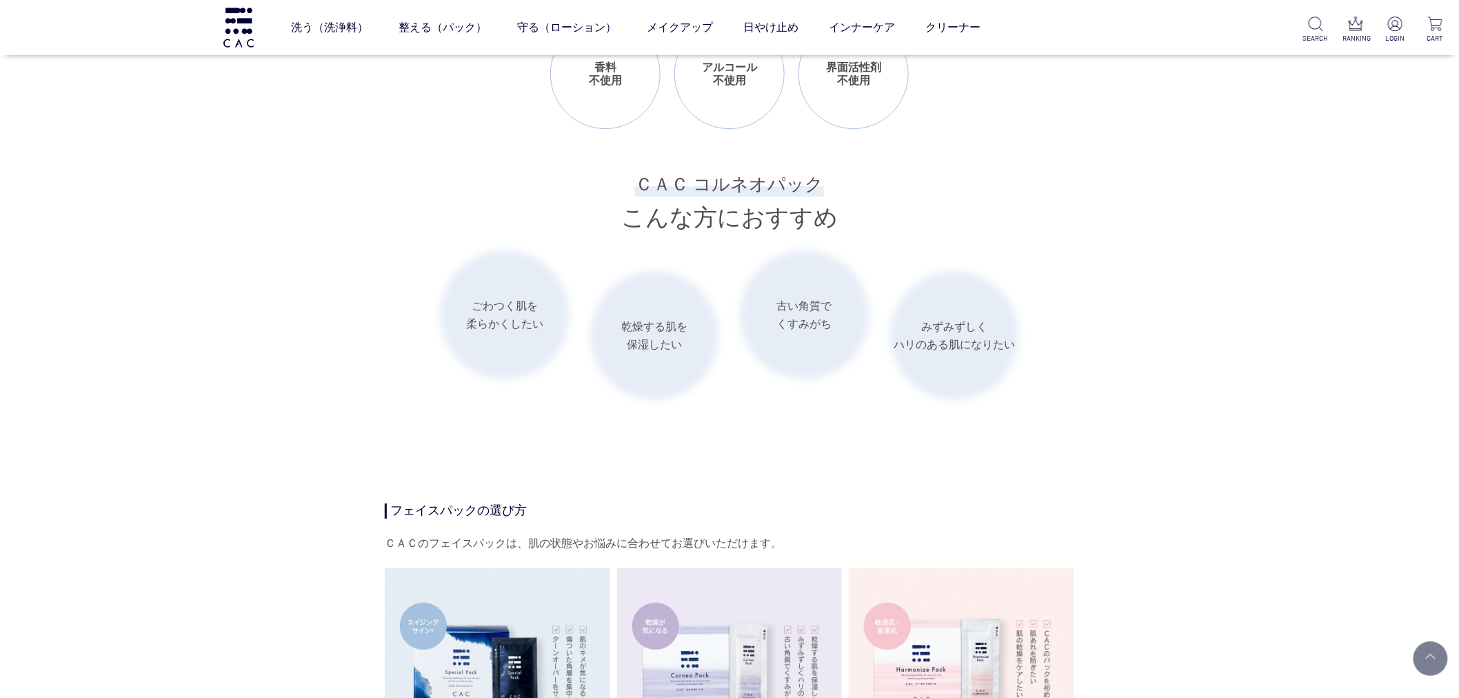
scroll to position [2068, 0]
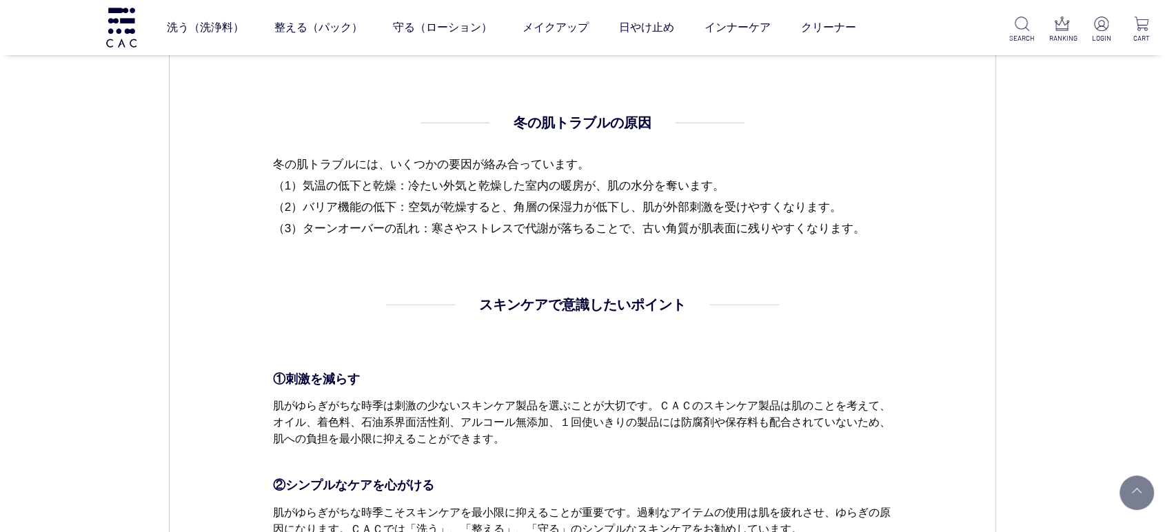
scroll to position [919, 0]
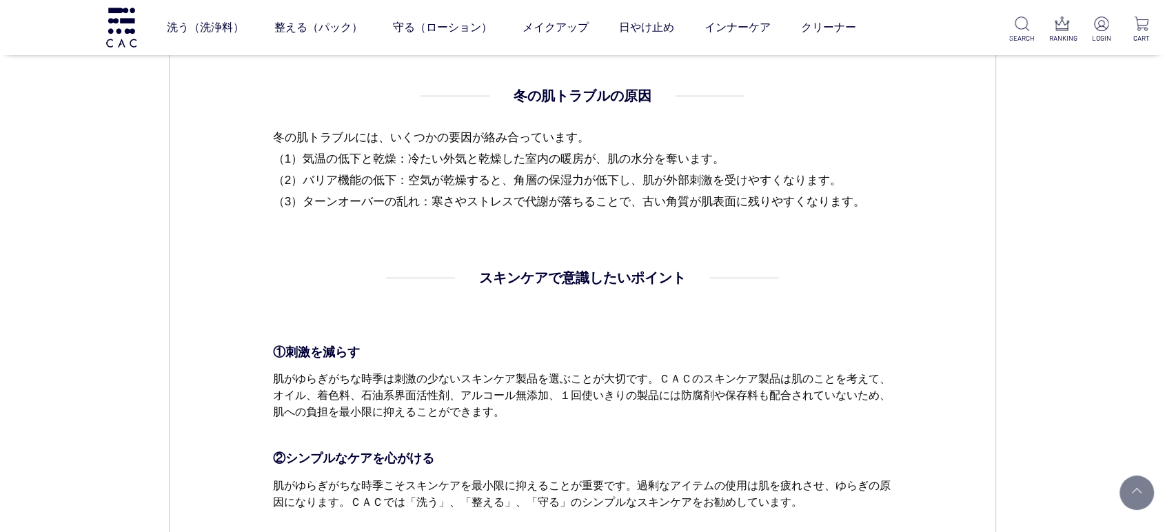
drag, startPoint x: 254, startPoint y: 124, endPoint x: 907, endPoint y: 236, distance: 663.0
copy p "冬の肌トラブルには、いくつかの要因が絡み合っています。 （1）気温の低下と乾燥：冷たい外気と乾燥した室内の暖房が、肌の水分を奪います。 （2）バリア機能の低下…"
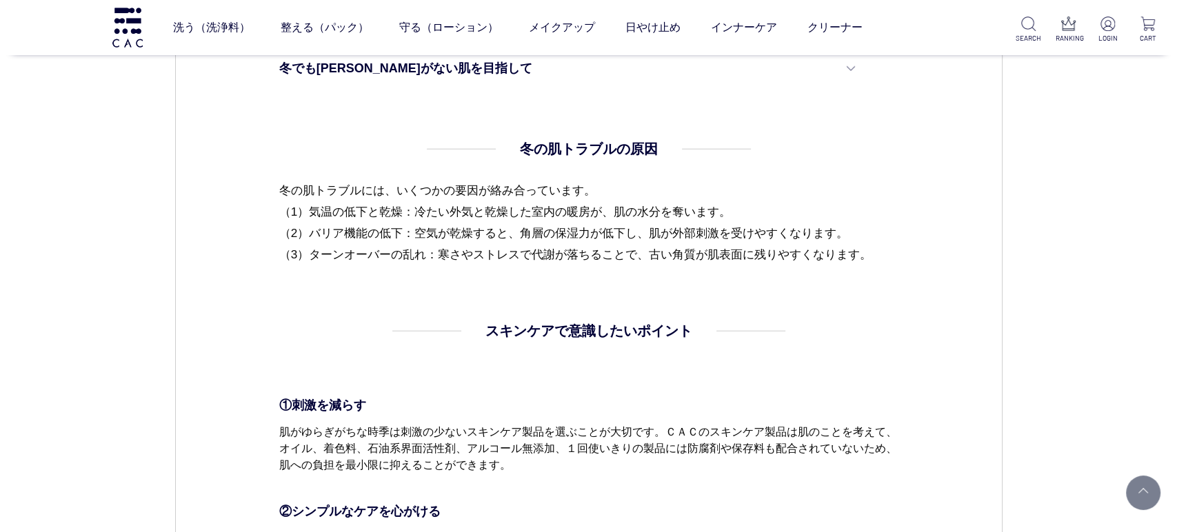
scroll to position [842, 0]
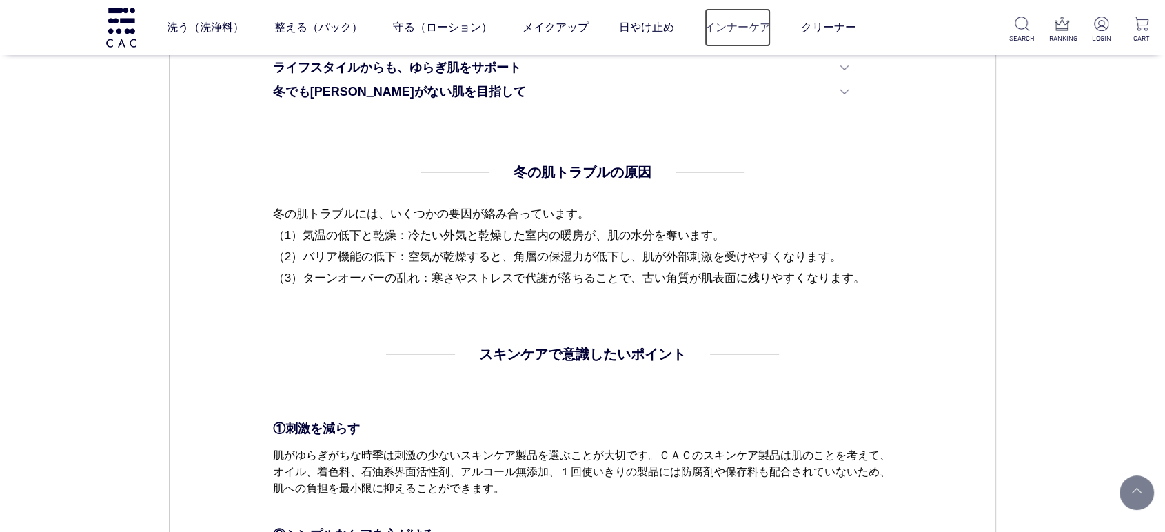
click at [711, 31] on link "インナーケア" at bounding box center [738, 27] width 66 height 39
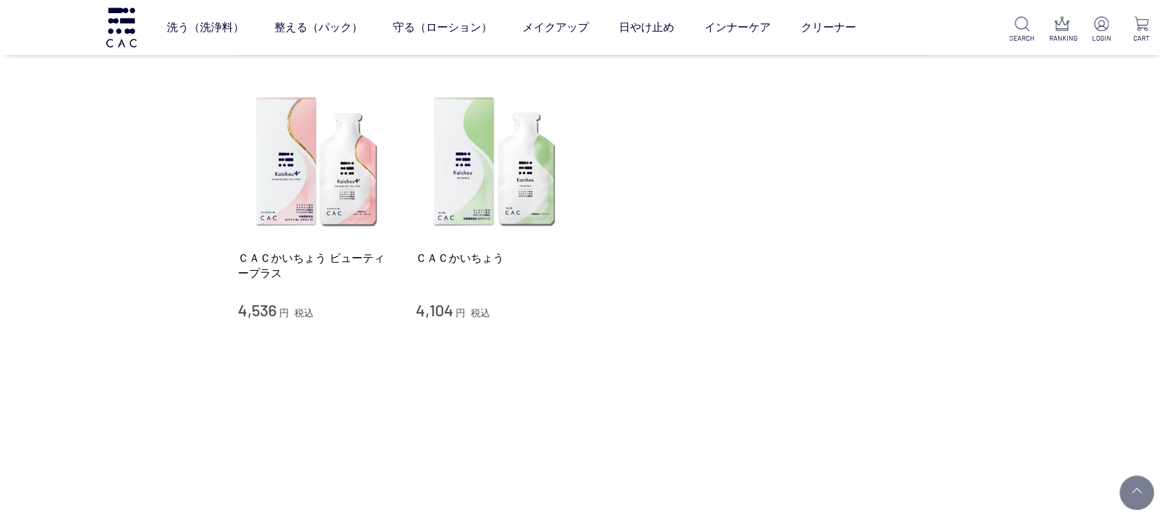
scroll to position [230, 0]
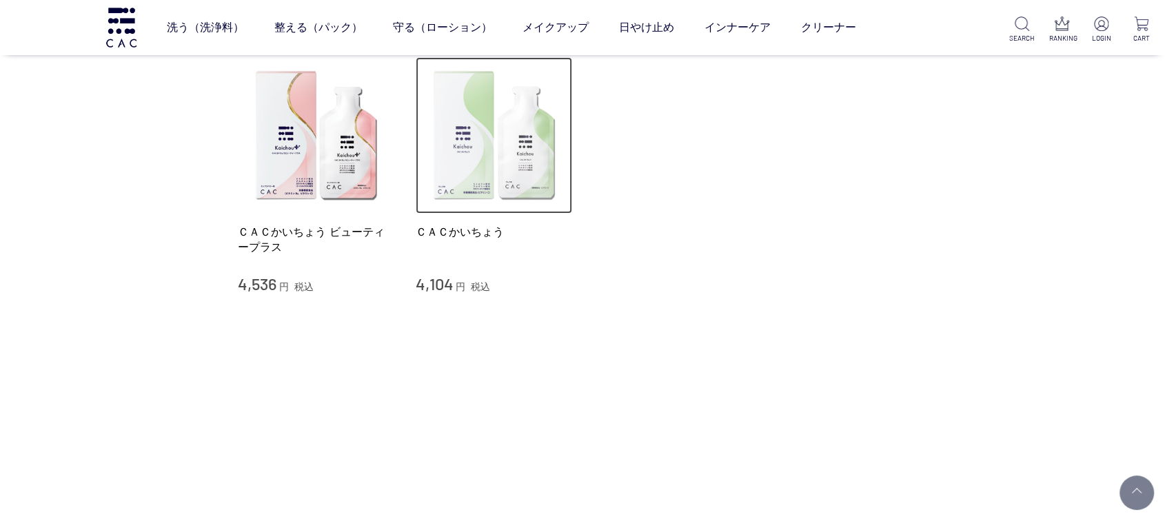
click at [516, 170] on img at bounding box center [494, 135] width 157 height 157
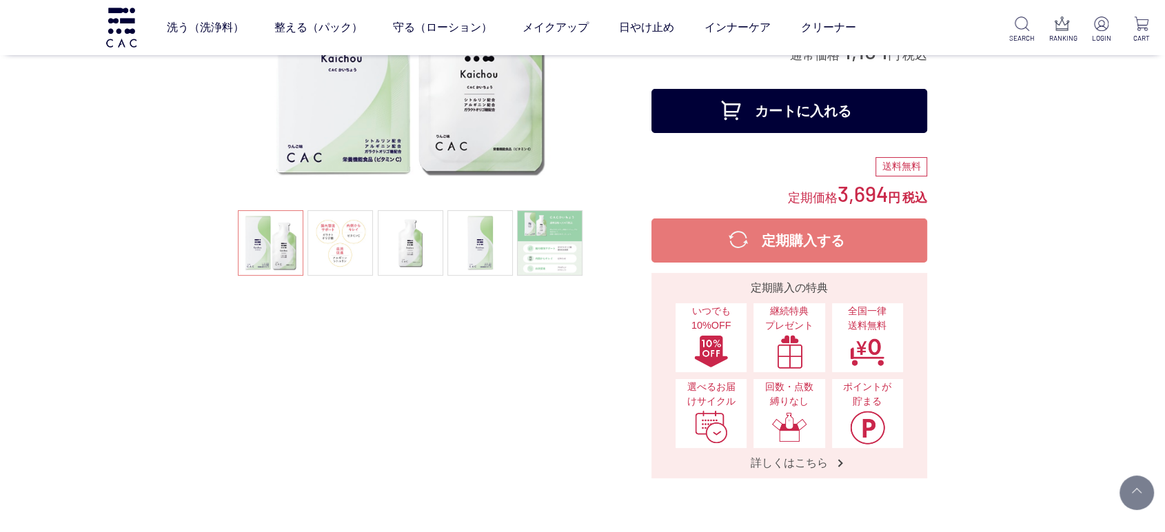
scroll to position [77, 0]
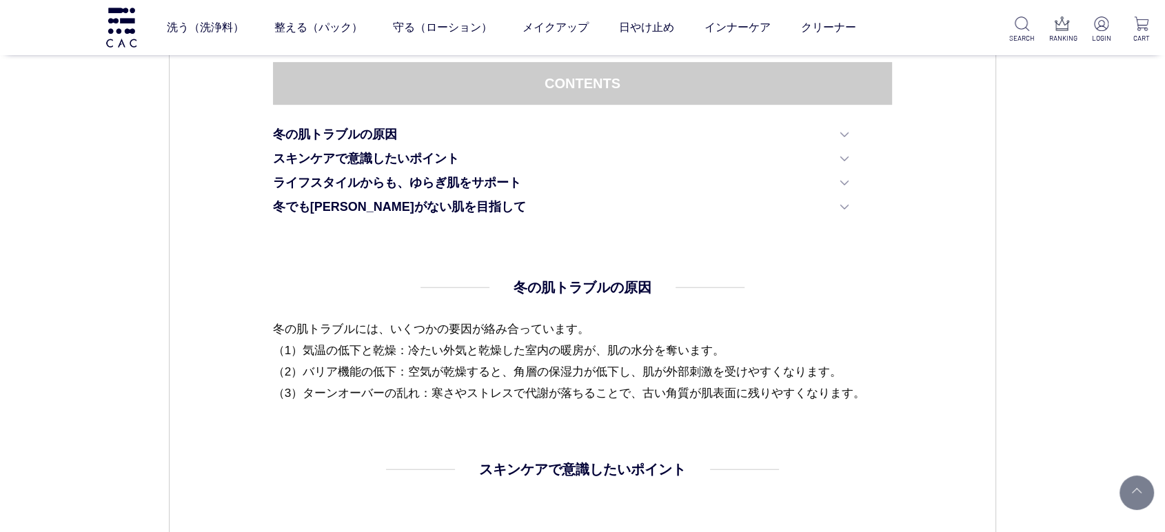
scroll to position [783, 0]
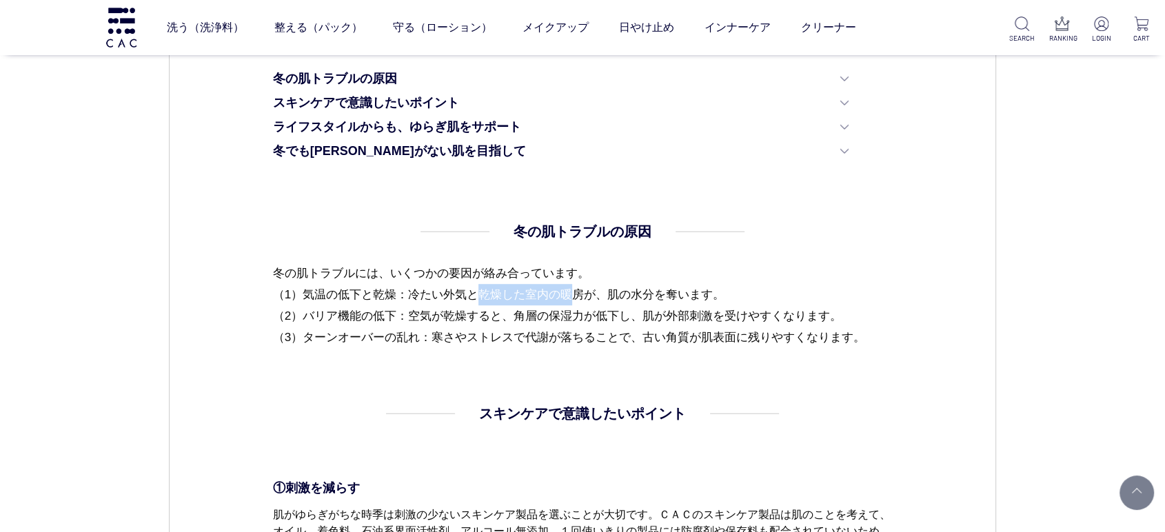
drag, startPoint x: 310, startPoint y: 287, endPoint x: 396, endPoint y: 290, distance: 85.5
click at [396, 290] on p "冬の肌トラブルには、いくつかの要因が絡み合っています。 （1）気温の低下と乾燥：冷たい外気と乾燥した室内の暖房が、肌の水分を奪います。 （2）バリア機能の低下…" at bounding box center [583, 305] width 620 height 85
click at [694, 368] on dl "冬の肌トラブルの原因 冬の肌トラブルには、いくつかの要因が絡み合っています。 （1）気温の低下と乾燥：冷たい外気と乾燥した室内の暖房が、肌の水分を奪います。 …" at bounding box center [583, 312] width 620 height 182
